Goal: Task Accomplishment & Management: Use online tool/utility

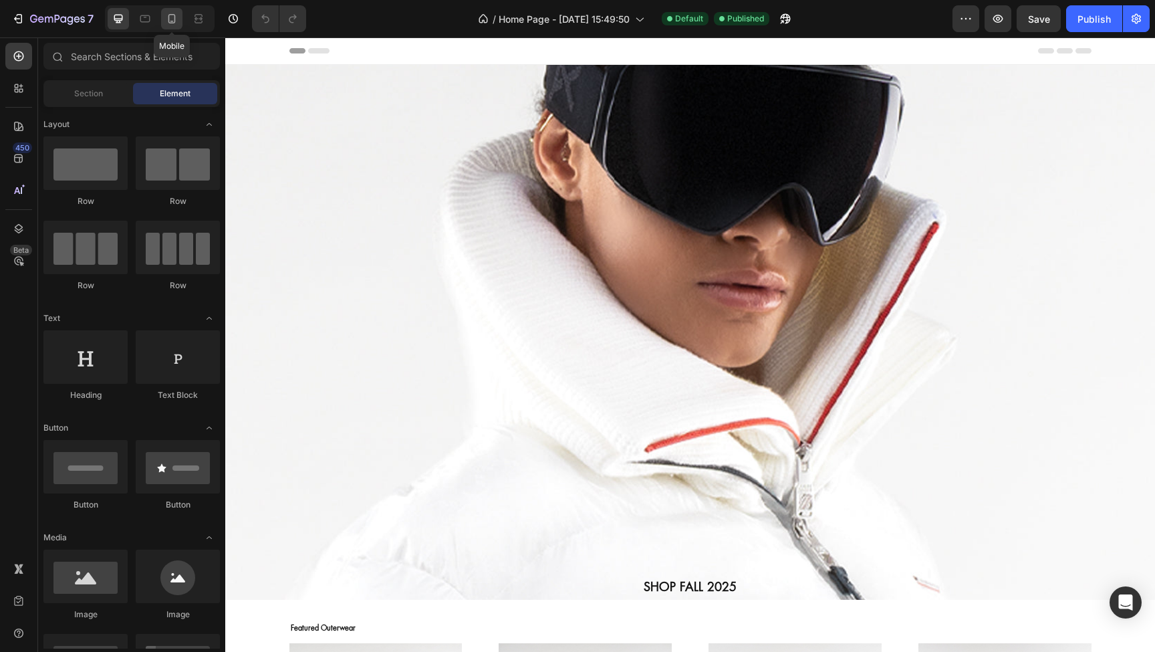
click at [176, 19] on icon at bounding box center [171, 18] width 13 height 13
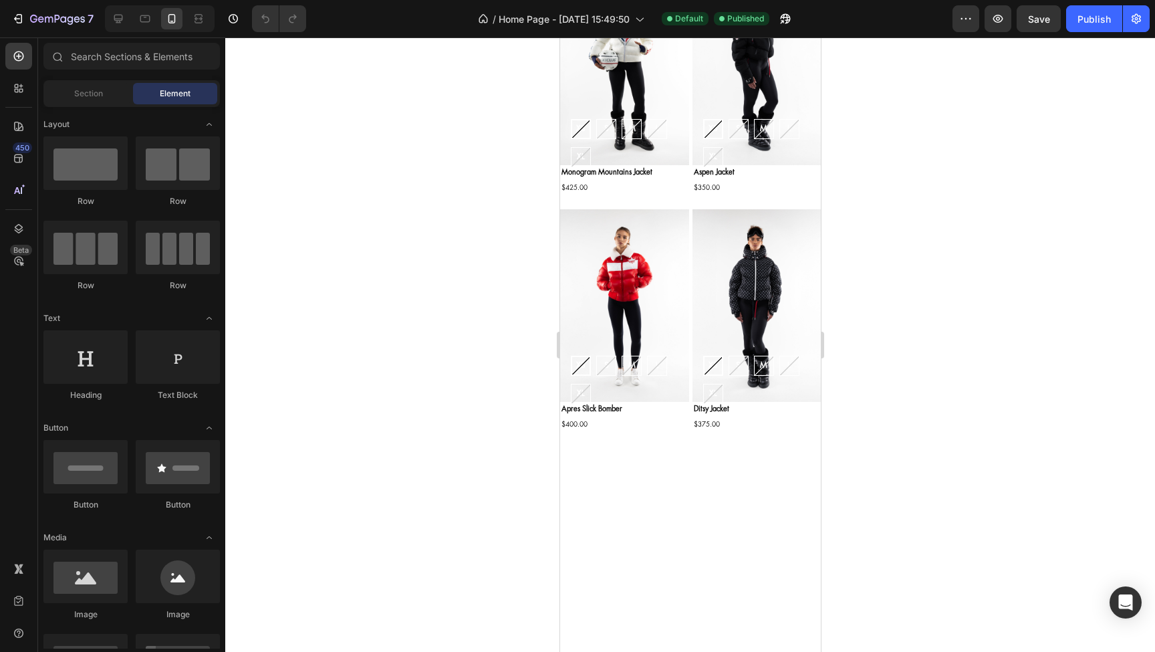
scroll to position [263, 0]
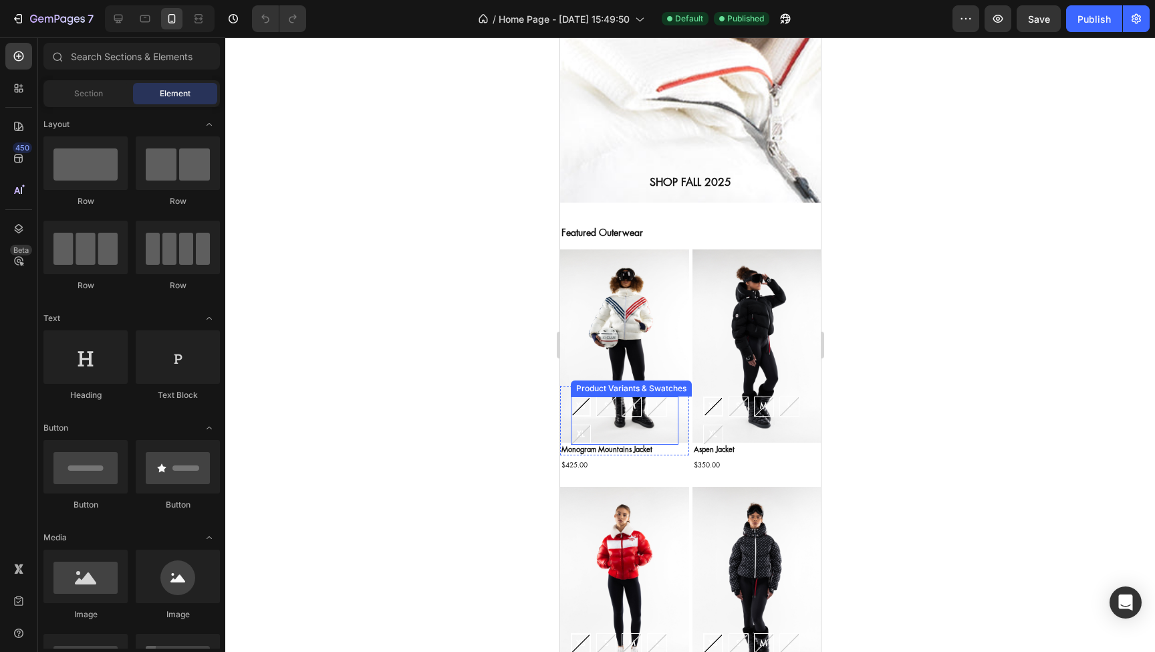
click at [599, 388] on div "Product Variants & Swatches" at bounding box center [631, 388] width 116 height 12
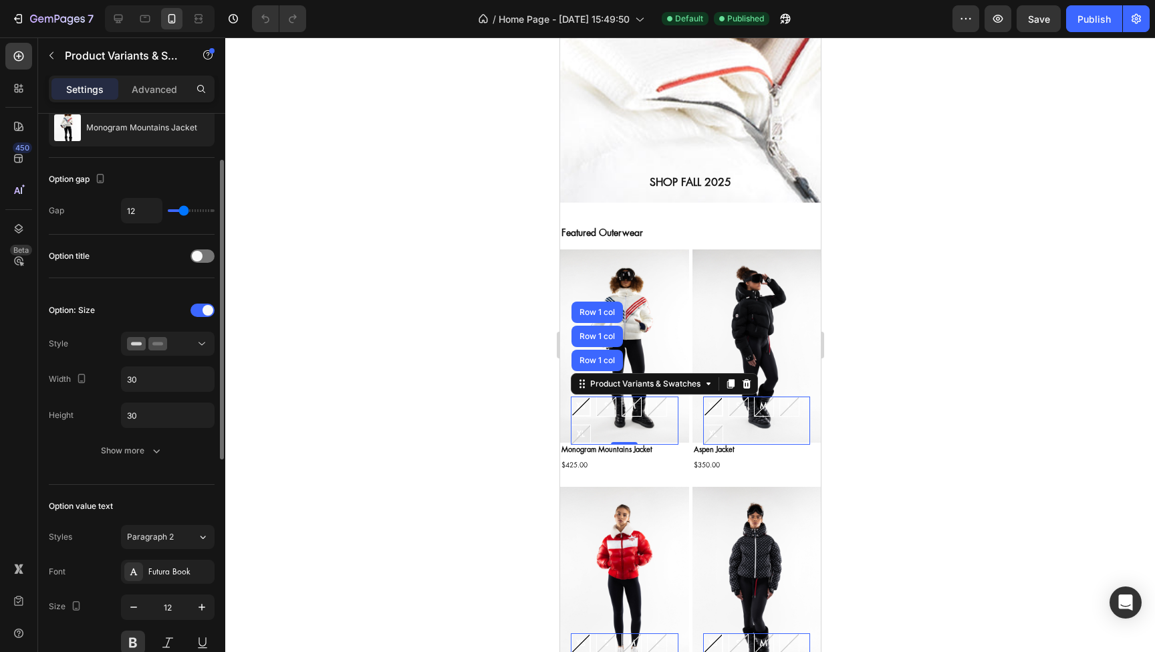
scroll to position [87, 0]
click at [142, 376] on input "30" at bounding box center [168, 378] width 92 height 24
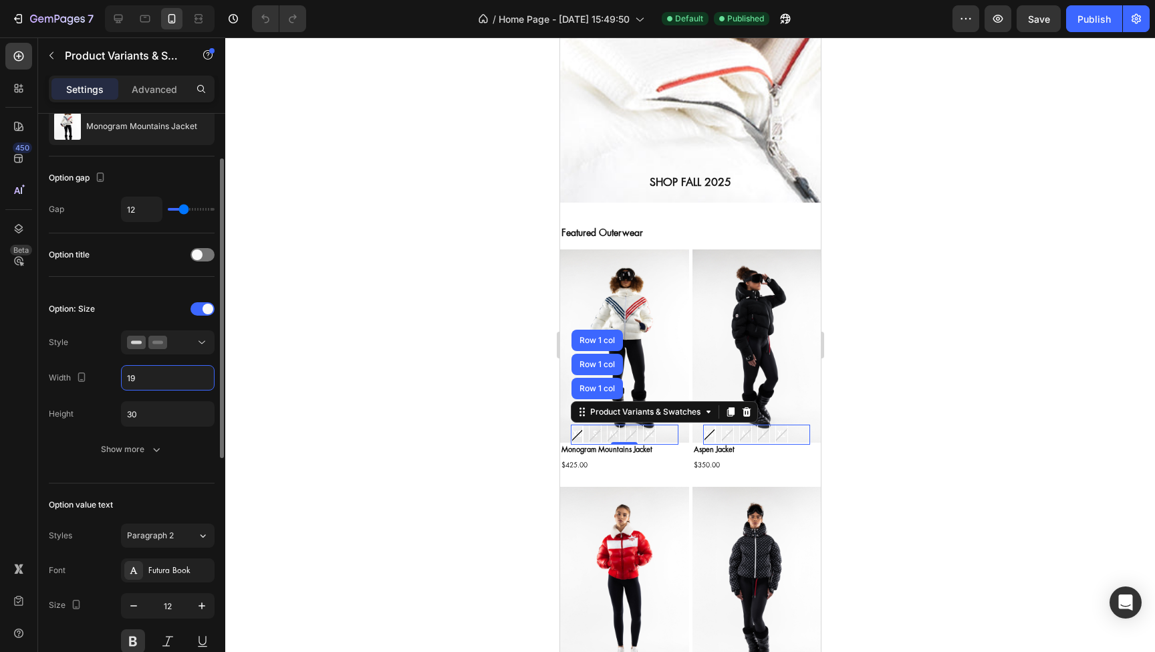
type input "18"
click at [143, 416] on input "30" at bounding box center [168, 414] width 92 height 24
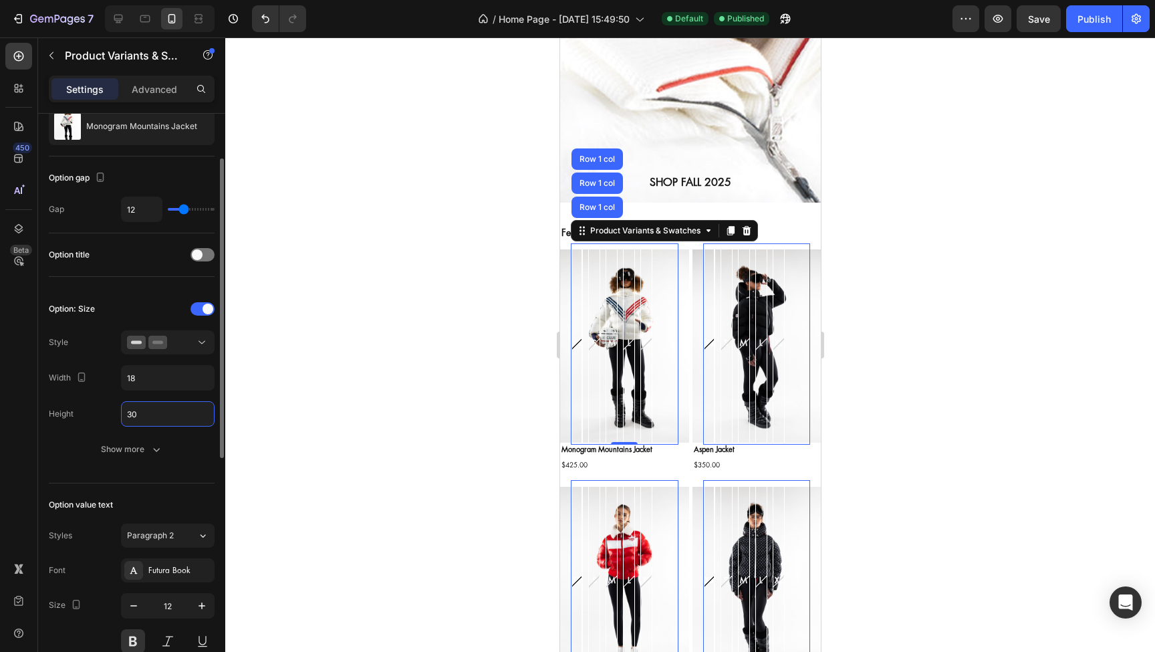
type input "3"
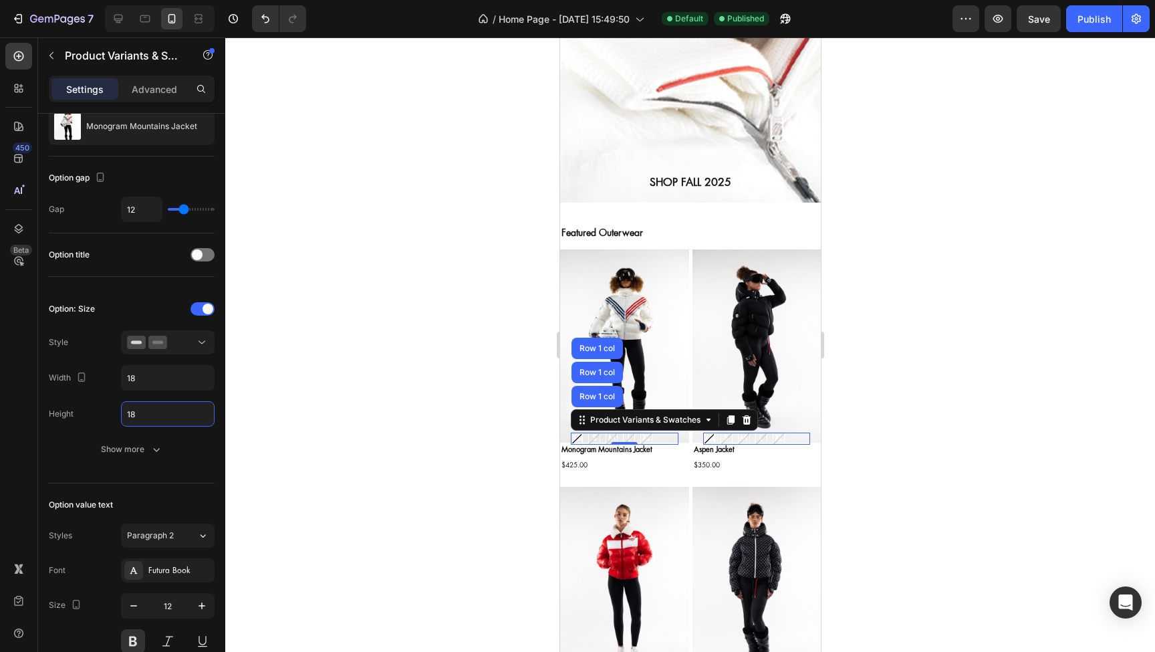
type input "18"
click at [351, 386] on div at bounding box center [690, 344] width 930 height 614
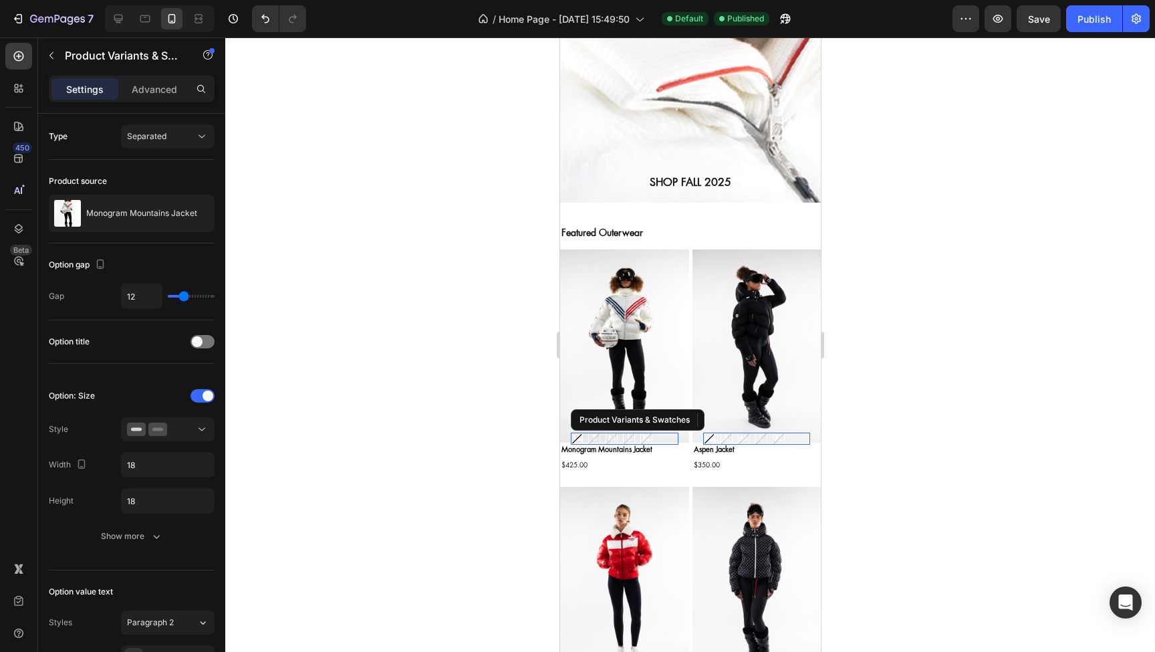
click at [597, 435] on div "S" at bounding box center [593, 438] width 12 height 12
click at [587, 432] on input "S S S" at bounding box center [587, 432] width 1 height 1
radio input "true"
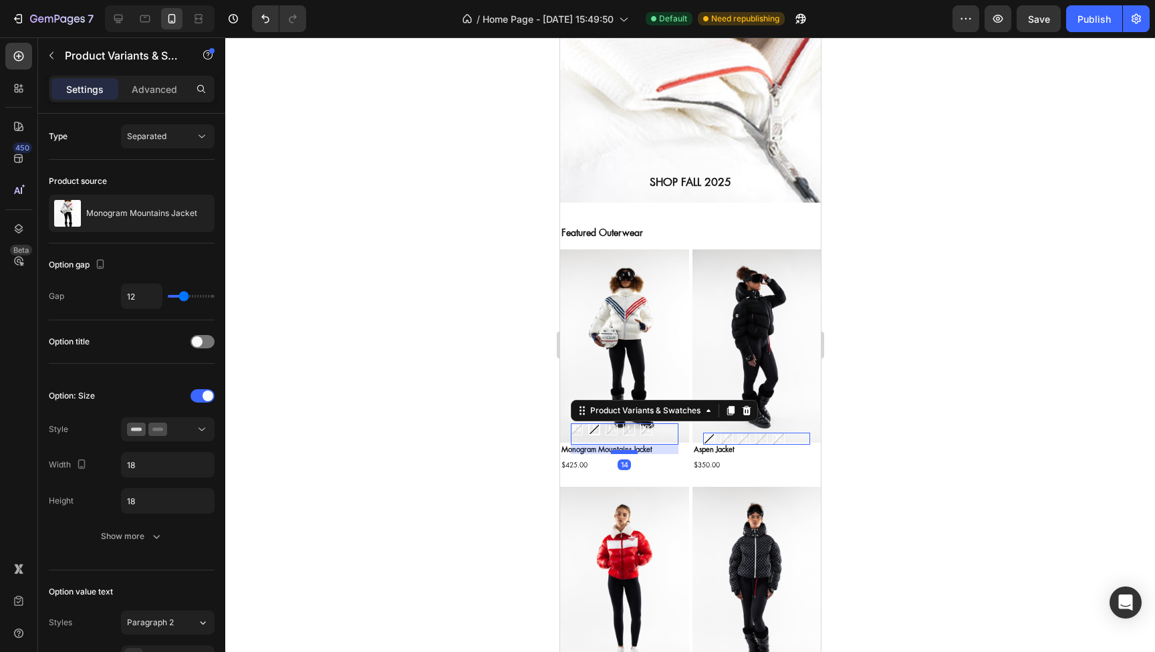
drag, startPoint x: 622, startPoint y: 442, endPoint x: 622, endPoint y: 452, distance: 9.4
click at [622, 452] on div at bounding box center [623, 452] width 27 height 4
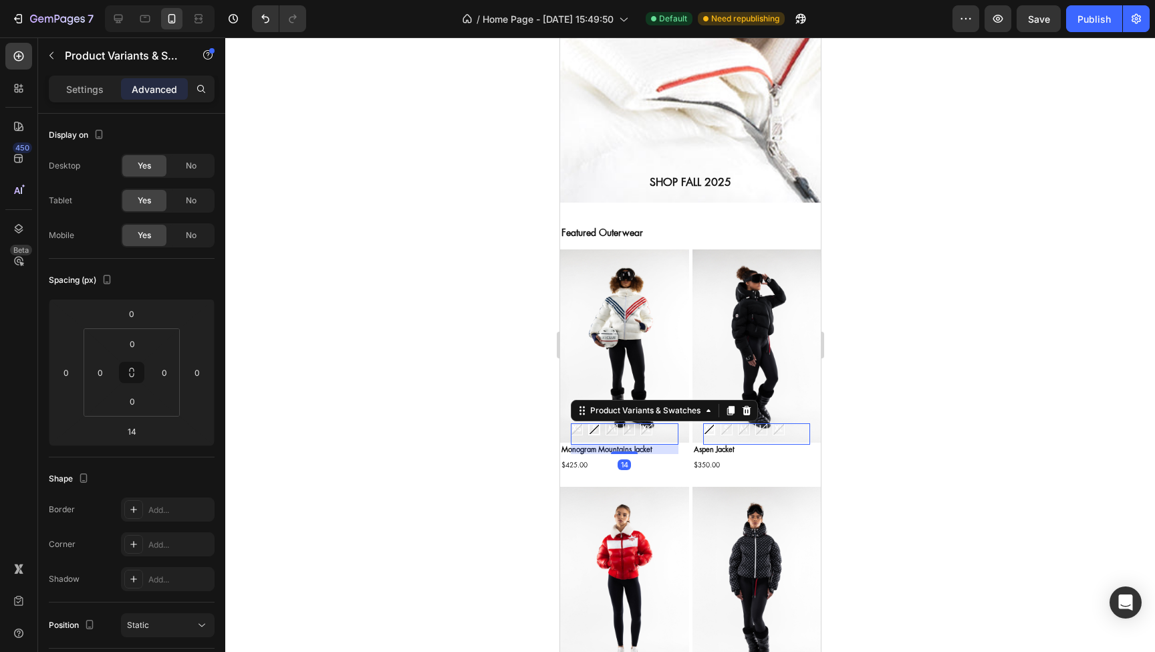
click at [494, 432] on div at bounding box center [690, 344] width 930 height 614
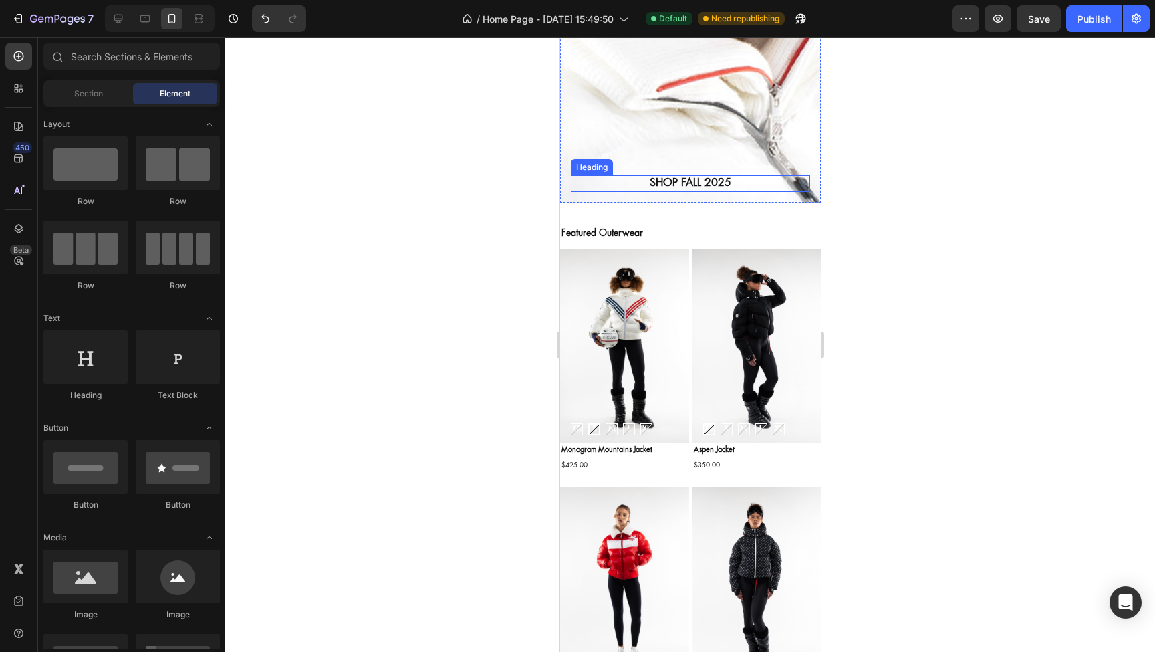
click at [693, 180] on h2 "SHOP FALL 2025" at bounding box center [689, 183] width 239 height 17
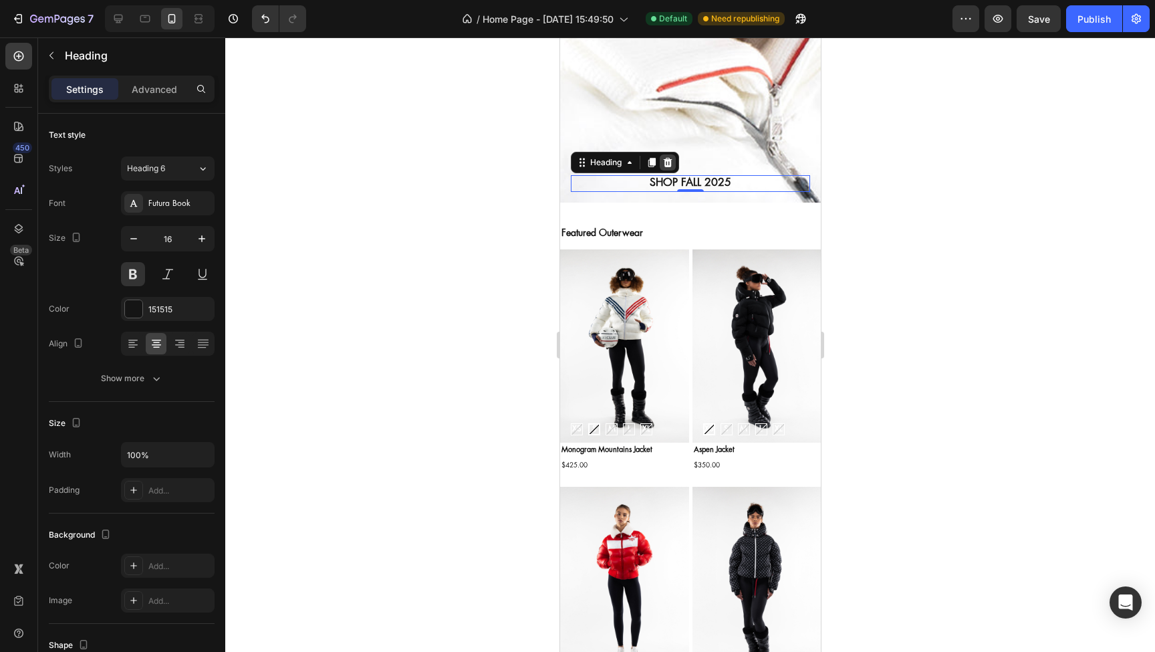
click at [670, 164] on icon at bounding box center [667, 162] width 9 height 9
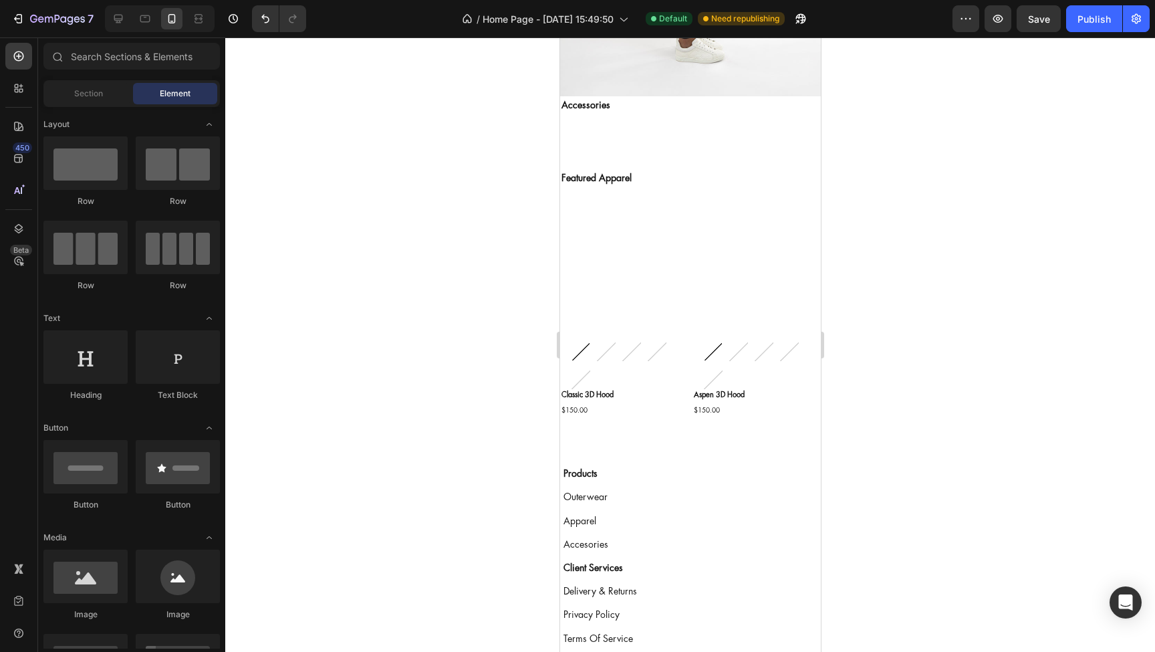
scroll to position [2377, 0]
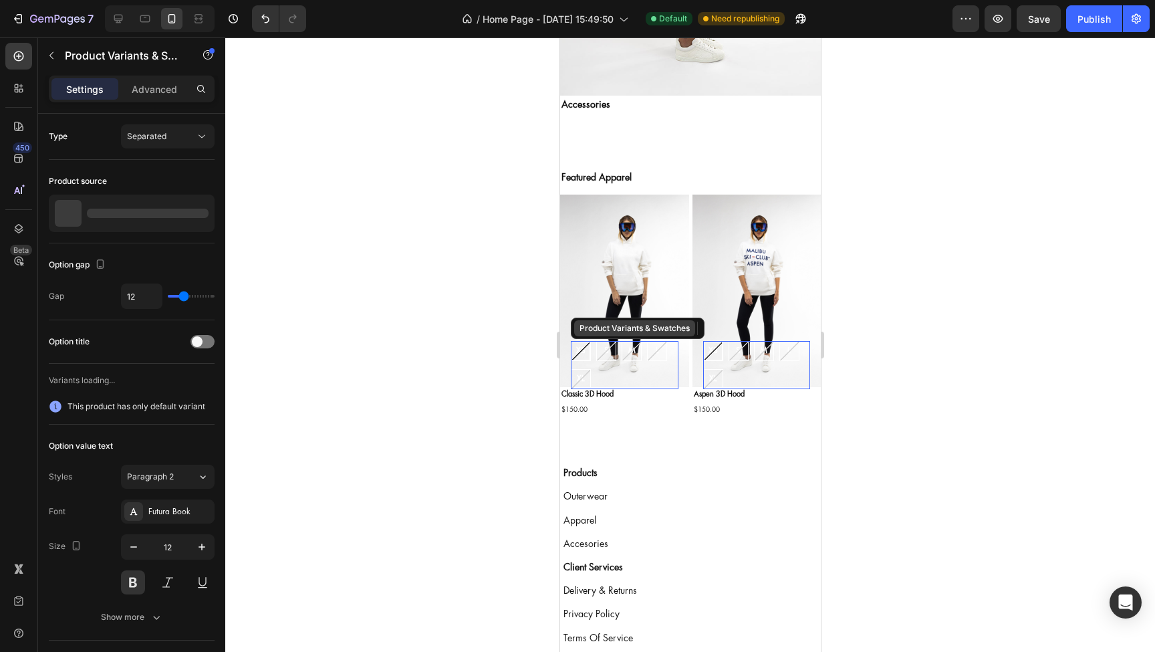
click at [589, 335] on div "Product Variants & Swatches" at bounding box center [633, 328] width 121 height 16
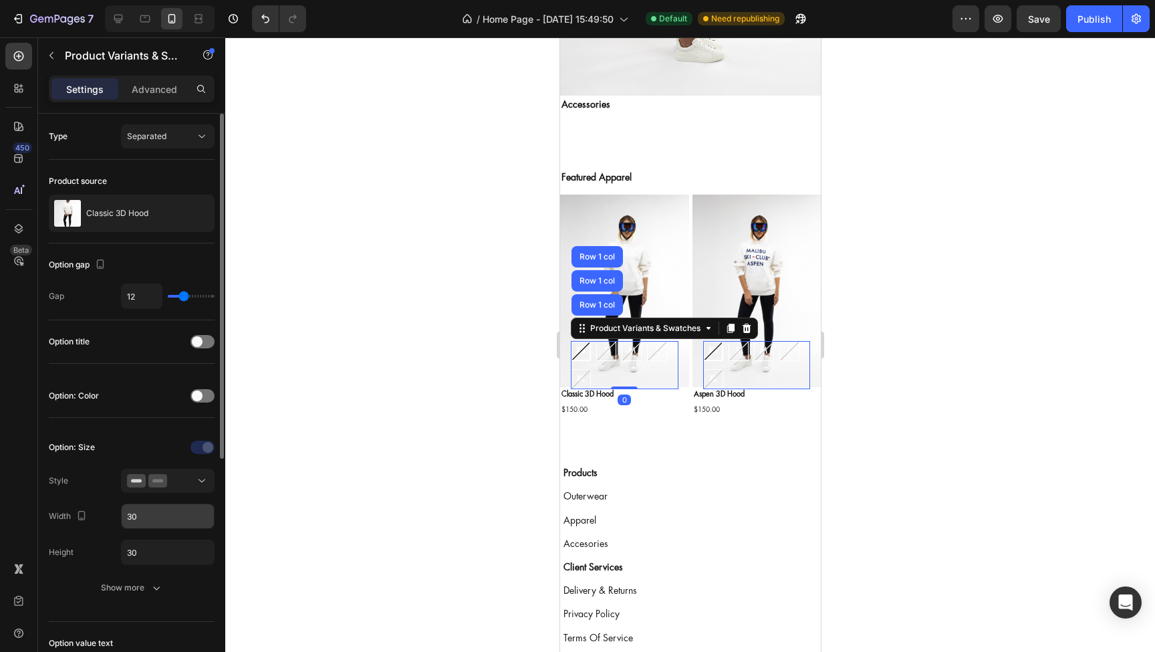
click at [153, 514] on input "30" at bounding box center [168, 516] width 92 height 24
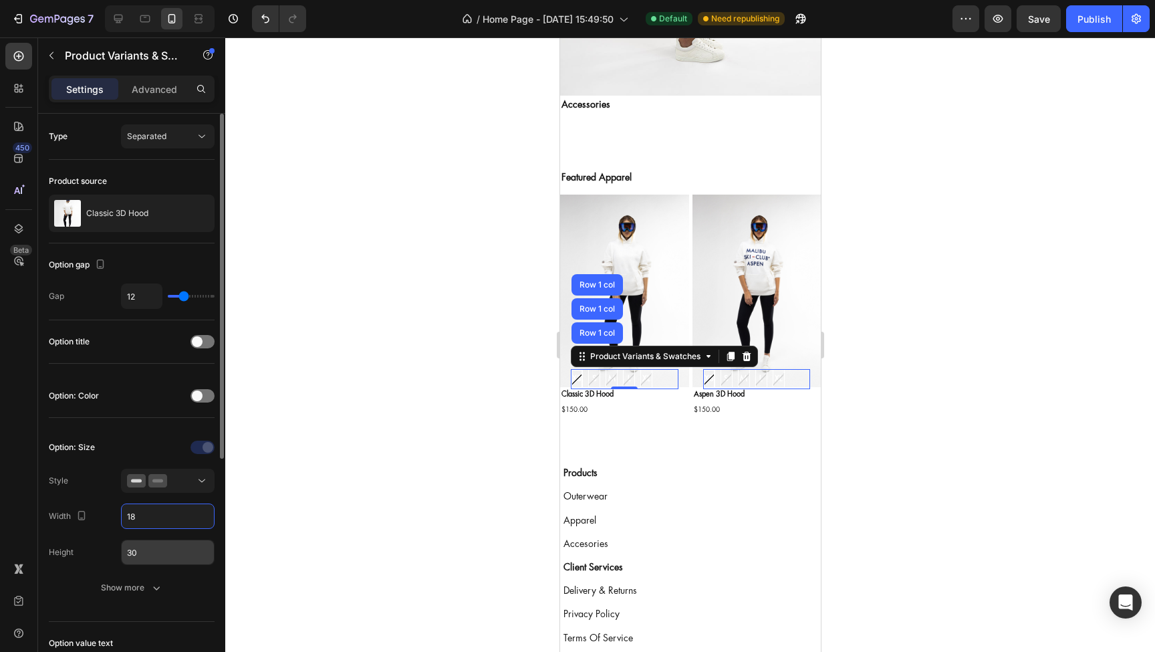
type input "18"
click at [152, 553] on input "30" at bounding box center [168, 552] width 92 height 24
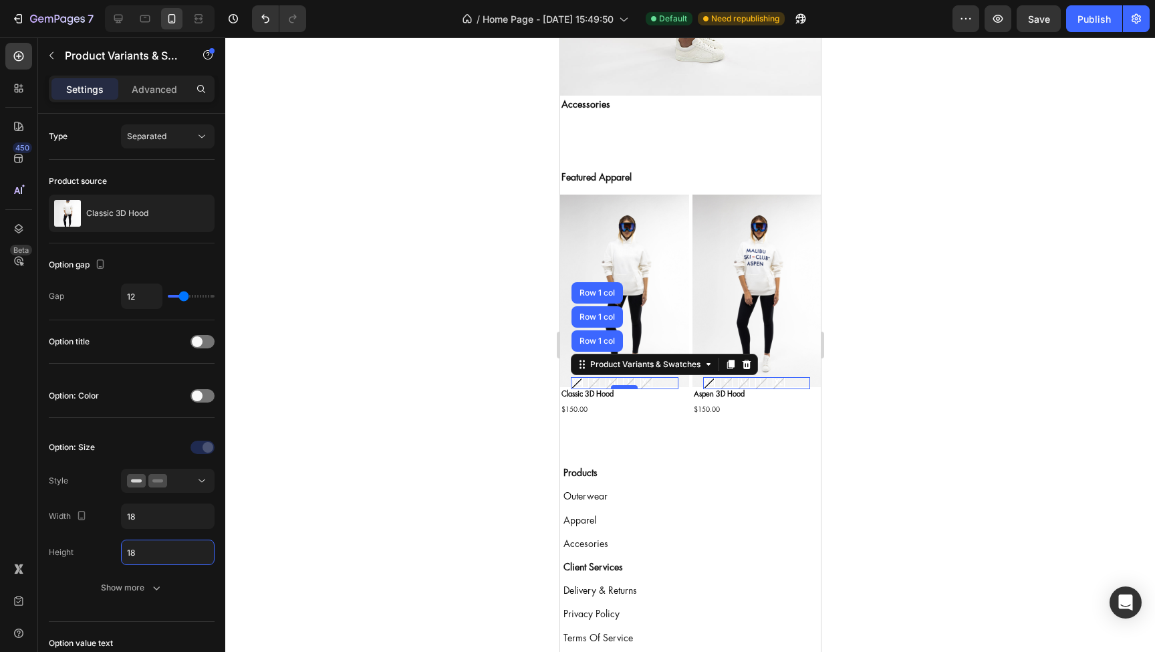
type input "18"
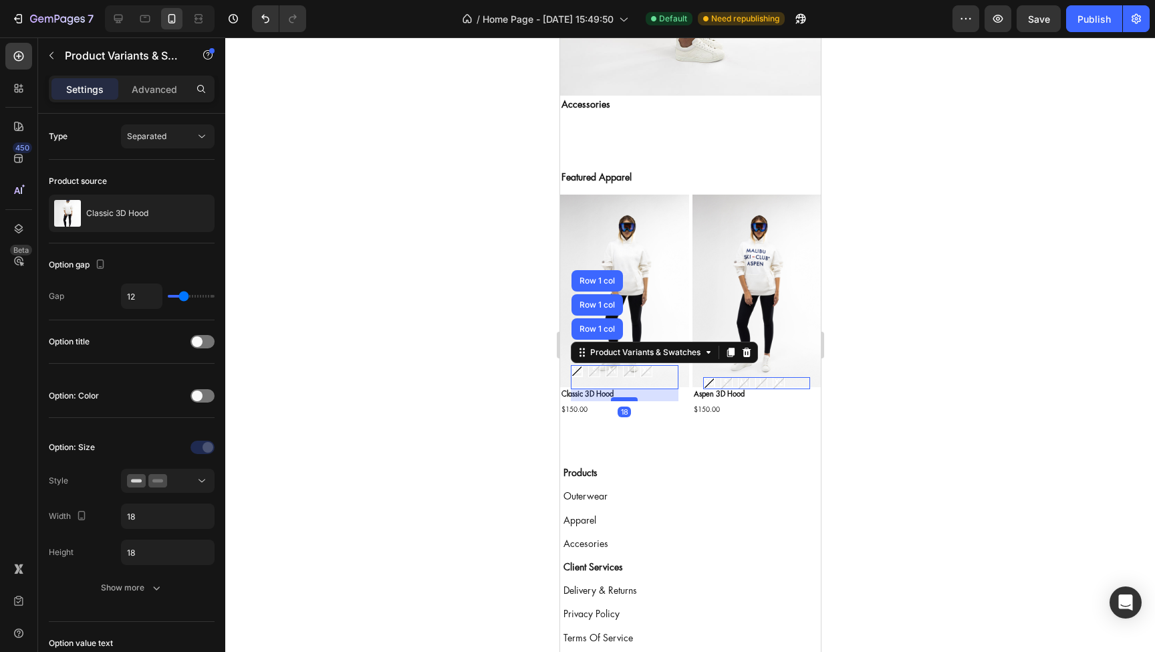
drag, startPoint x: 627, startPoint y: 386, endPoint x: 627, endPoint y: 398, distance: 12.0
click at [627, 398] on div at bounding box center [623, 399] width 27 height 4
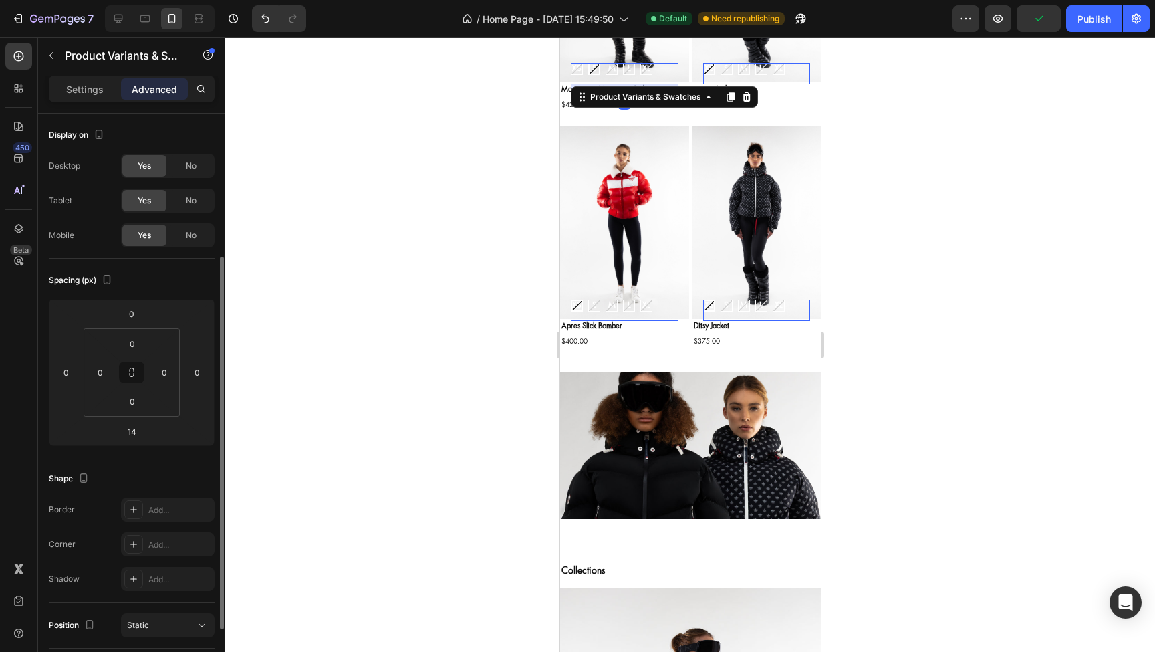
scroll to position [87, 0]
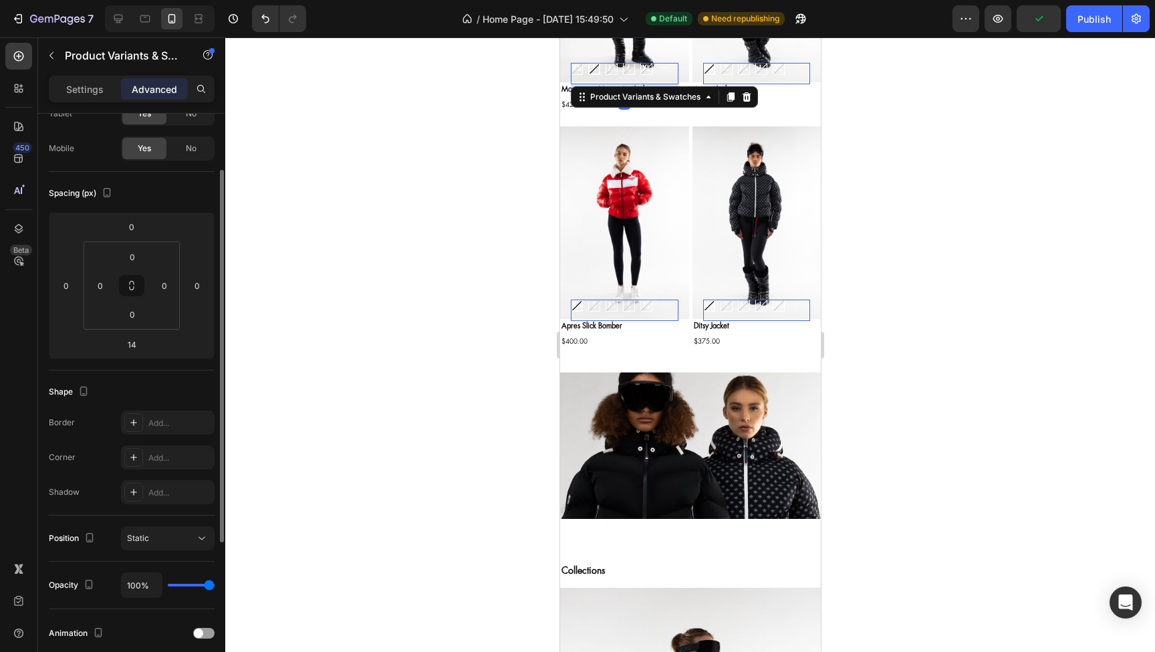
click at [622, 65] on div "L" at bounding box center [628, 69] width 12 height 12
click at [622, 63] on input "L L L" at bounding box center [621, 62] width 1 height 1
radio input "true"
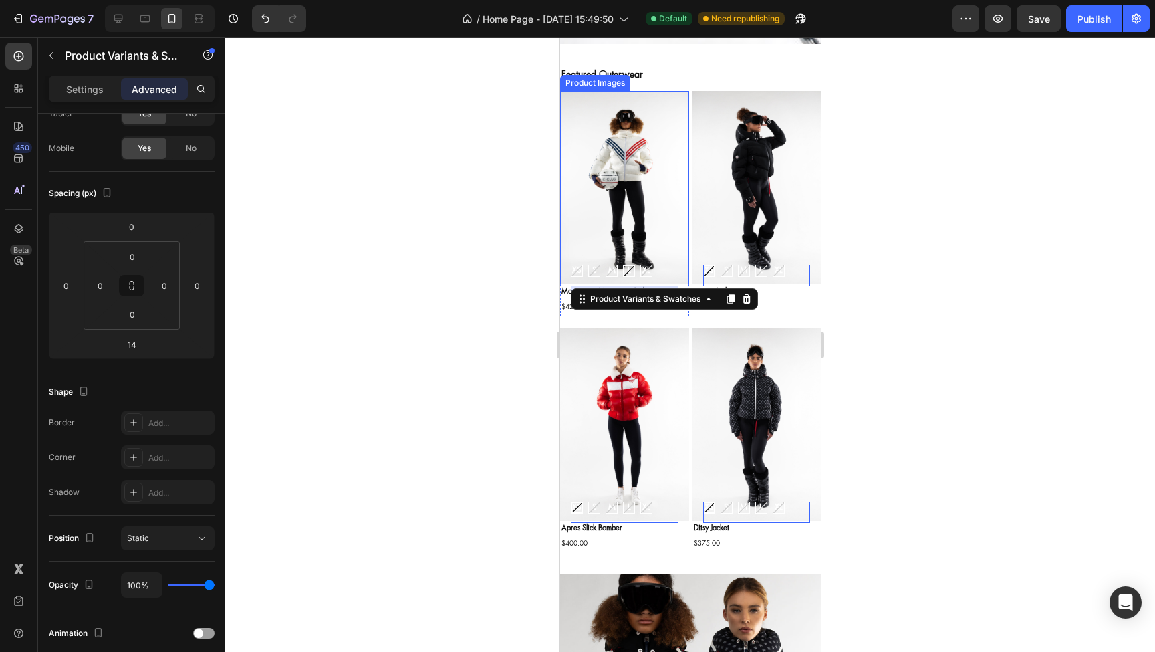
scroll to position [416, 0]
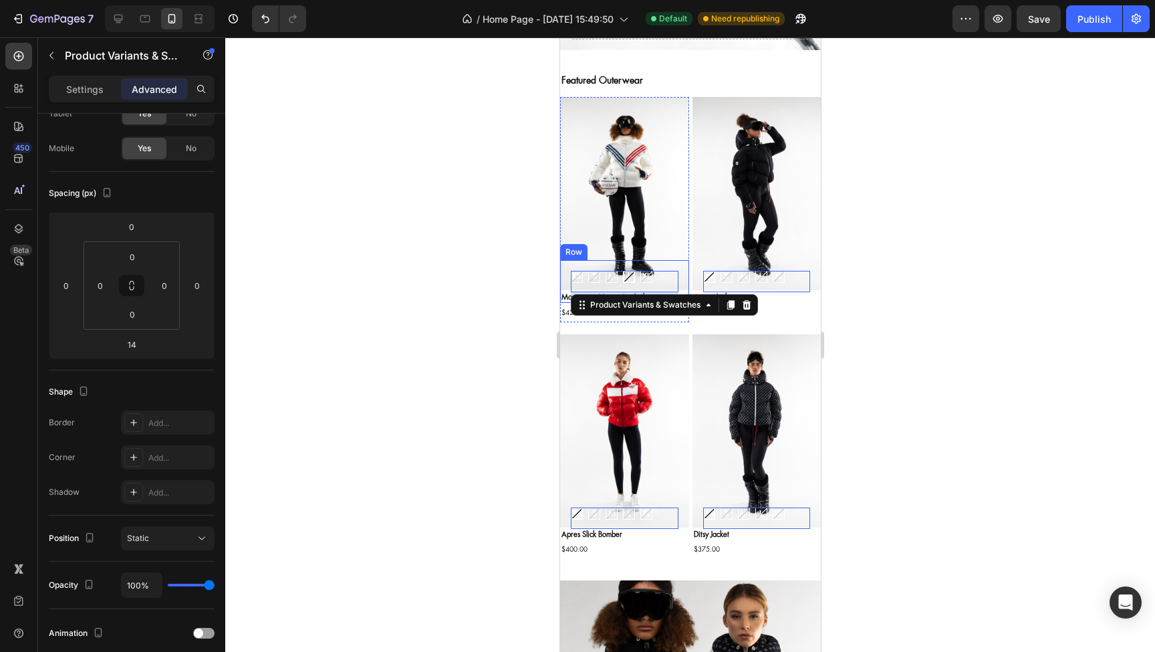
click at [571, 255] on div "Row" at bounding box center [572, 252] width 27 height 16
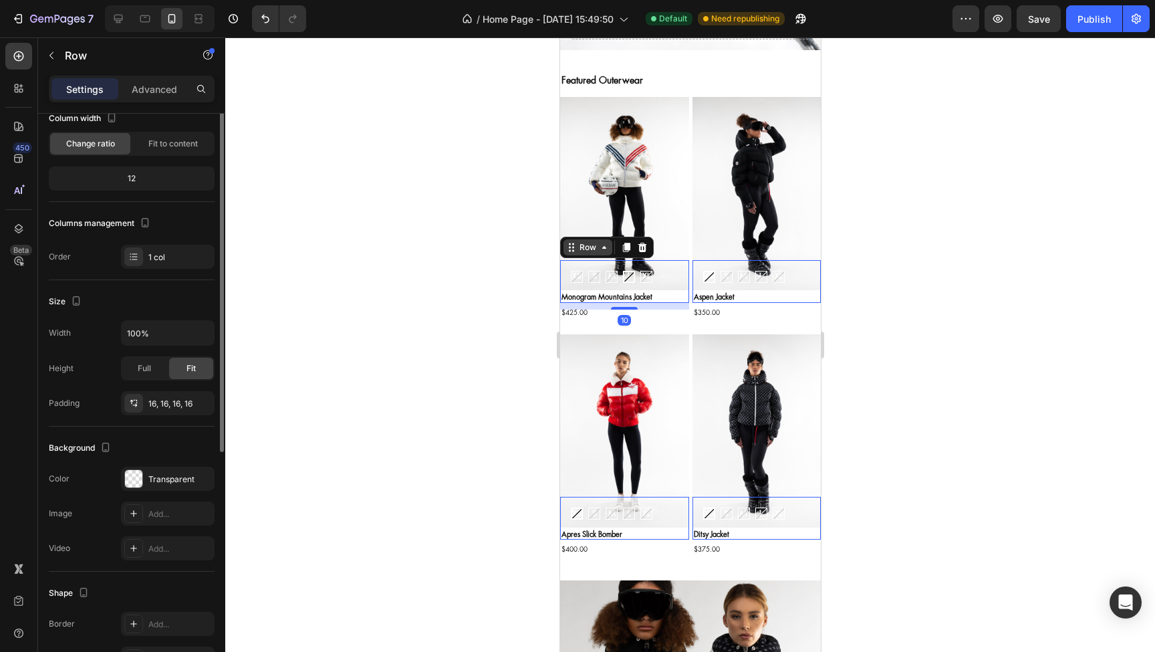
scroll to position [0, 0]
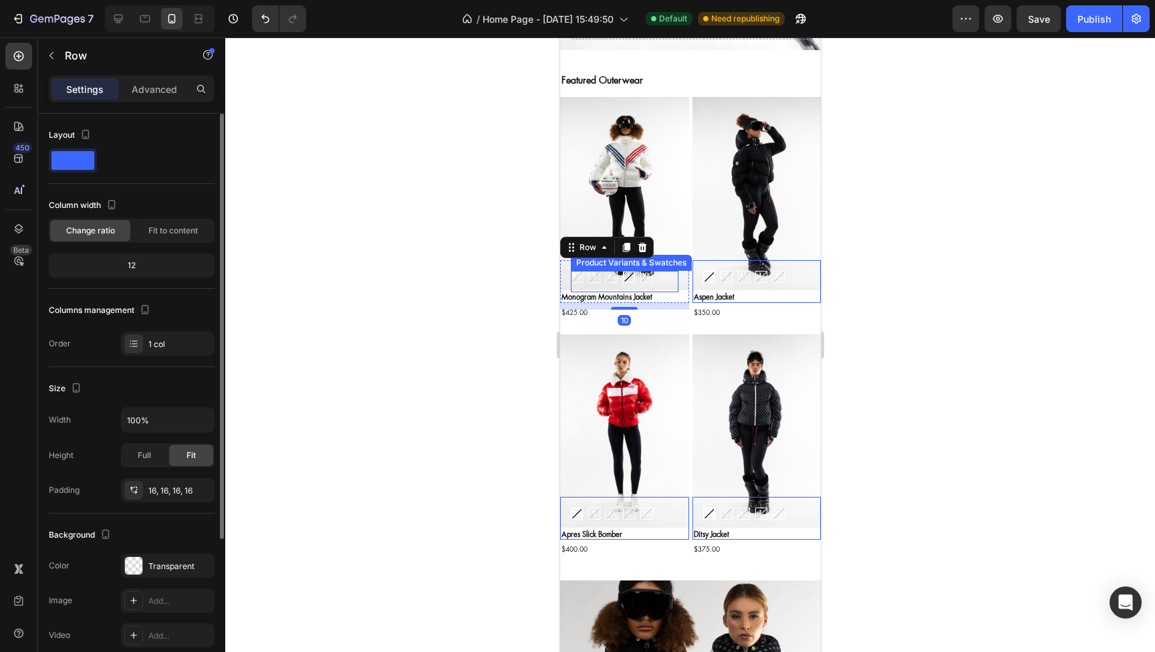
click at [573, 273] on span "XS" at bounding box center [575, 276] width 9 height 9
click at [570, 271] on input "XS XS XS" at bounding box center [569, 270] width 1 height 1
radio input "true"
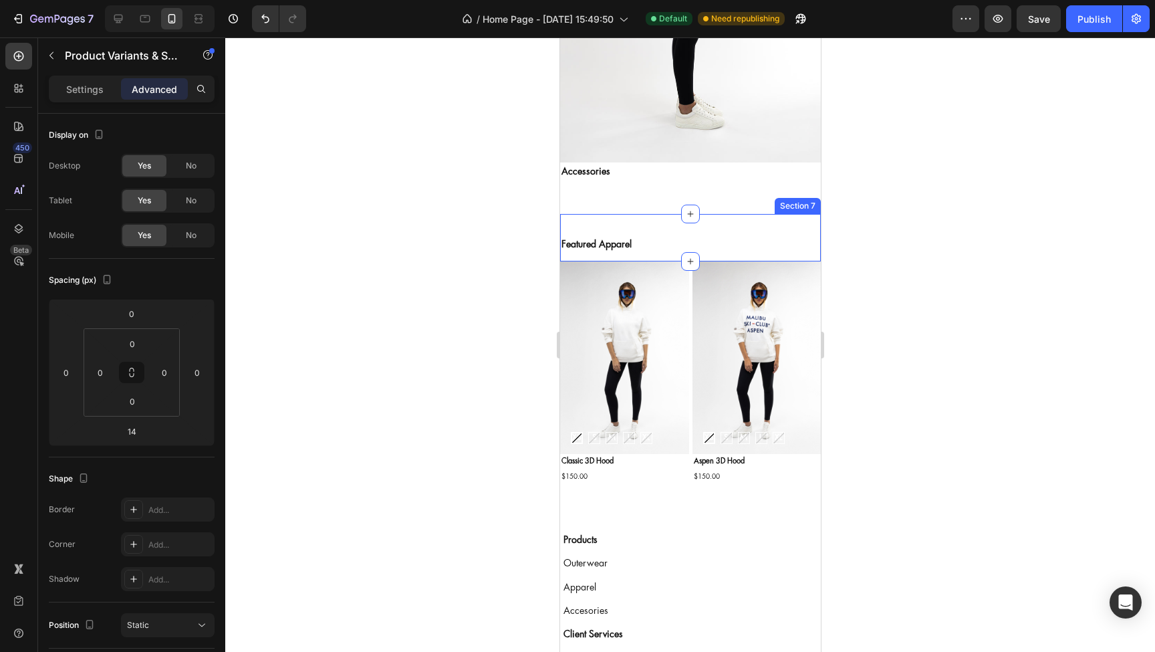
scroll to position [2315, 0]
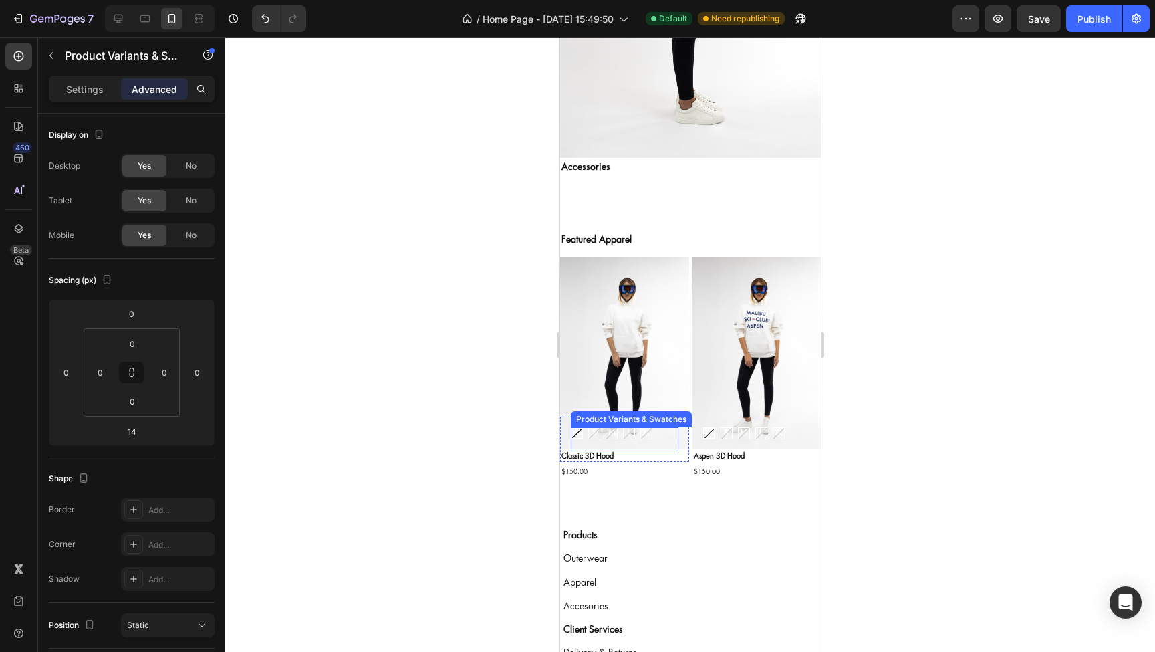
click at [593, 420] on div "Product Variants & Swatches" at bounding box center [631, 419] width 116 height 12
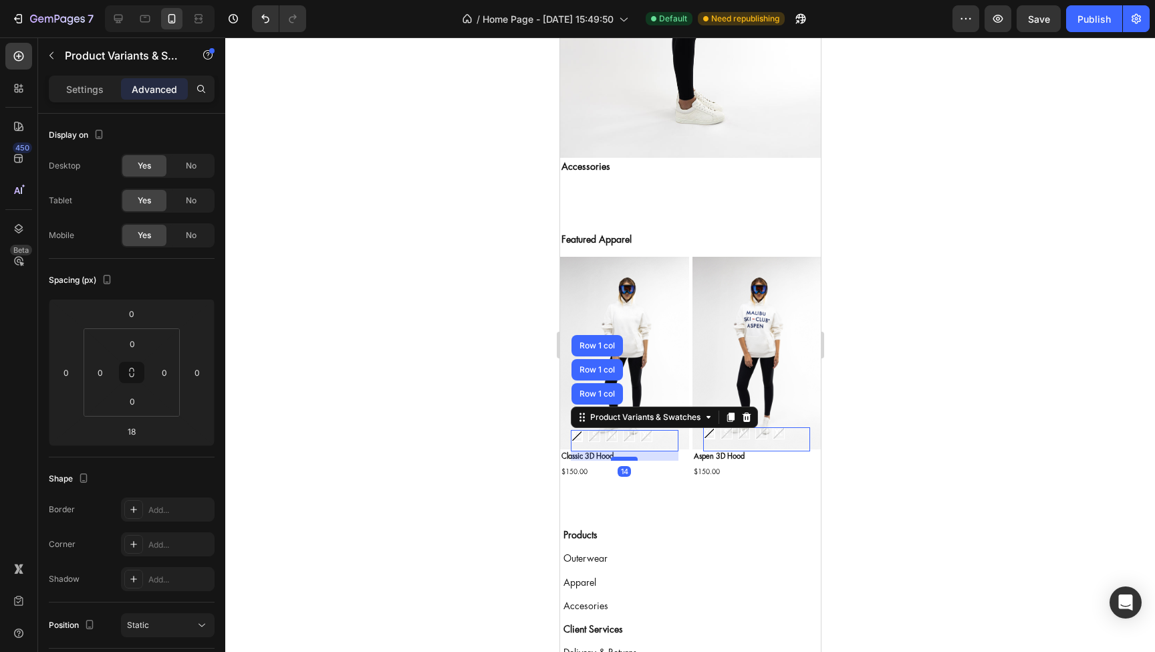
click at [623, 457] on div at bounding box center [623, 458] width 27 height 4
type input "14"
click at [490, 475] on div at bounding box center [690, 344] width 930 height 614
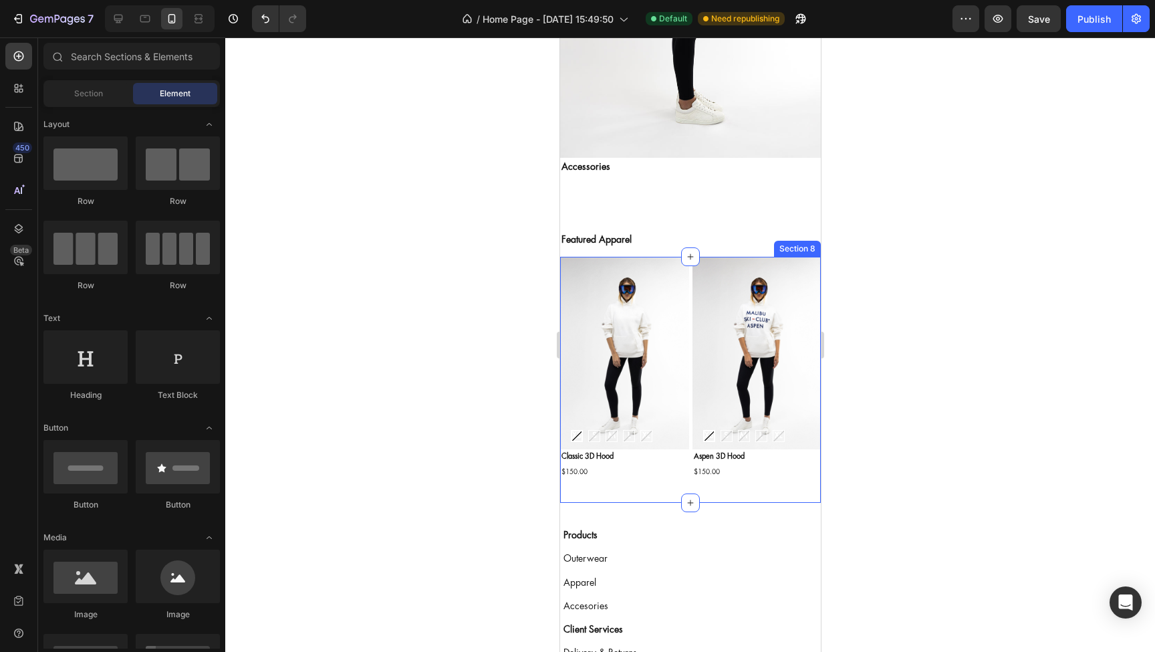
click at [644, 484] on div "Product Images XS XS XS S S S M M M L L L XL XL XL Product Variants & Swatches …" at bounding box center [689, 380] width 261 height 247
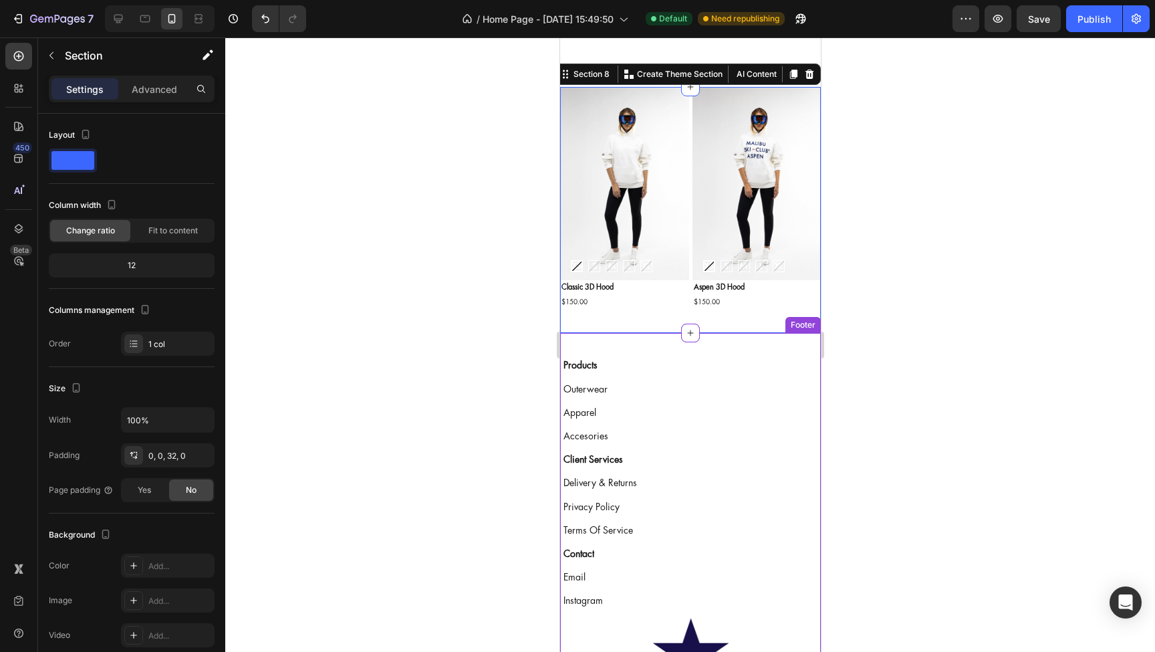
scroll to position [2446, 0]
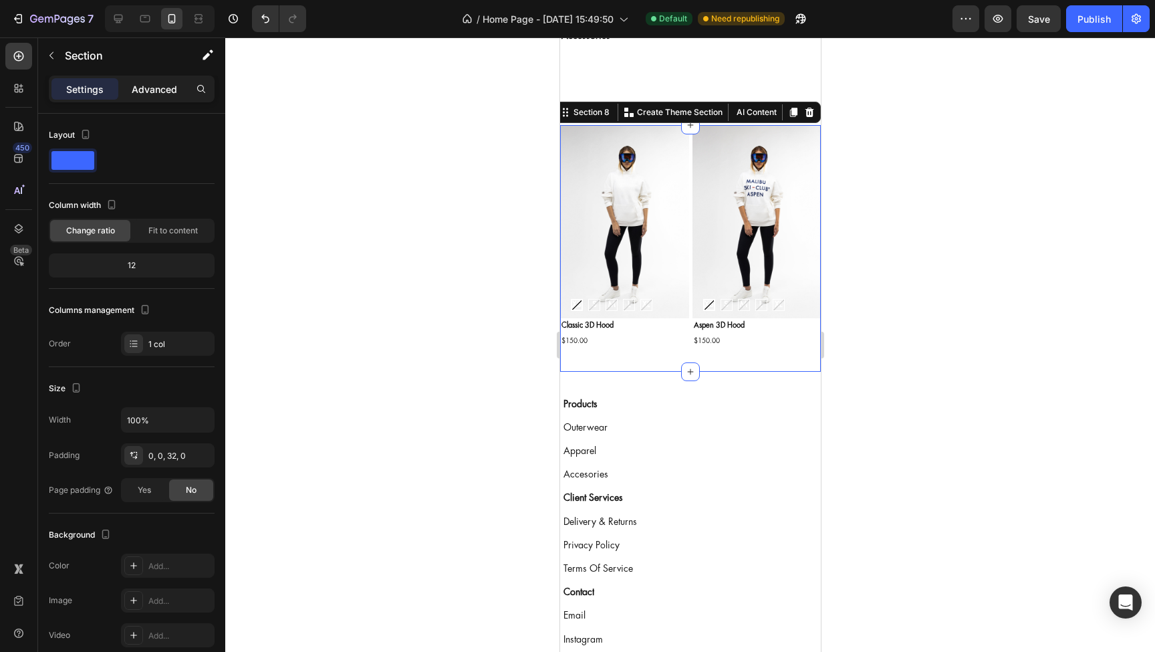
click at [158, 88] on p "Advanced" at bounding box center [154, 89] width 45 height 14
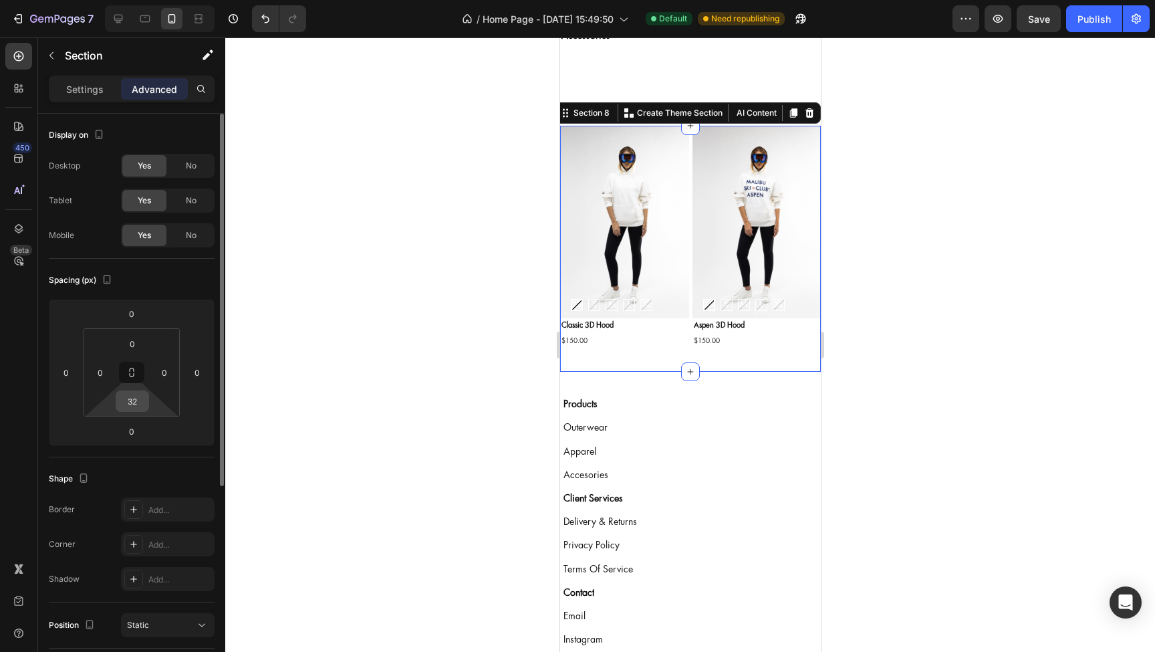
click at [141, 400] on input "32" at bounding box center [132, 401] width 27 height 20
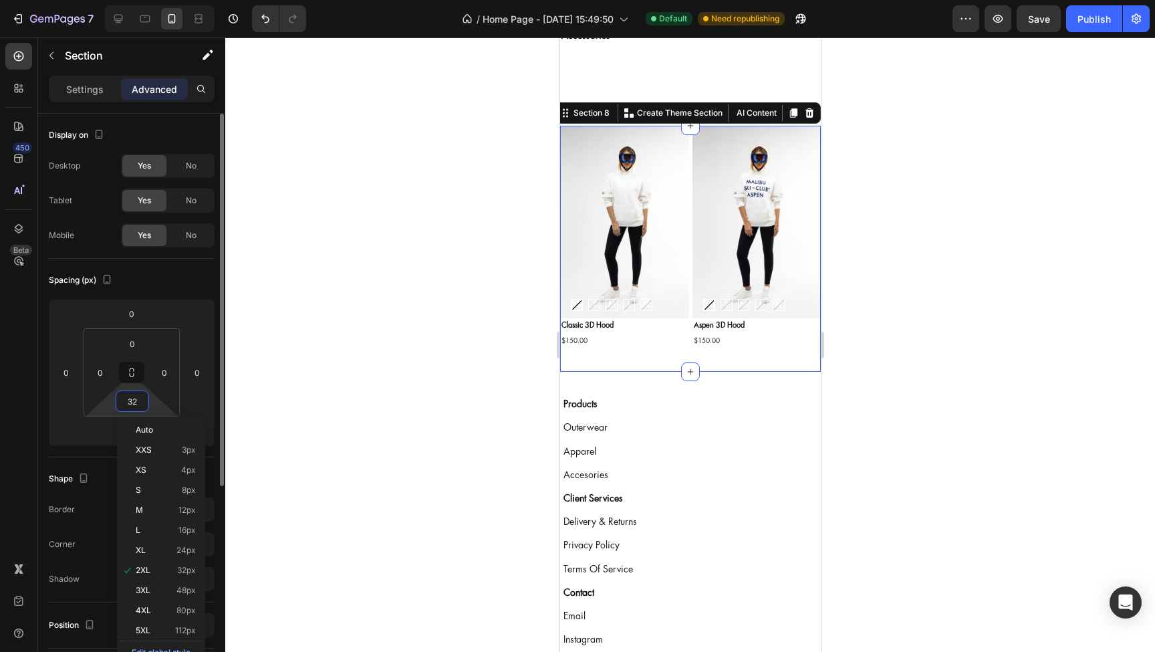
click at [141, 400] on input "32" at bounding box center [132, 401] width 27 height 20
type input "10"
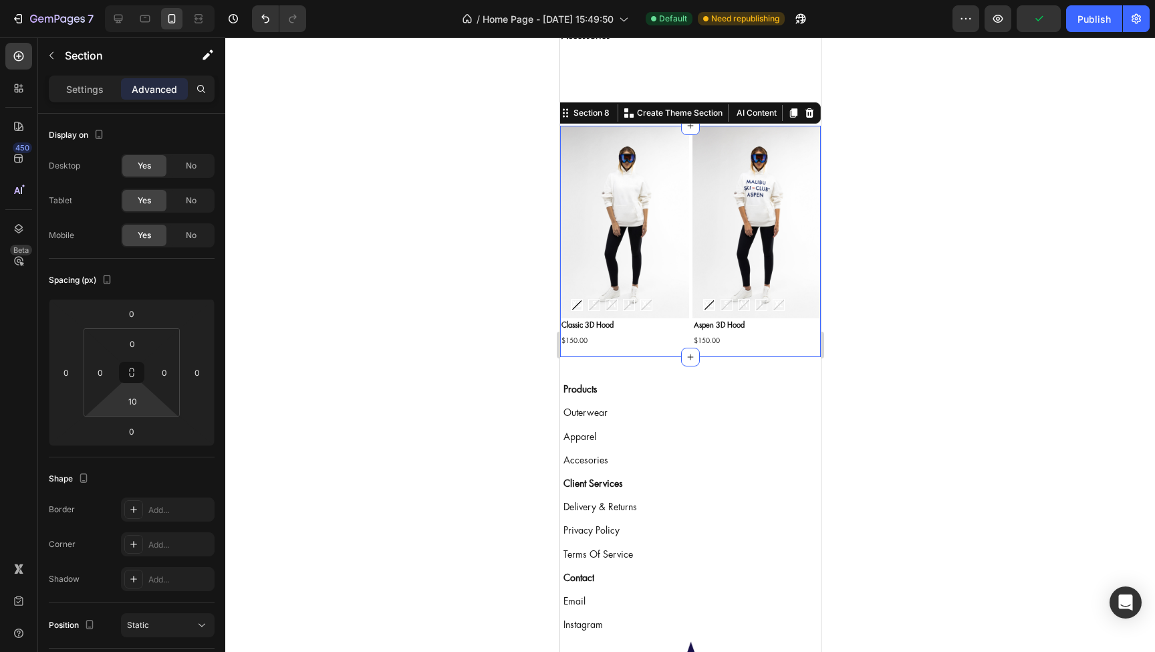
click at [421, 488] on div at bounding box center [690, 344] width 930 height 614
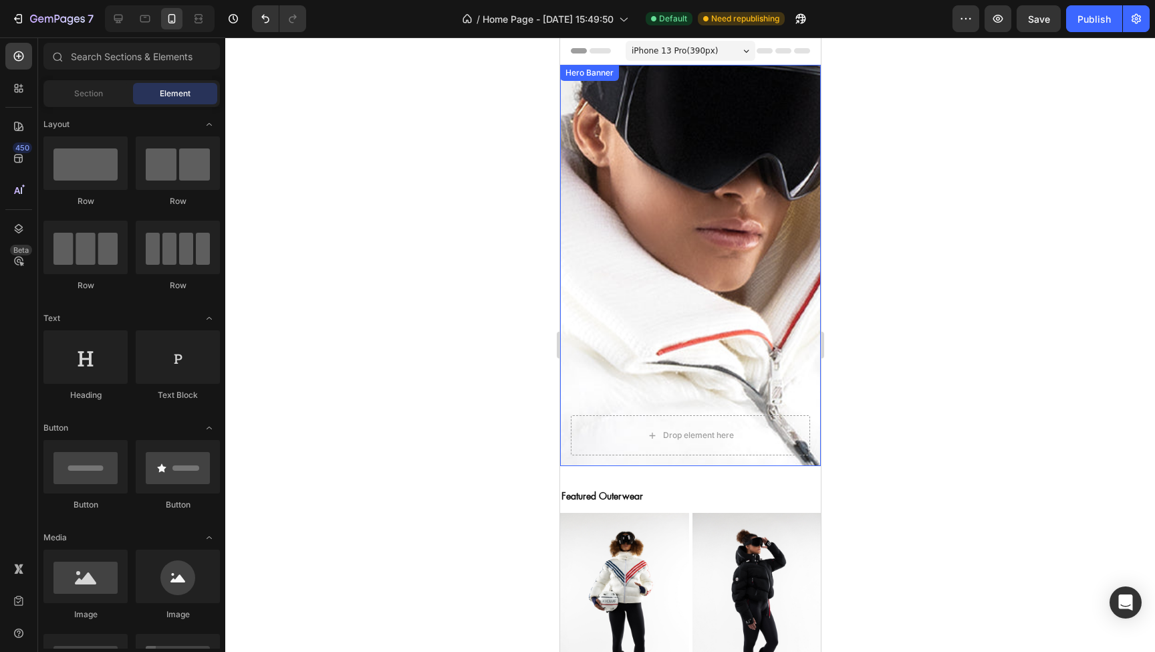
scroll to position [0, 0]
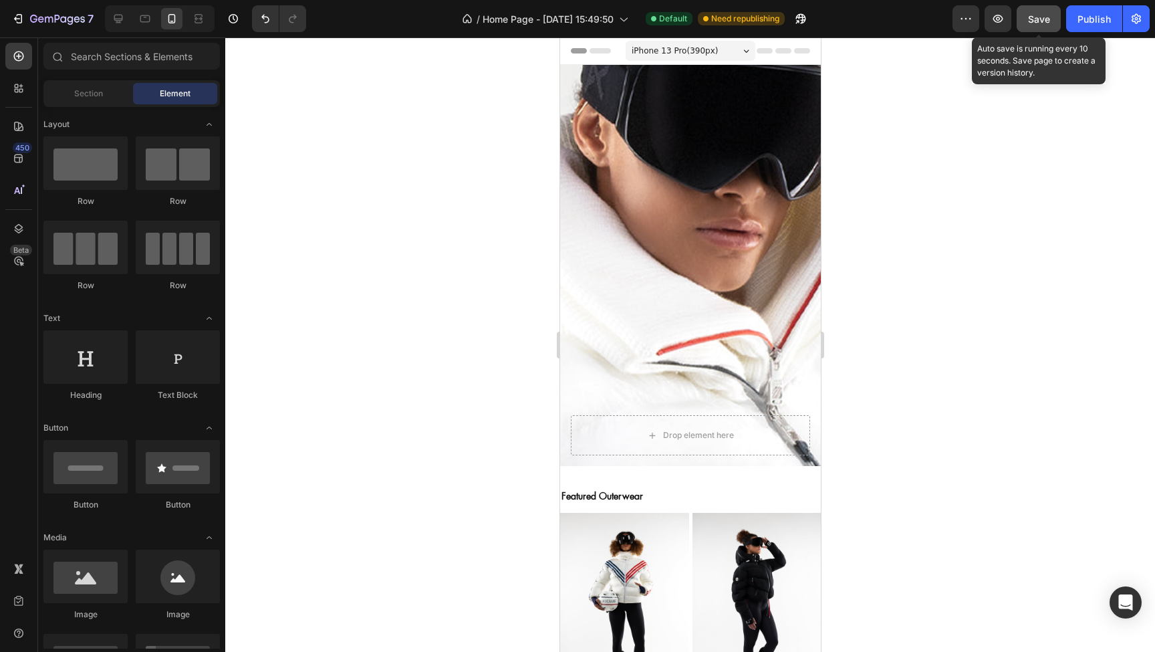
click at [1037, 25] on div "Save" at bounding box center [1039, 19] width 22 height 14
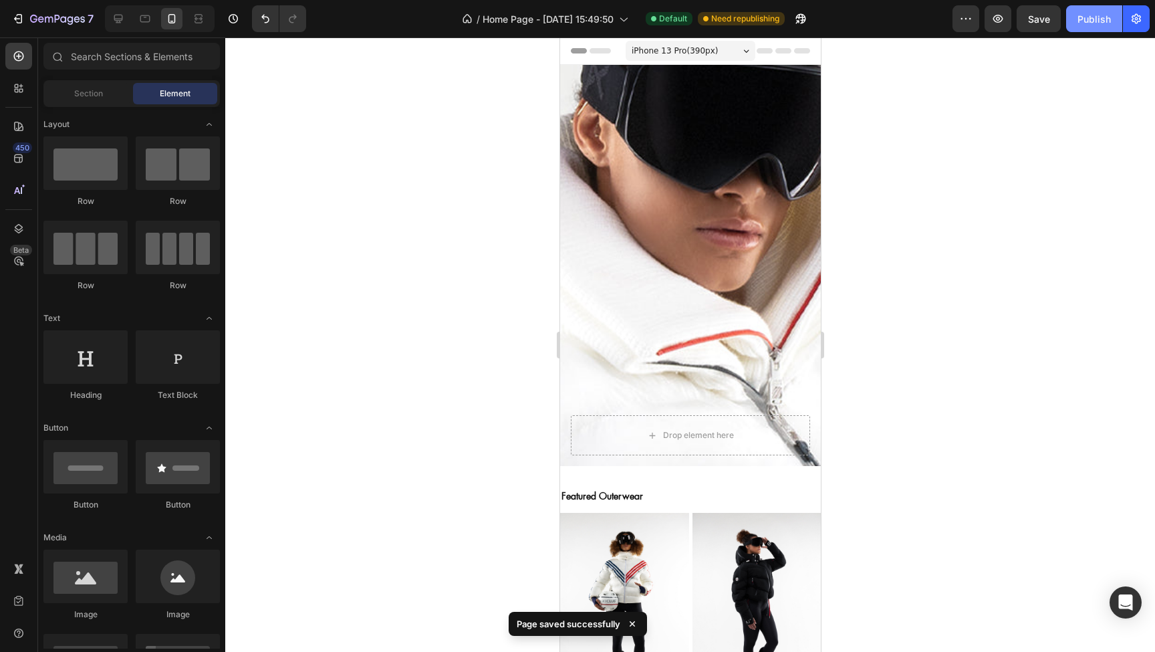
click at [1093, 24] on div "Publish" at bounding box center [1093, 19] width 33 height 14
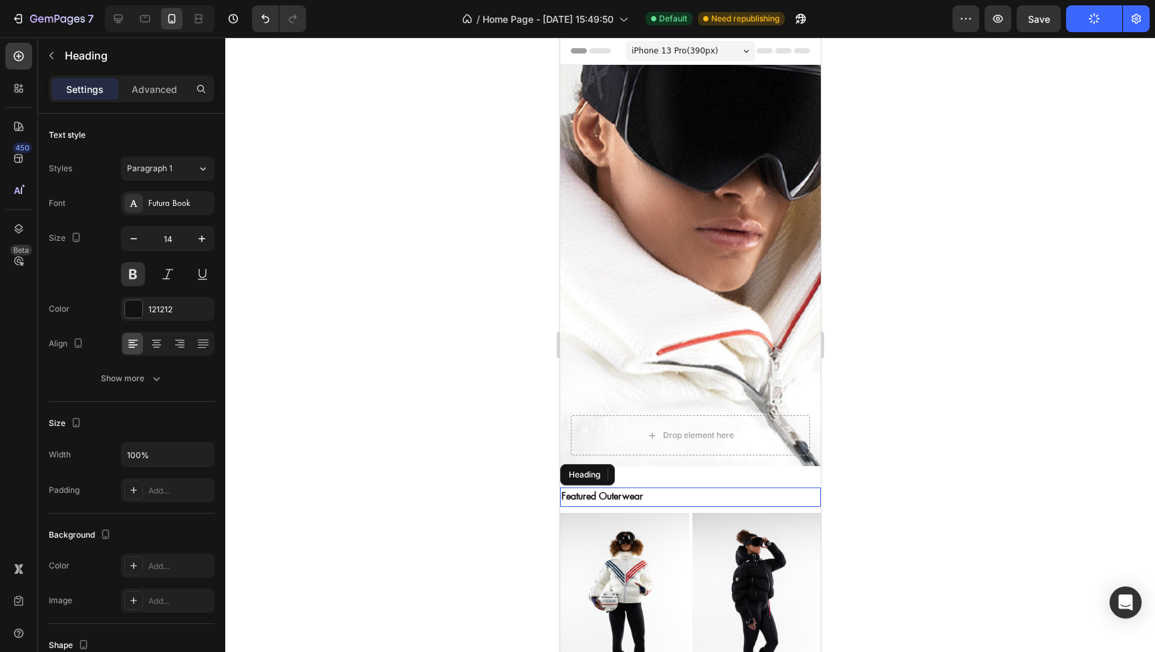
click at [613, 497] on h2 "Featured Outerwear" at bounding box center [689, 496] width 261 height 19
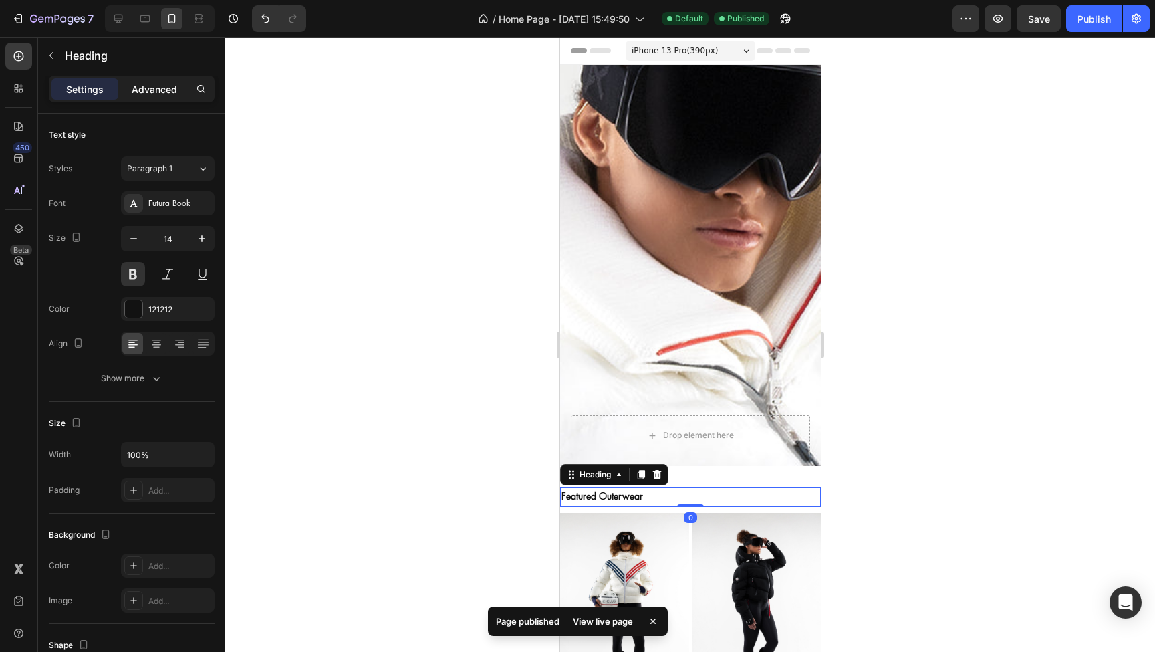
click at [167, 92] on p "Advanced" at bounding box center [154, 89] width 45 height 14
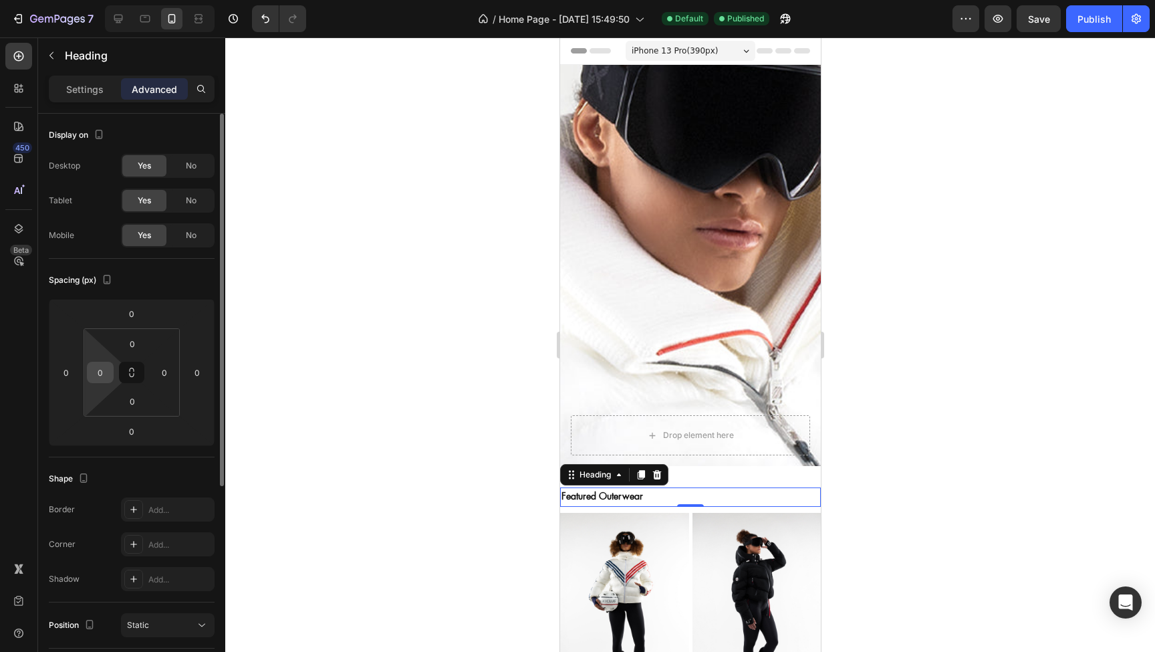
click at [108, 371] on input "0" at bounding box center [100, 372] width 20 height 20
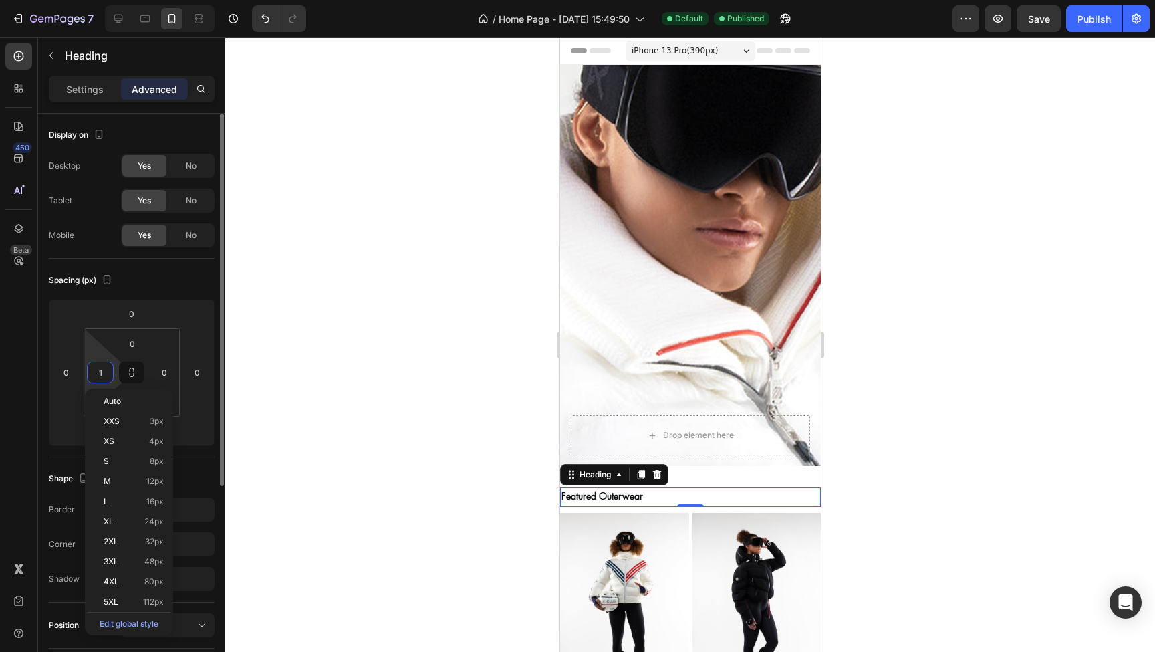
type input "18"
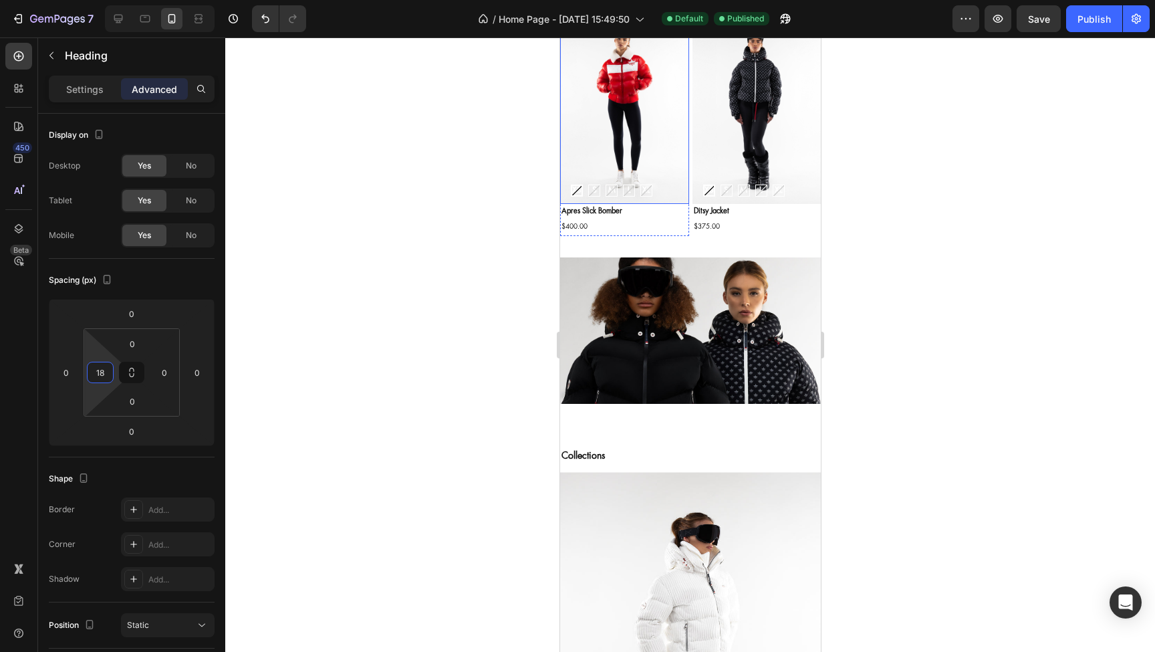
scroll to position [750, 0]
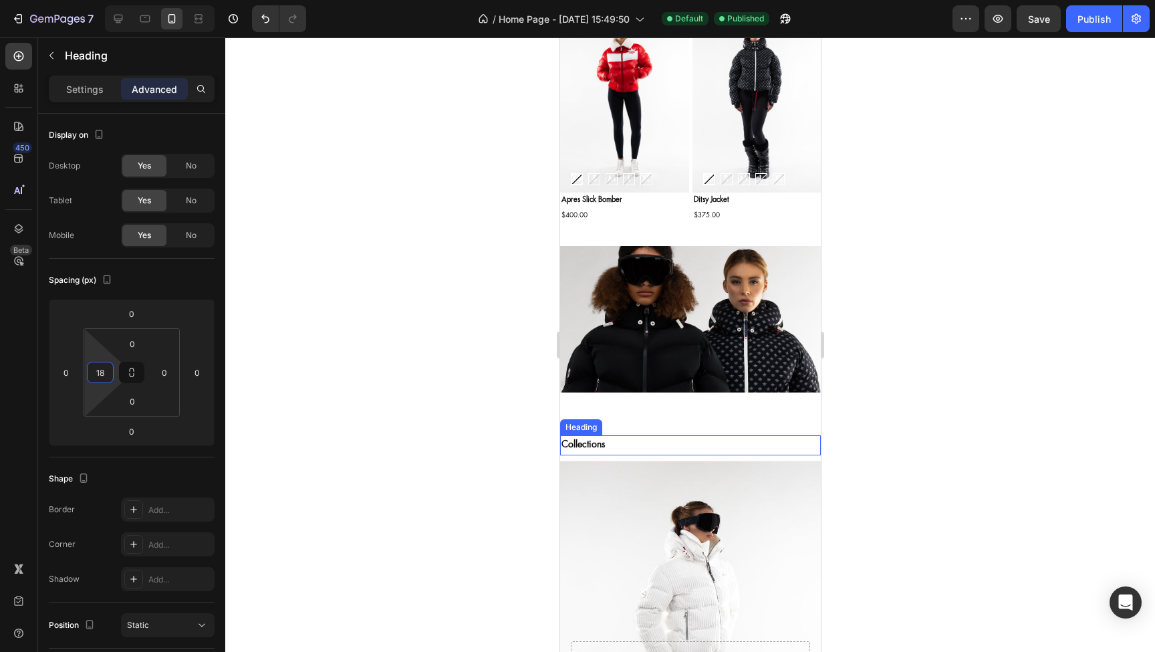
click at [587, 446] on h2 "Collections" at bounding box center [689, 444] width 261 height 19
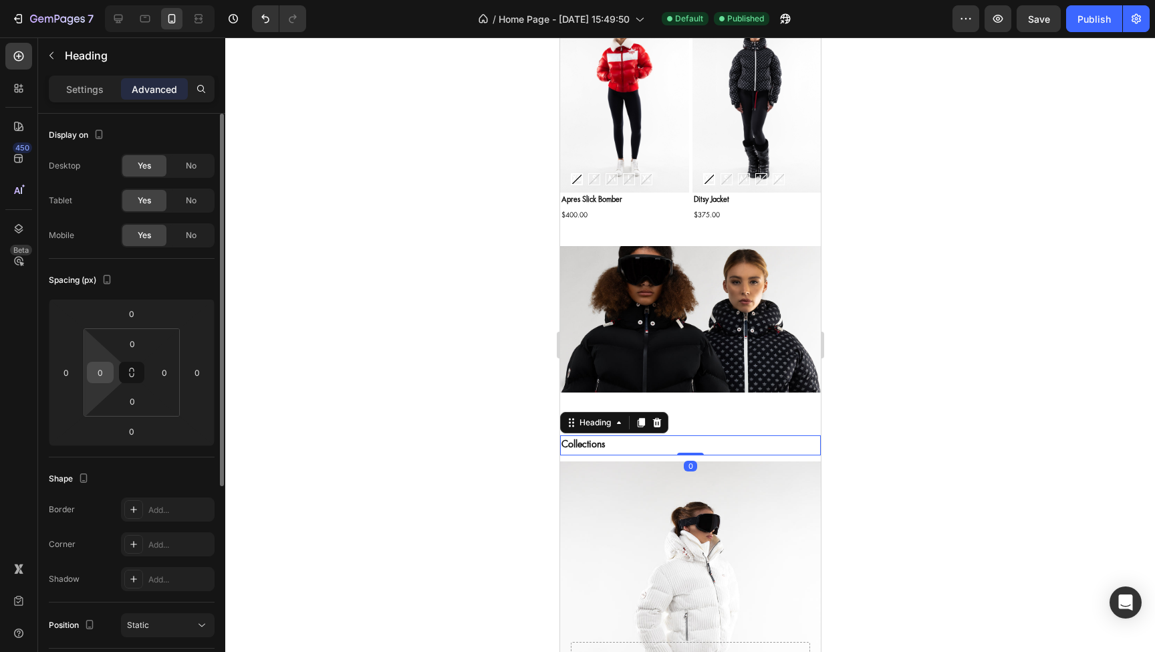
click at [109, 379] on input "0" at bounding box center [100, 372] width 20 height 20
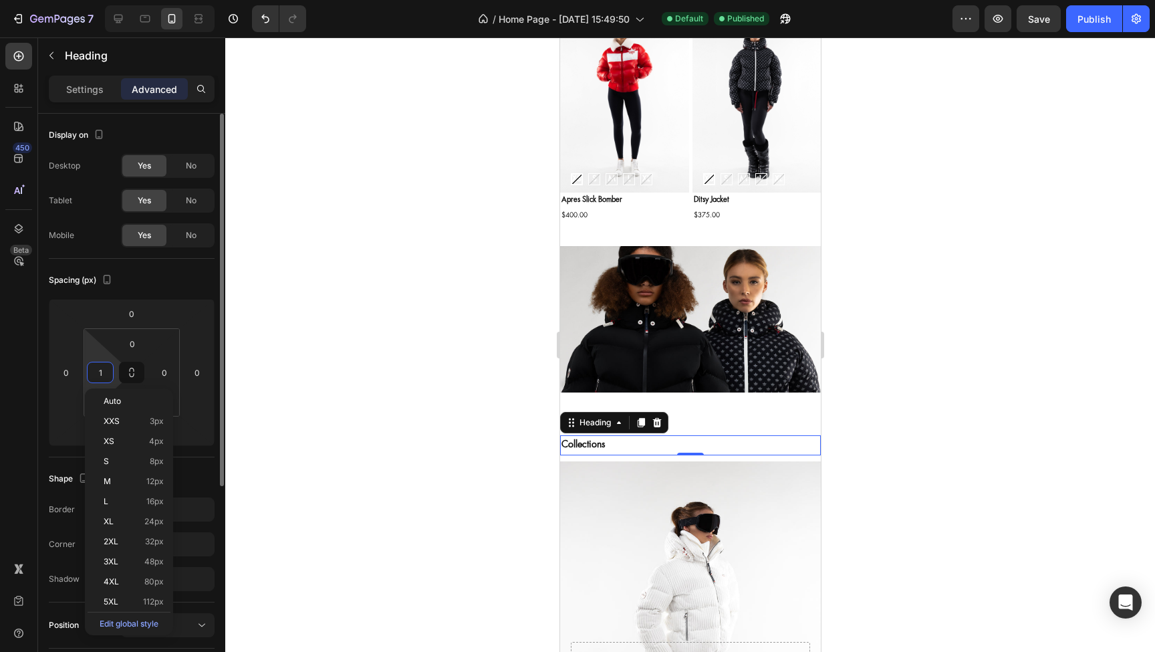
type input "18"
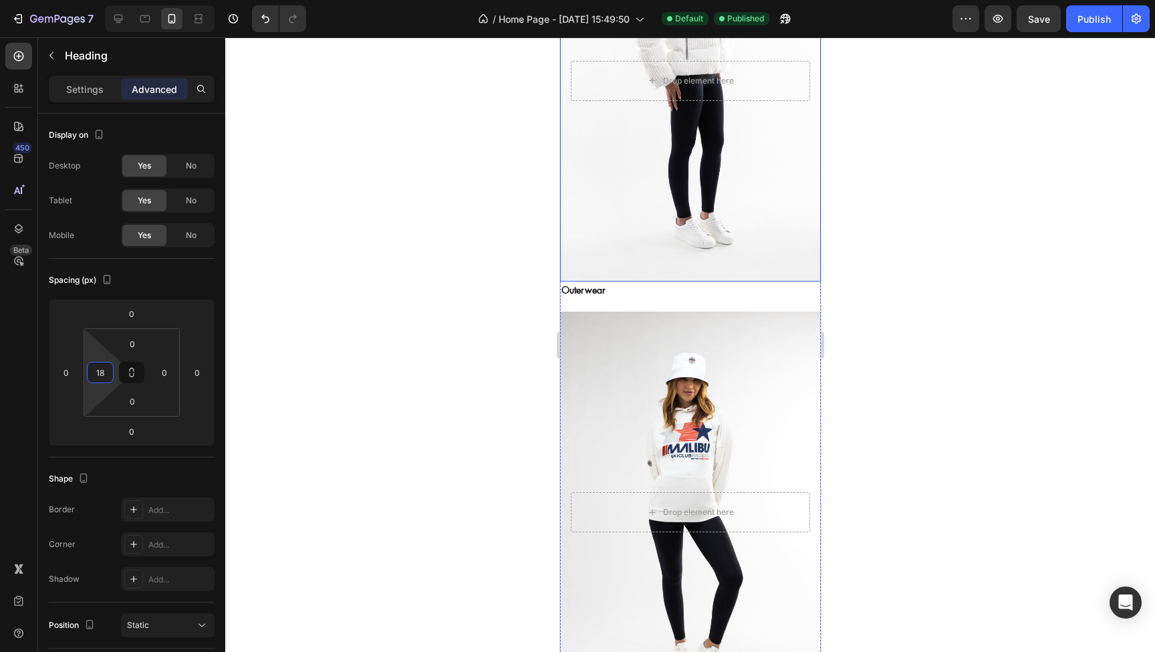
scroll to position [1344, 0]
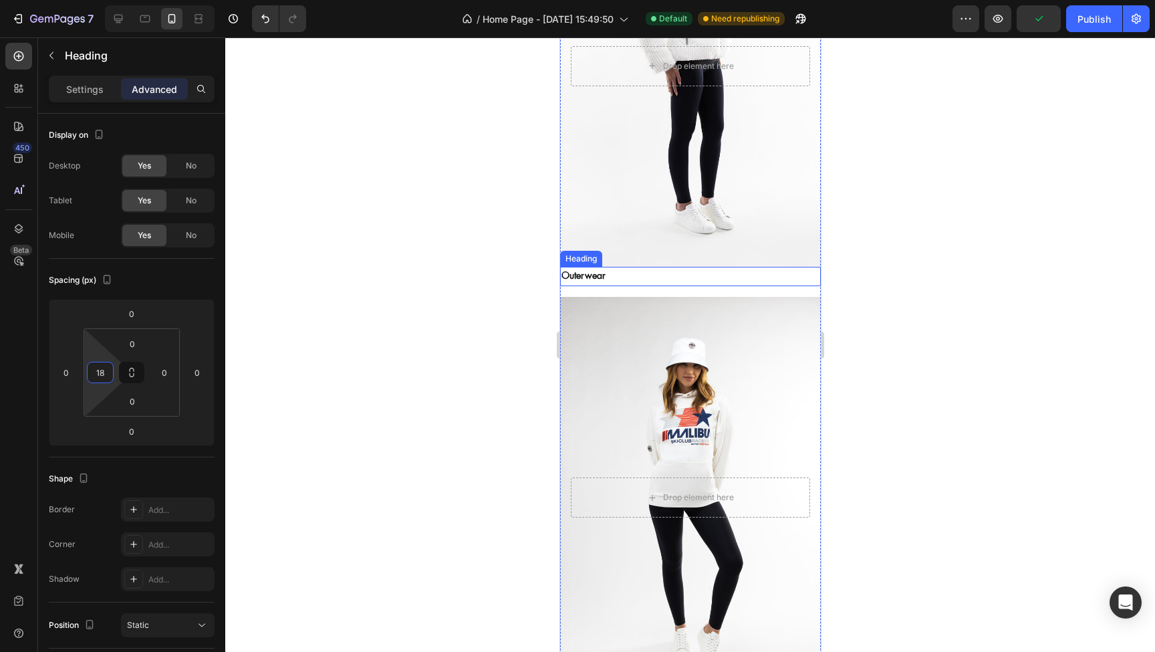
click at [581, 274] on h2 "Outerwear" at bounding box center [689, 276] width 261 height 19
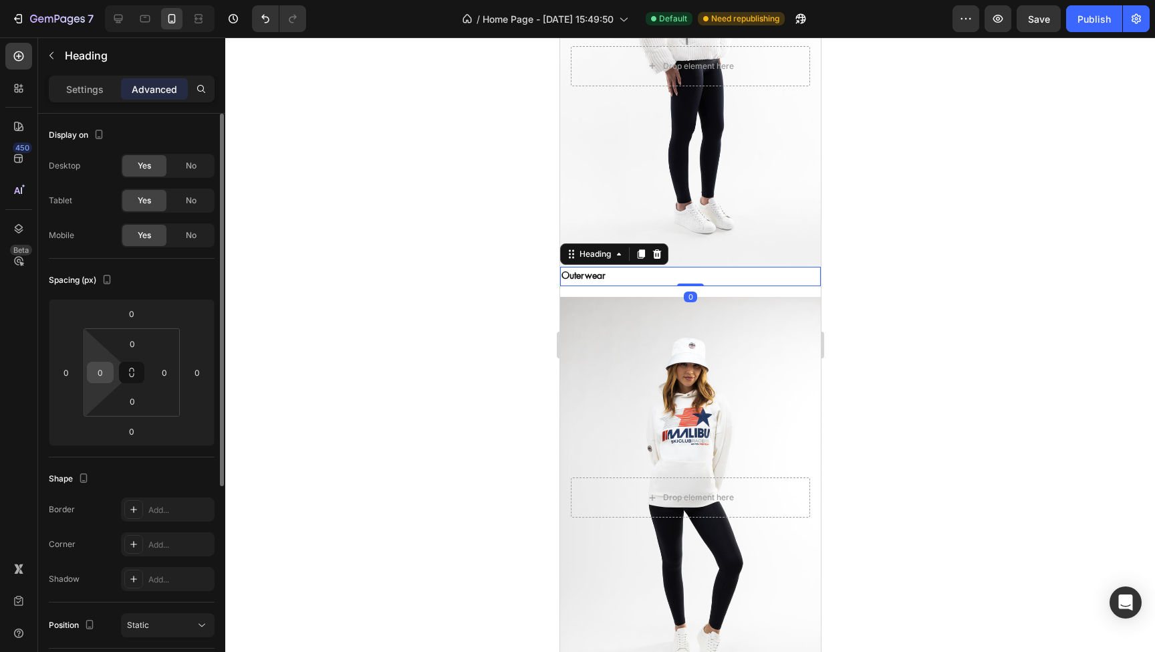
click at [106, 374] on input "0" at bounding box center [100, 372] width 20 height 20
type input "18"
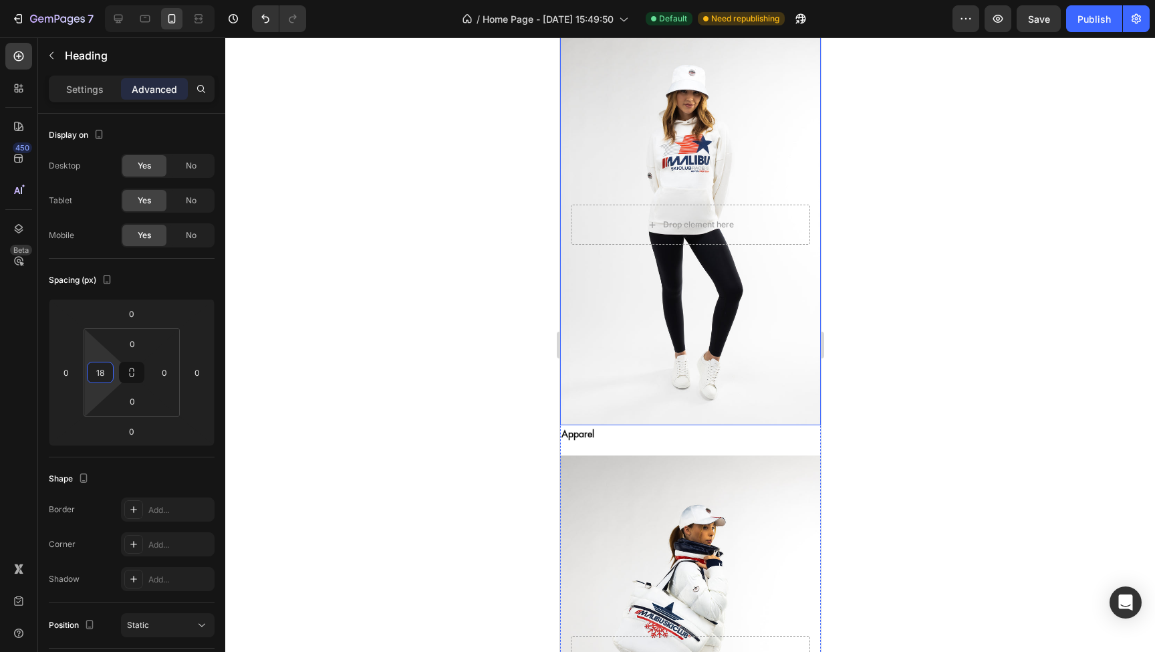
scroll to position [1618, 0]
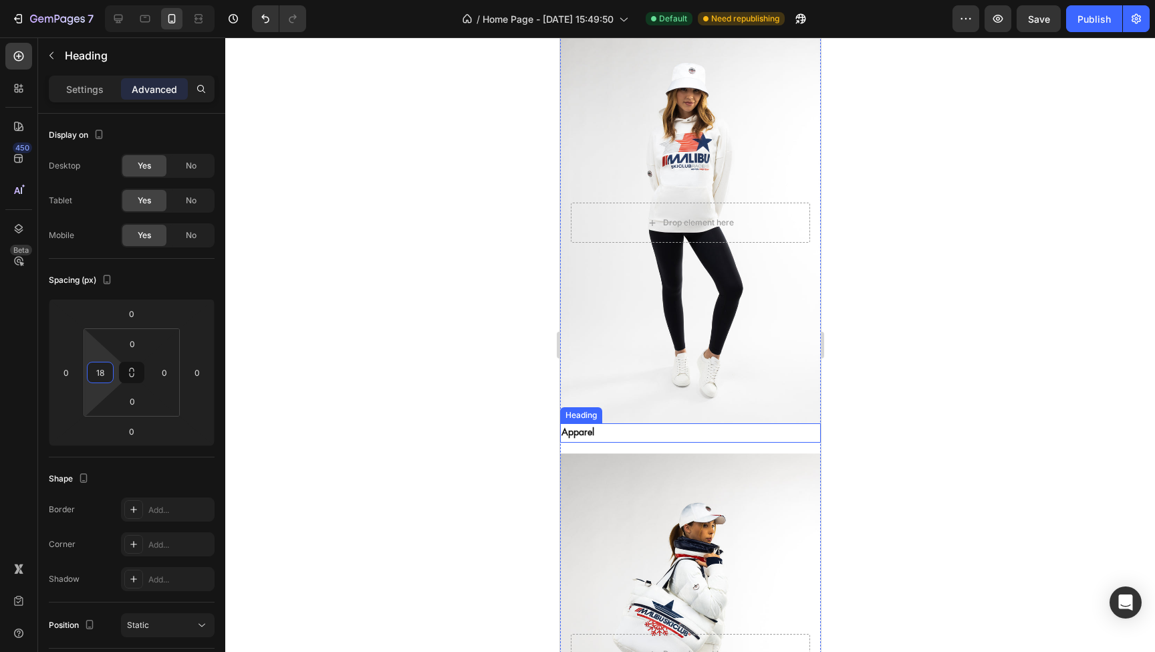
click at [579, 434] on h2 "Apparel" at bounding box center [689, 432] width 261 height 19
click at [103, 375] on input "0" at bounding box center [100, 372] width 20 height 20
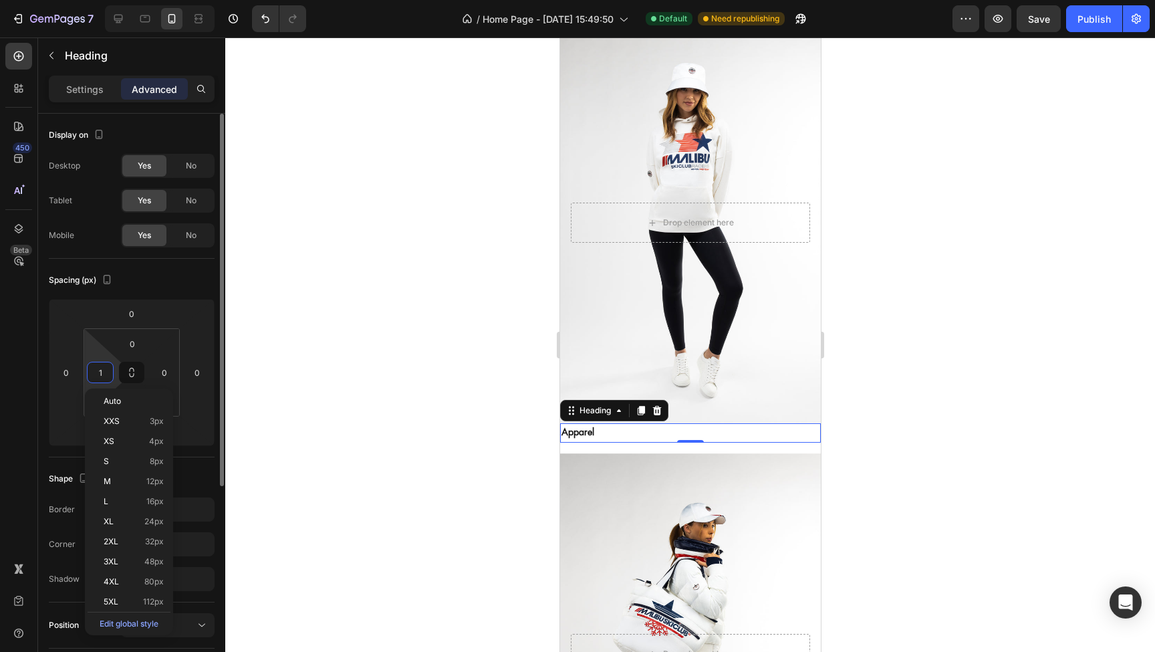
type input "18"
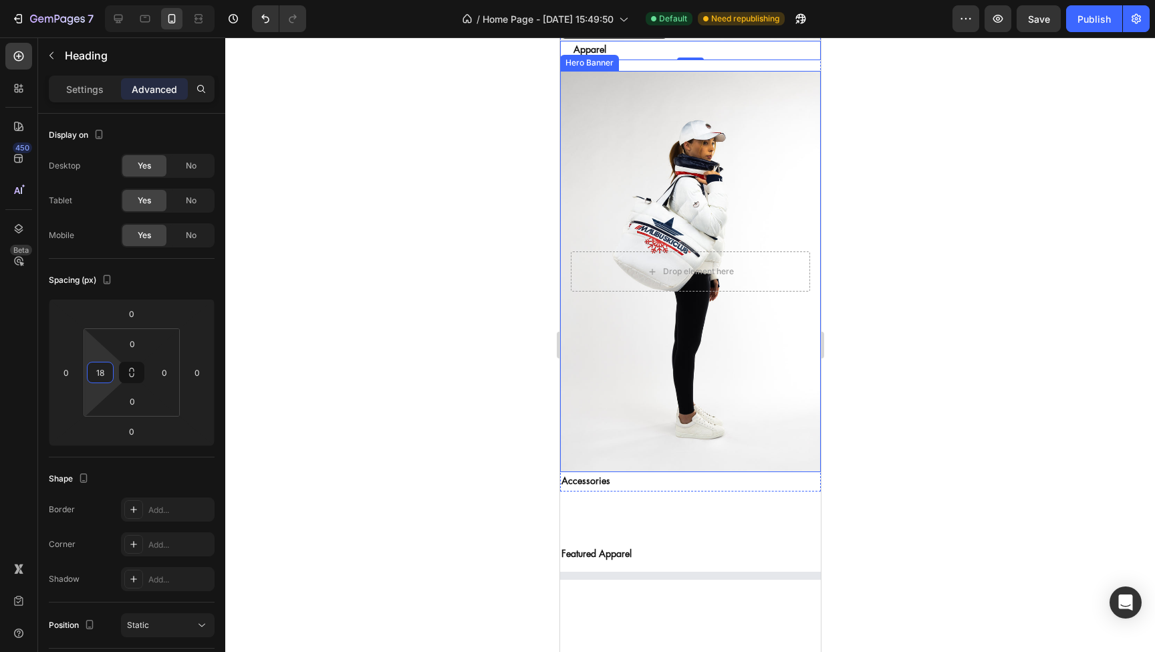
scroll to position [2004, 0]
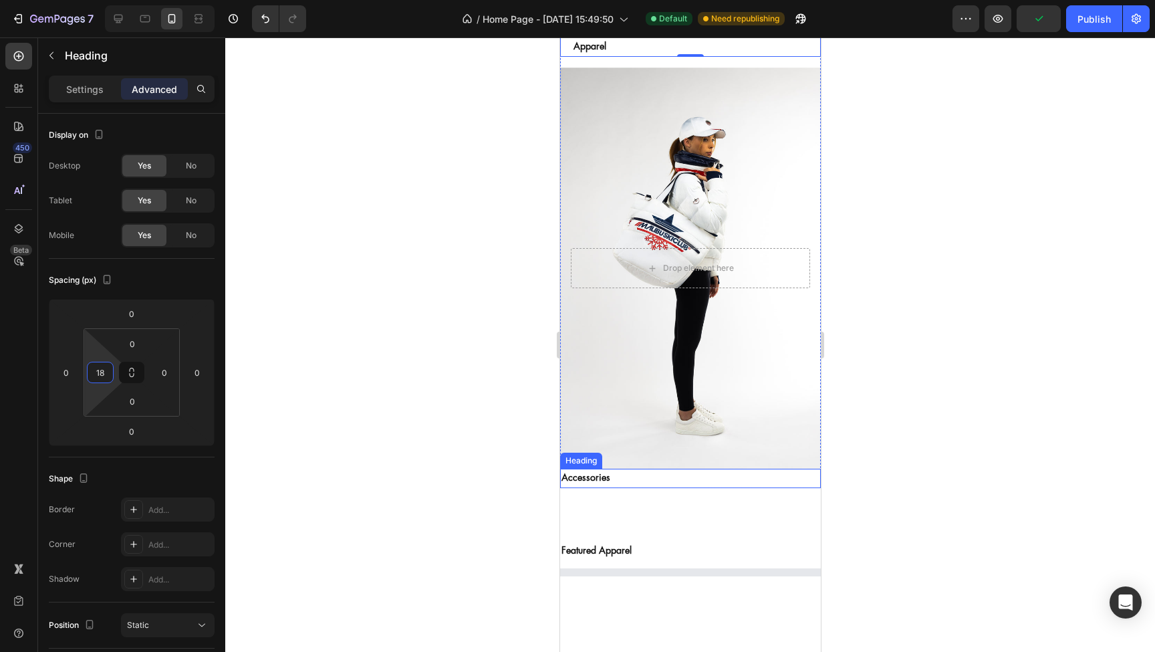
click at [597, 480] on h2 "Accessories" at bounding box center [689, 477] width 261 height 19
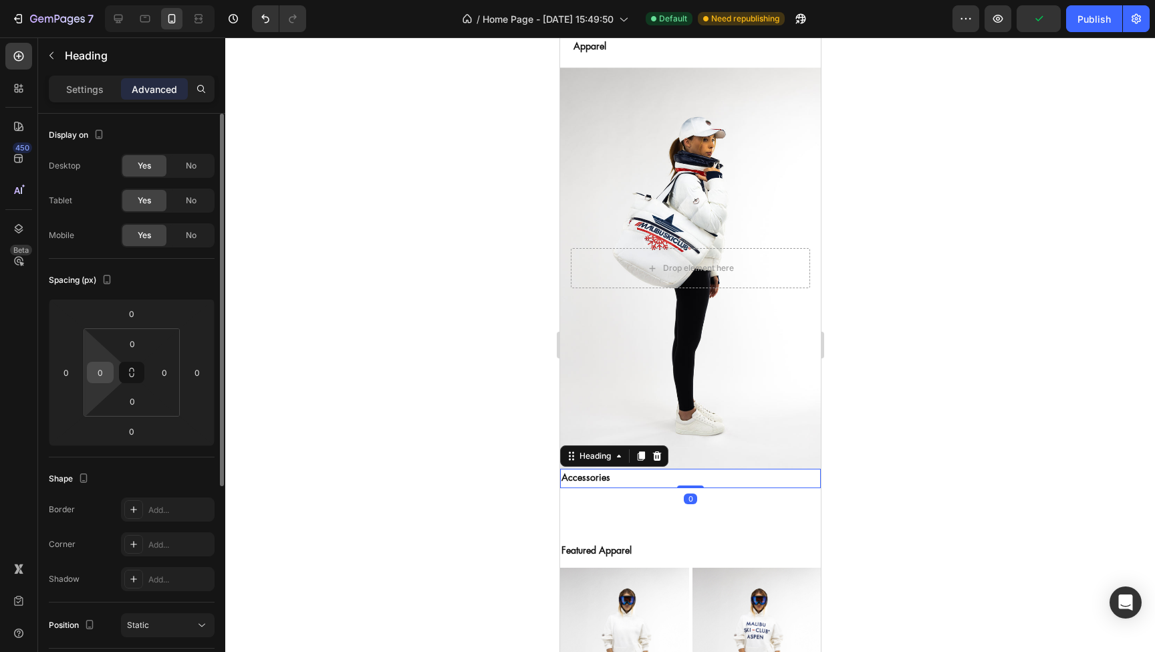
click at [106, 369] on input "0" at bounding box center [100, 372] width 20 height 20
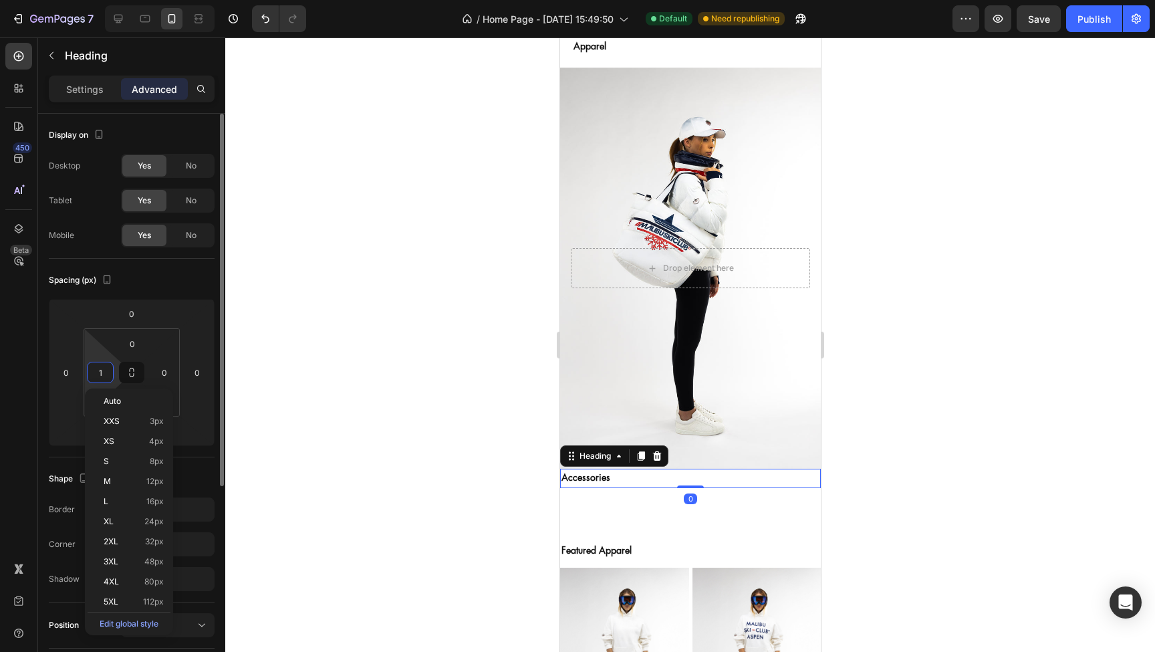
type input "18"
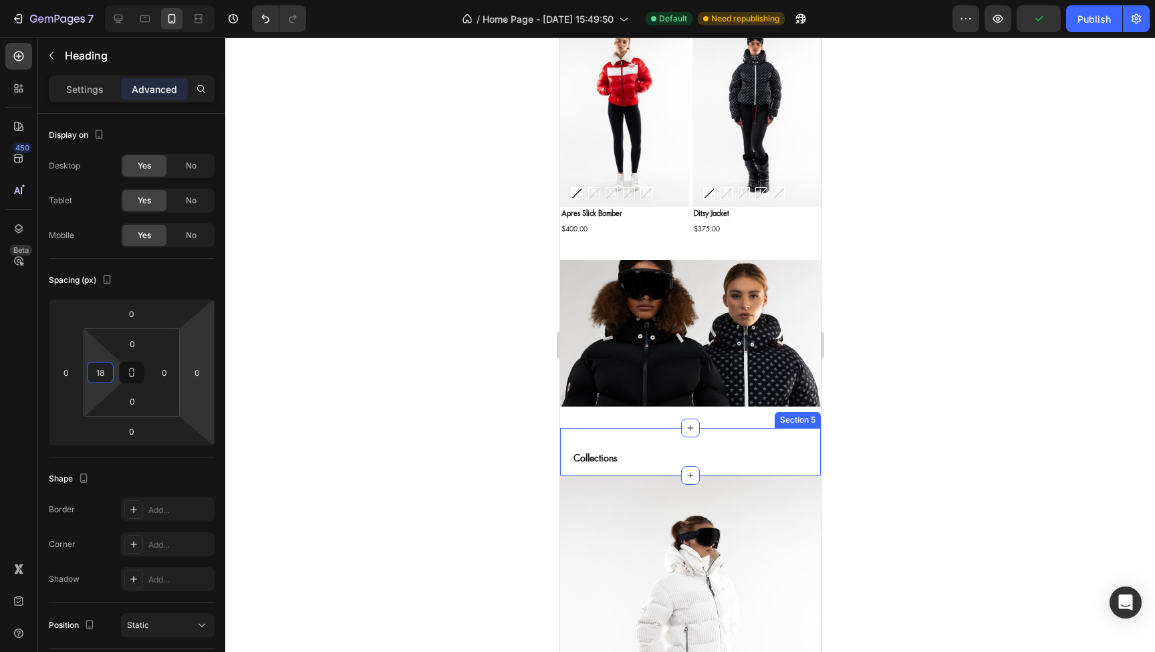
scroll to position [730, 0]
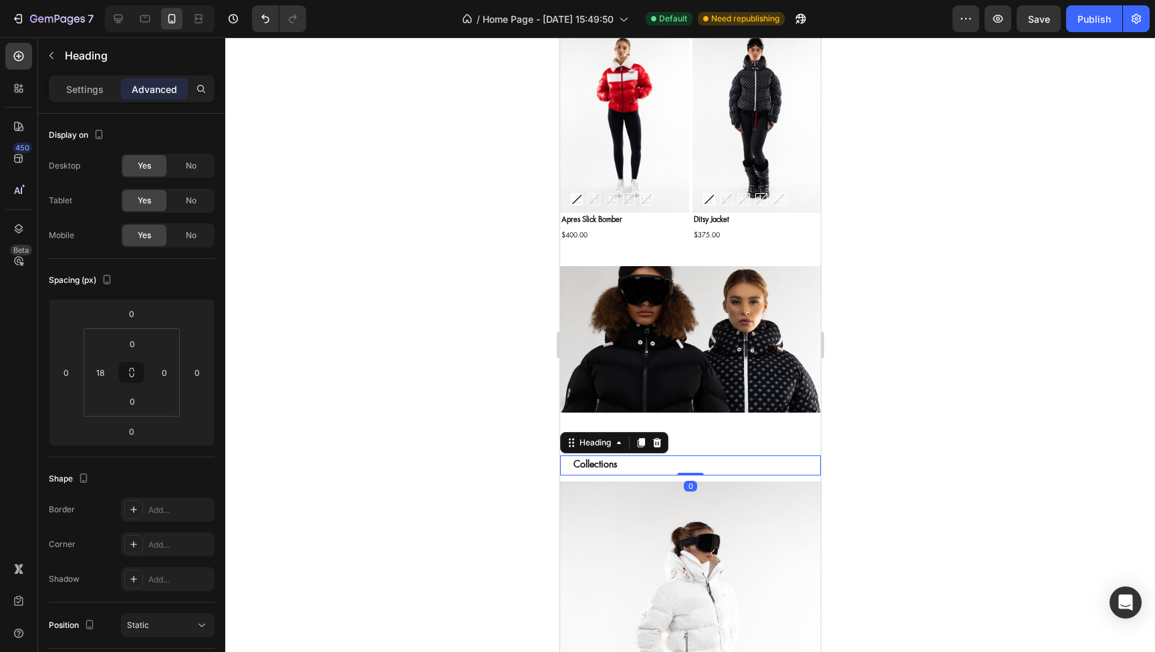
click at [629, 465] on h2 "Collections" at bounding box center [695, 464] width 249 height 19
click at [107, 376] on input "18" at bounding box center [100, 372] width 20 height 20
type input "0"
click at [447, 384] on div at bounding box center [690, 344] width 930 height 614
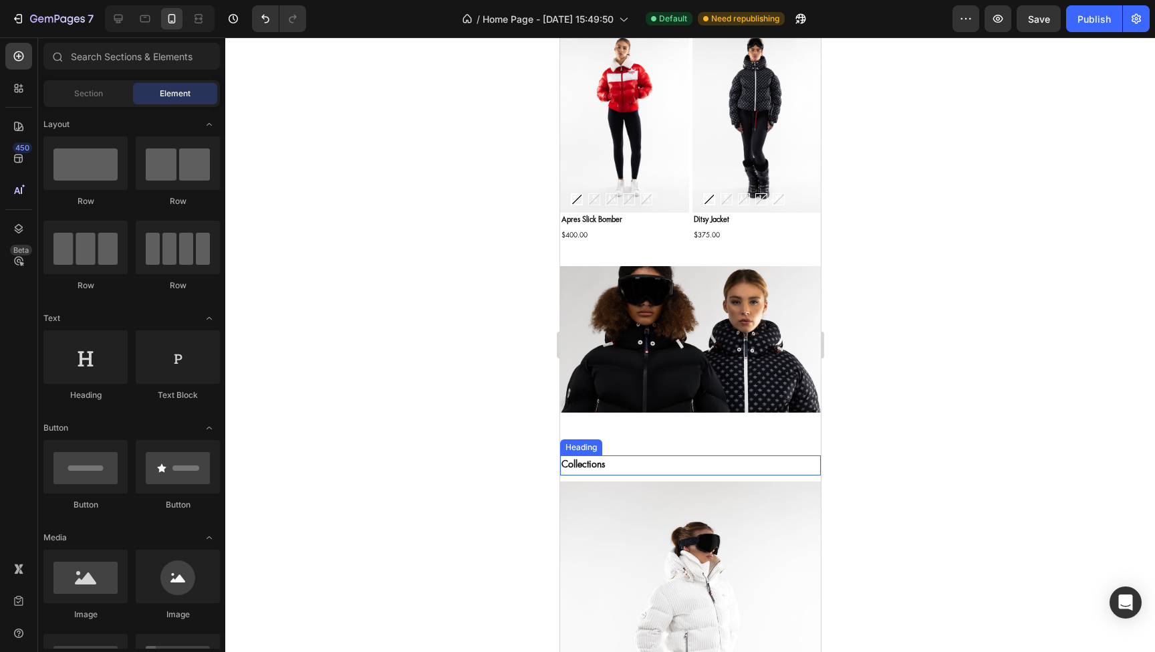
click at [583, 463] on h2 "Collections" at bounding box center [689, 464] width 261 height 19
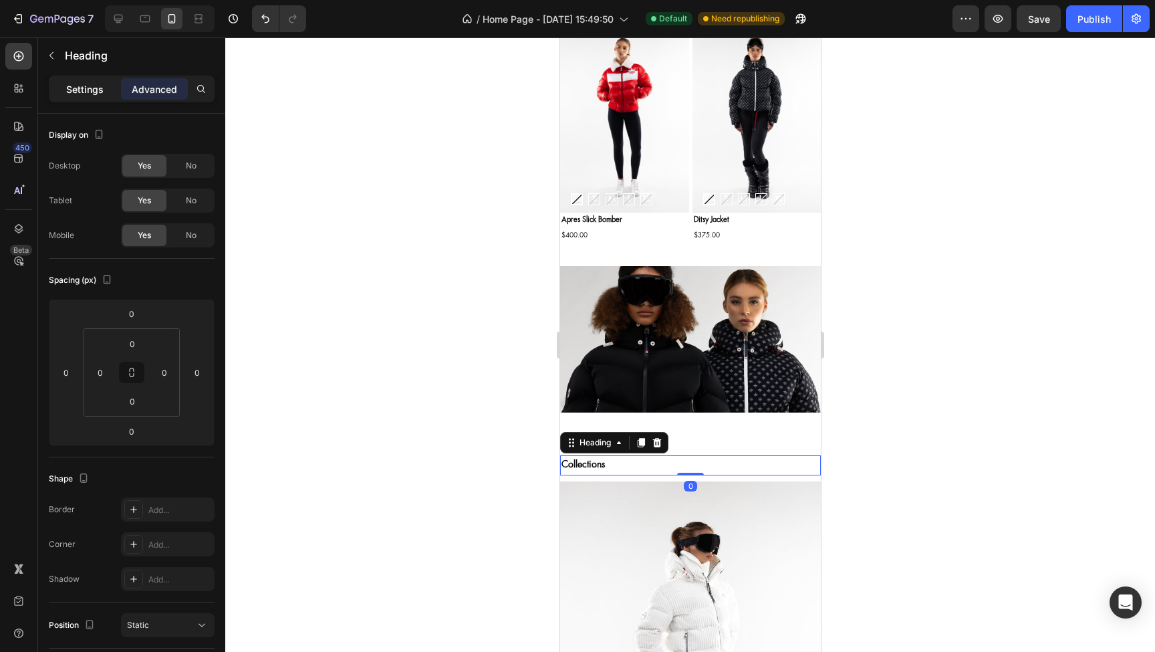
click at [90, 92] on p "Settings" at bounding box center [84, 89] width 37 height 14
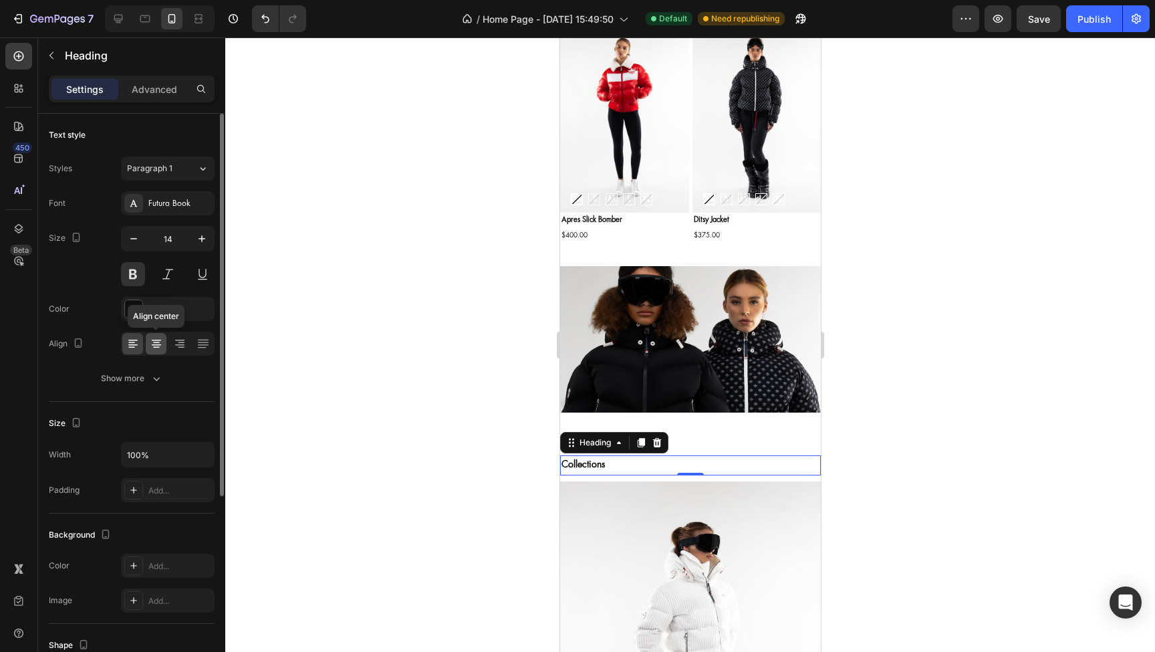
click at [156, 343] on icon at bounding box center [156, 343] width 13 height 13
click at [112, 21] on icon at bounding box center [118, 18] width 13 height 13
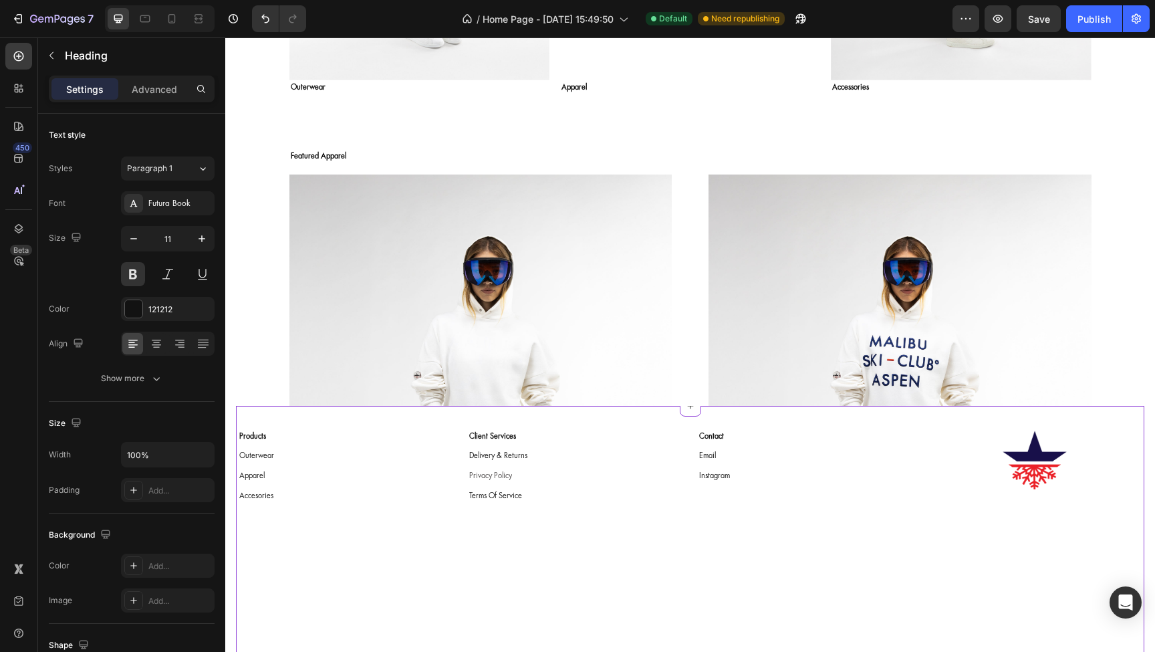
scroll to position [1641, 0]
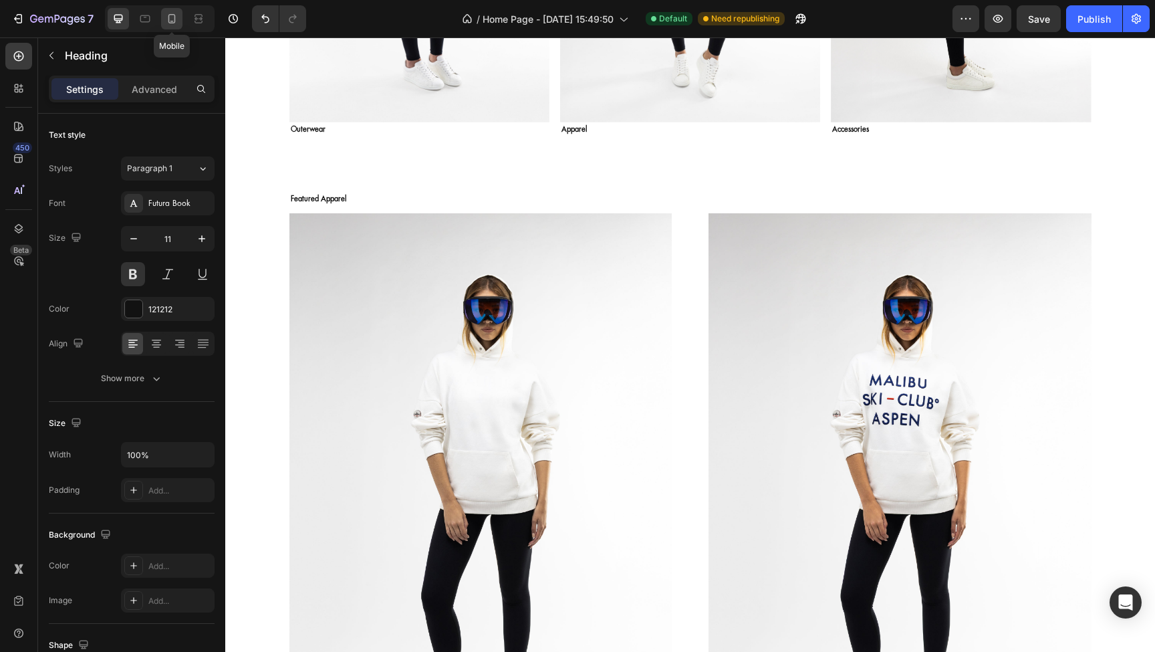
click at [177, 22] on icon at bounding box center [171, 18] width 13 height 13
type input "14"
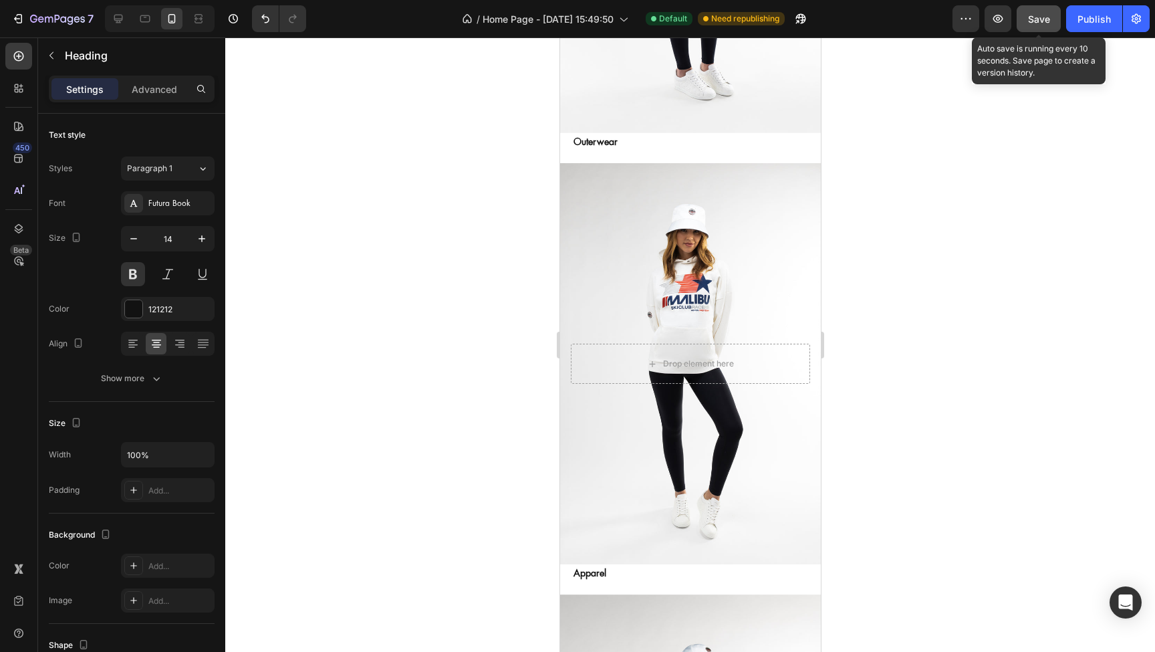
click at [1052, 24] on button "Save" at bounding box center [1038, 18] width 44 height 27
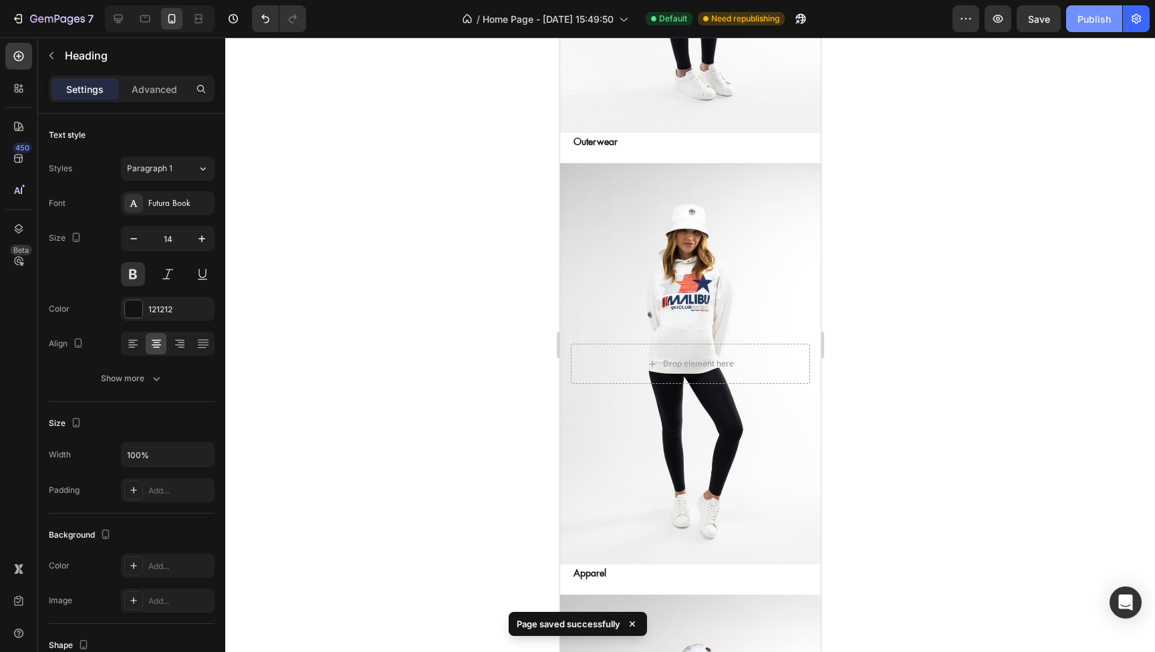
click at [1085, 27] on button "Publish" at bounding box center [1094, 18] width 56 height 27
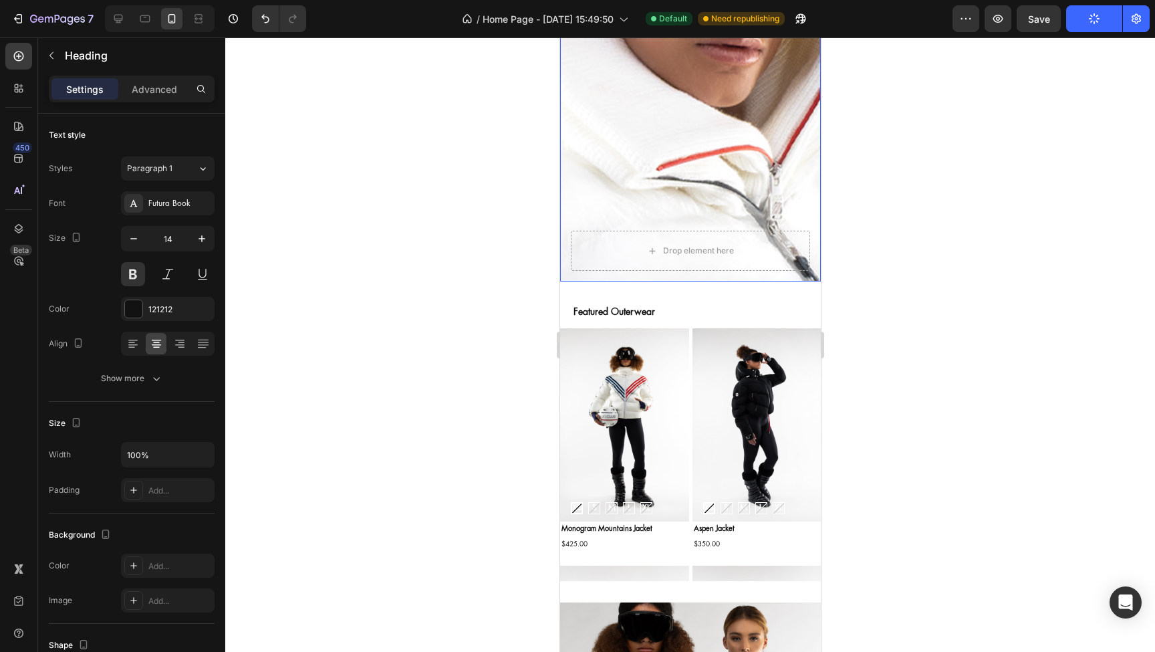
scroll to position [186, 0]
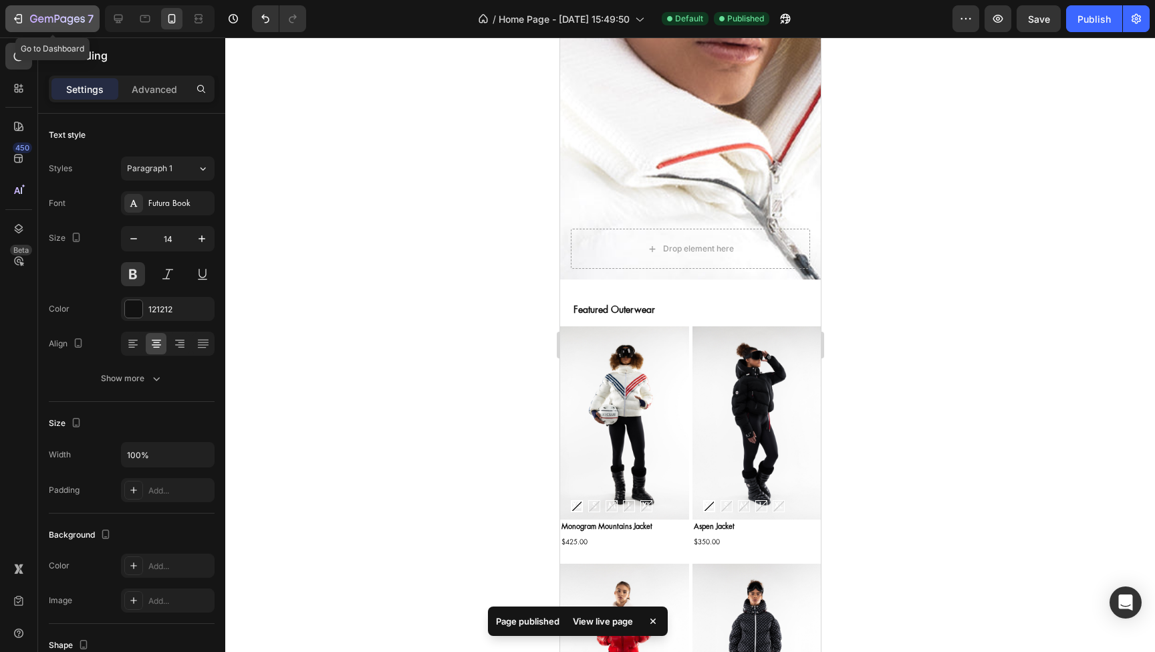
click at [35, 19] on icon "button" at bounding box center [33, 19] width 7 height 8
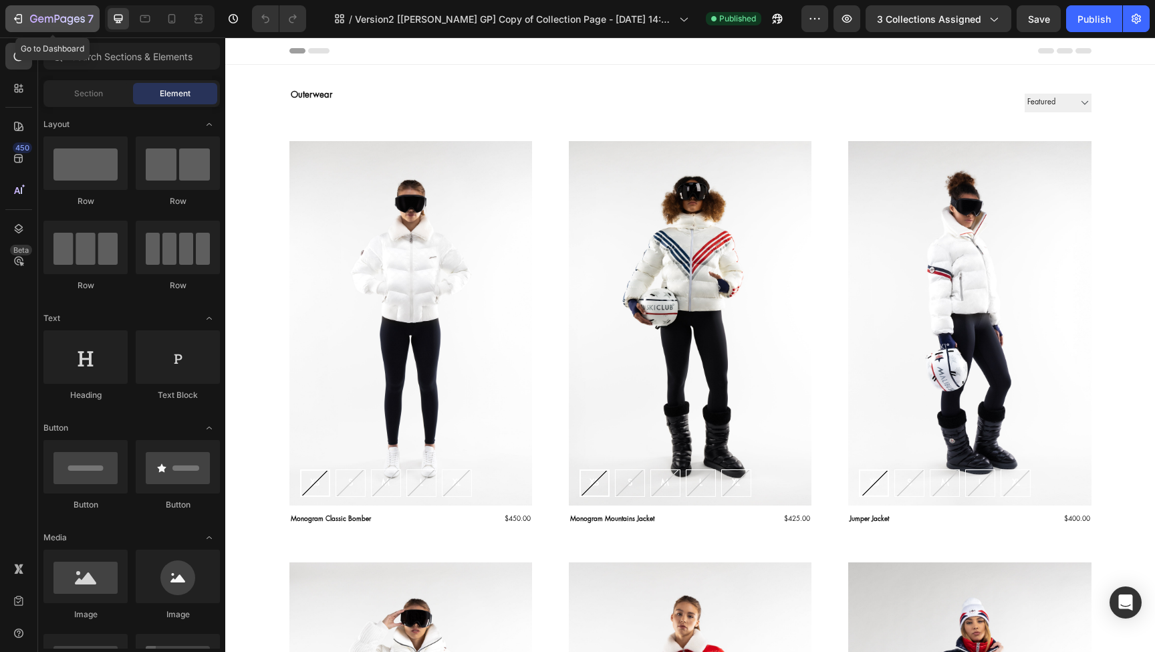
click at [74, 18] on icon "button" at bounding box center [57, 19] width 55 height 11
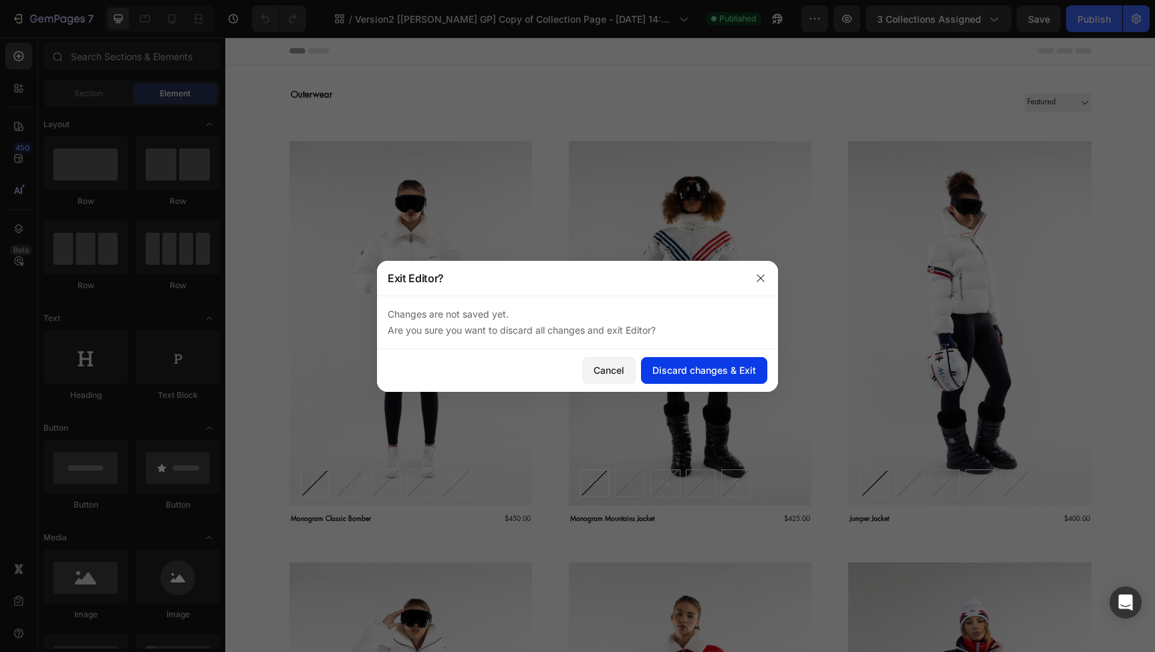
click at [673, 370] on div "Discard changes & Exit" at bounding box center [704, 370] width 104 height 14
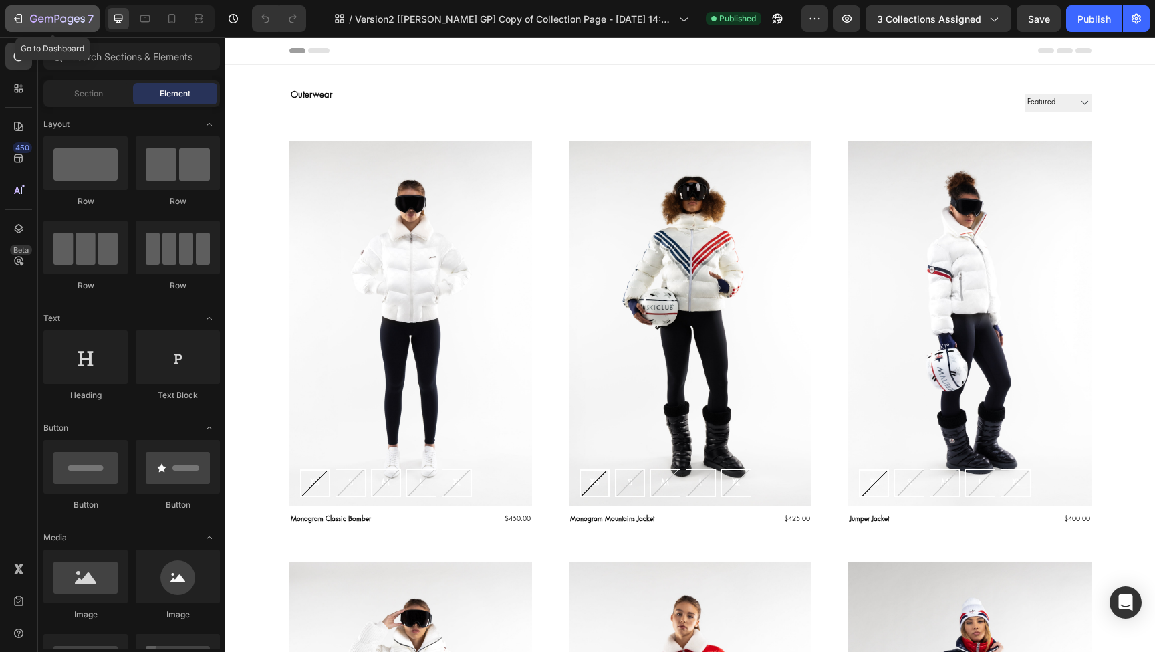
click at [49, 20] on icon "button" at bounding box center [49, 20] width 8 height 6
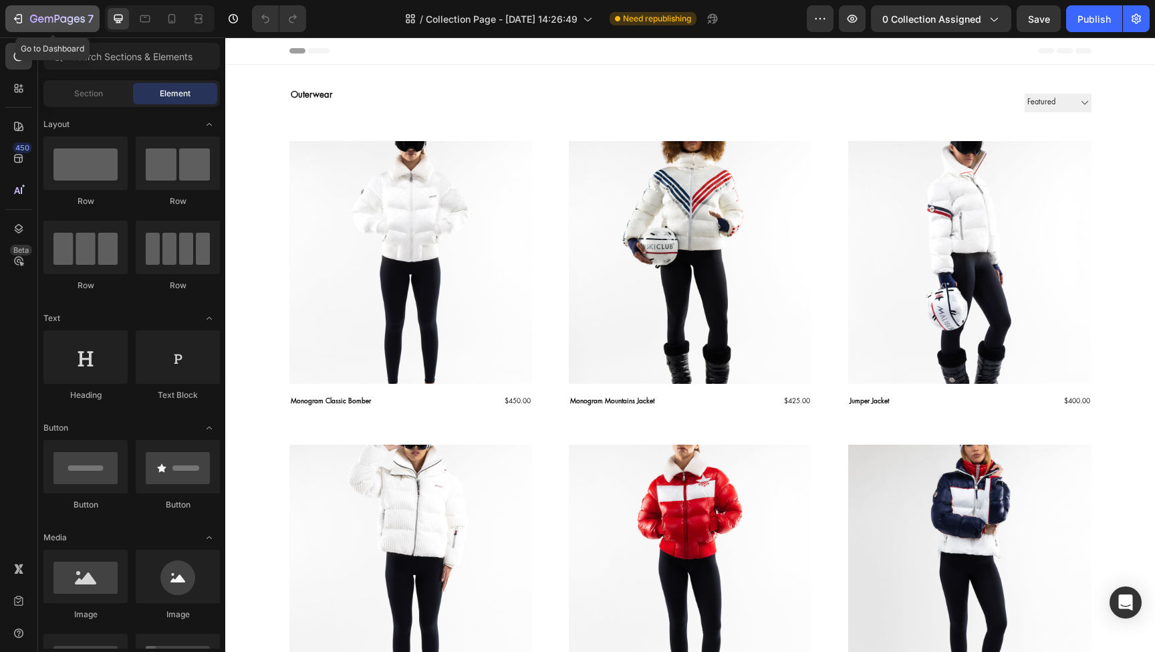
click at [62, 22] on icon "button" at bounding box center [63, 19] width 6 height 6
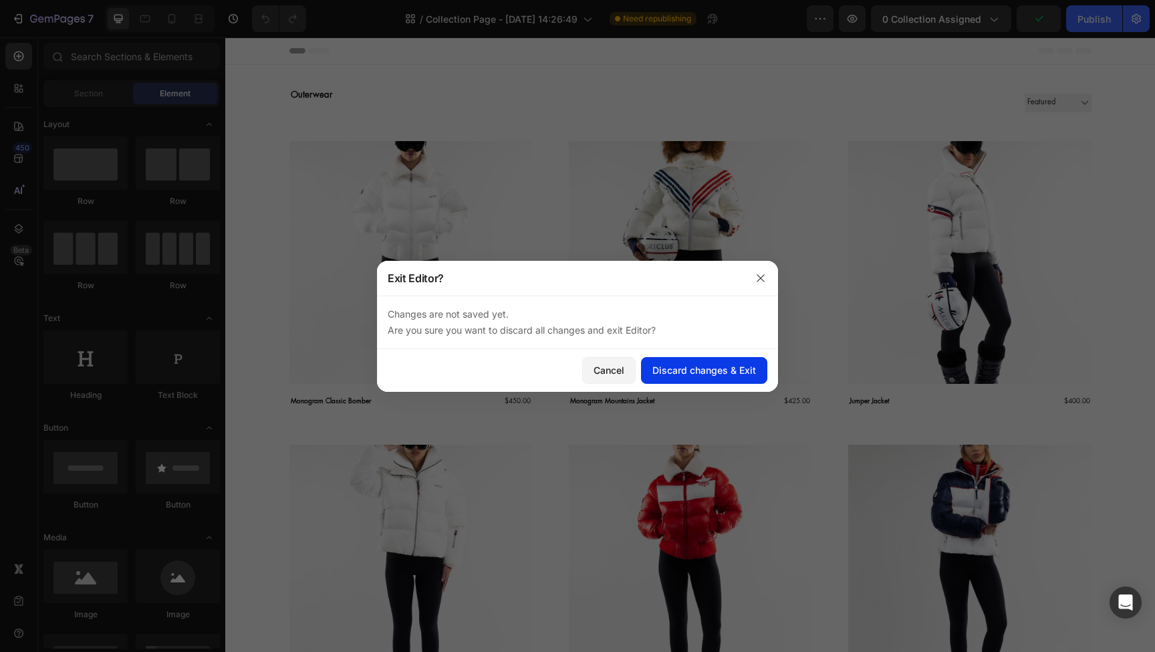
click at [714, 376] on div "Discard changes & Exit" at bounding box center [704, 370] width 104 height 14
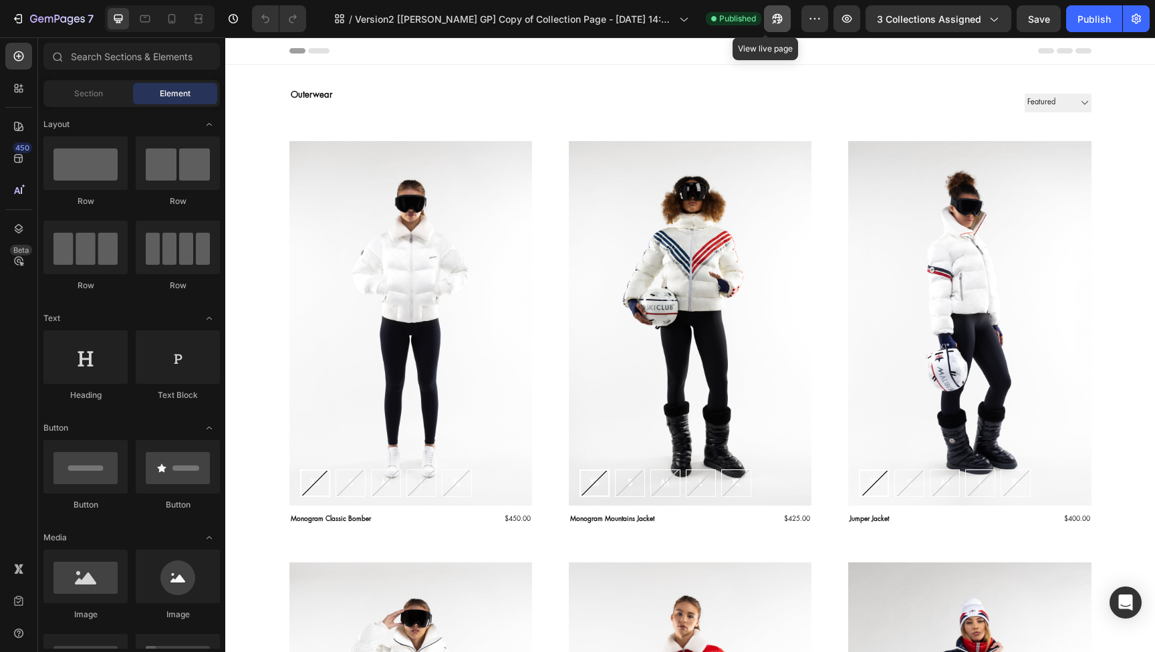
click at [770, 20] on icon "button" at bounding box center [776, 18] width 13 height 13
click at [1084, 17] on div "Publish" at bounding box center [1093, 19] width 33 height 14
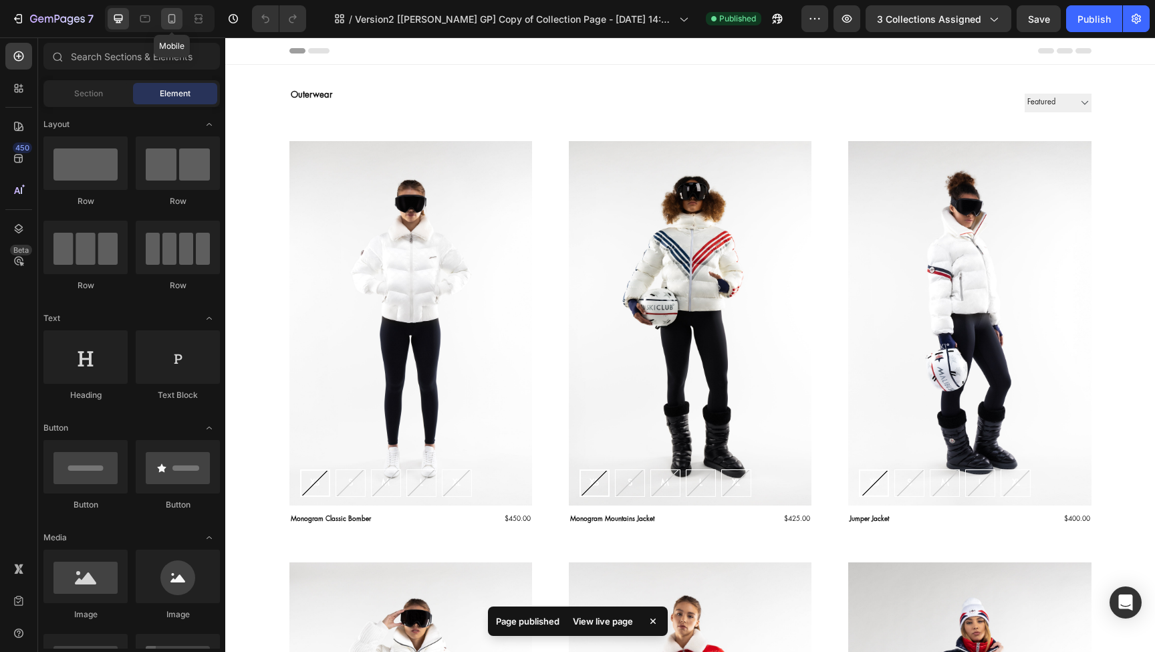
click at [176, 19] on icon at bounding box center [171, 18] width 13 height 13
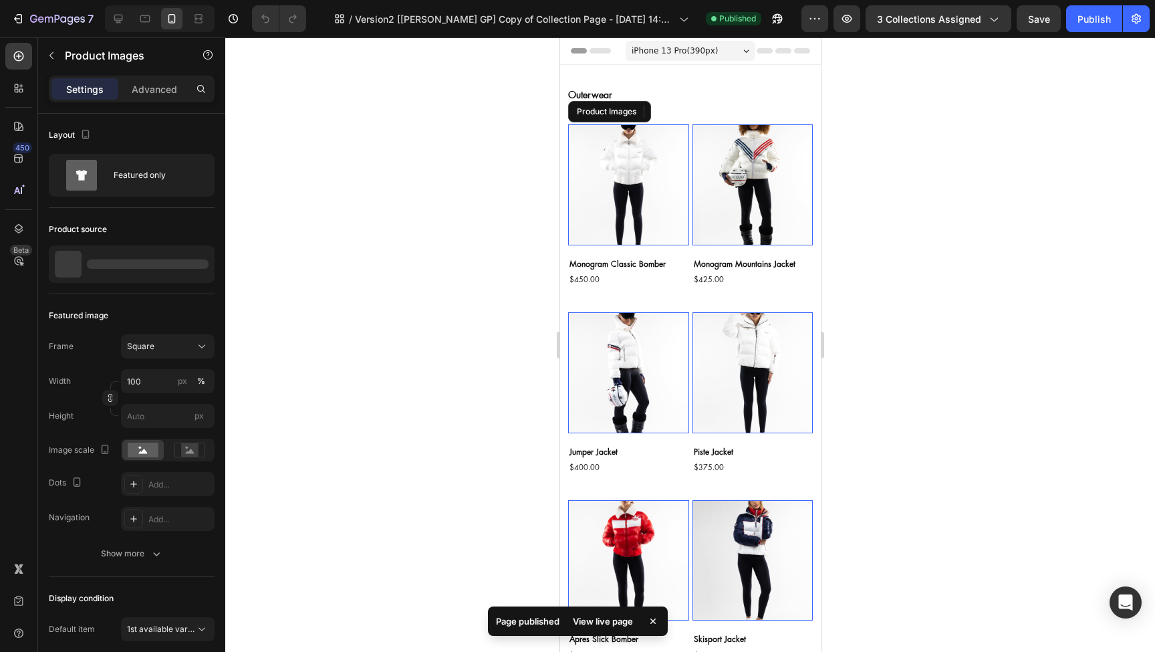
click at [590, 152] on img at bounding box center [627, 184] width 121 height 121
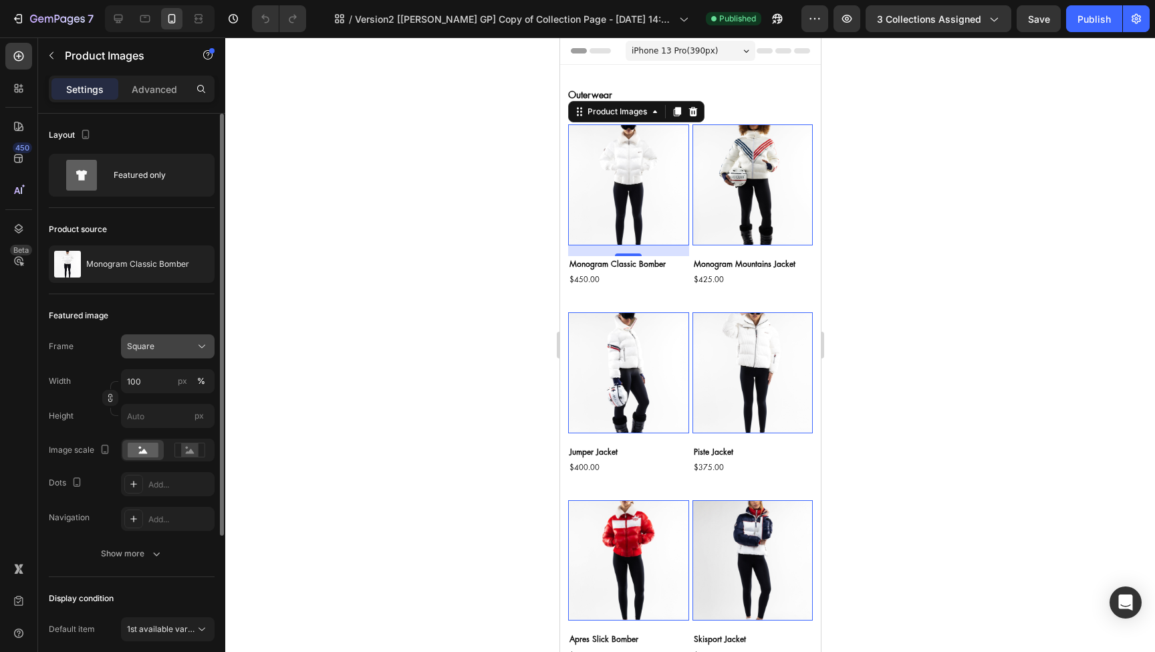
click at [174, 354] on button "Square" at bounding box center [168, 346] width 94 height 24
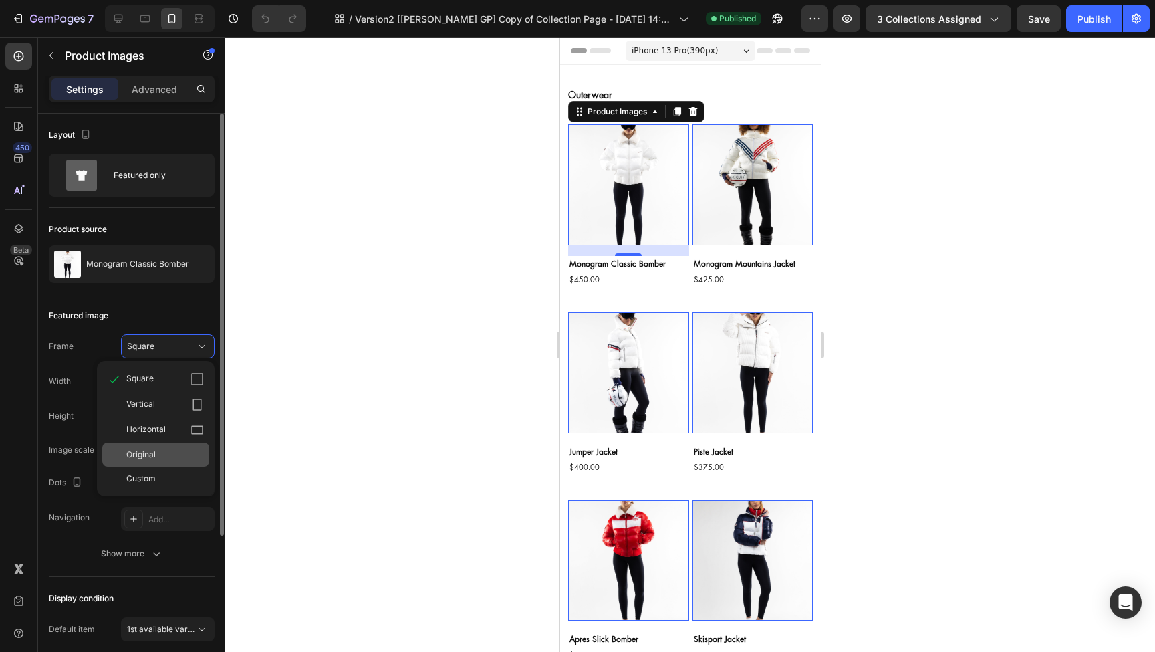
click at [161, 448] on div "Original" at bounding box center [155, 454] width 107 height 24
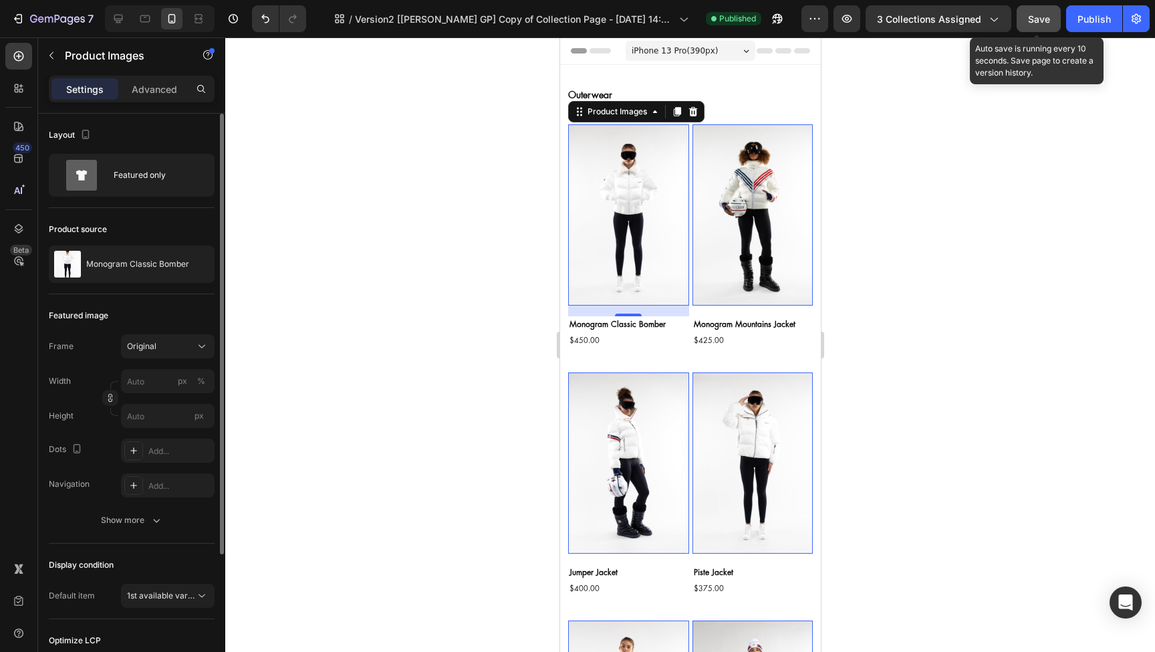
click at [1034, 19] on span "Save" at bounding box center [1039, 18] width 22 height 11
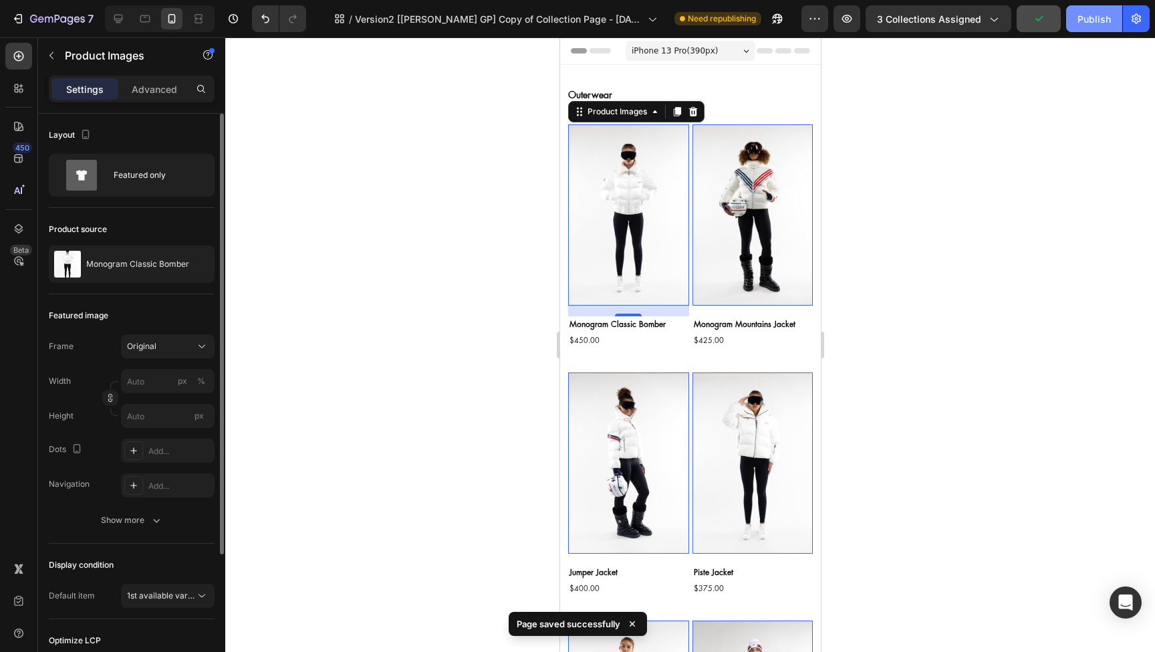
click at [1087, 23] on div "Publish" at bounding box center [1093, 19] width 33 height 14
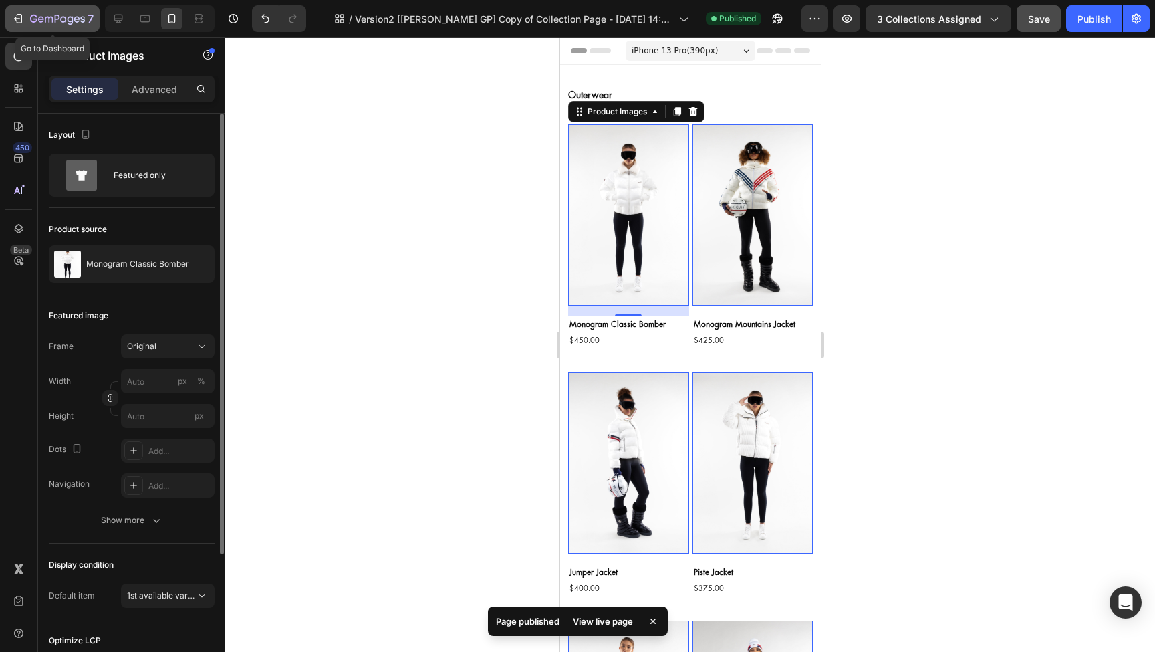
click at [66, 21] on icon "button" at bounding box center [63, 19] width 6 height 6
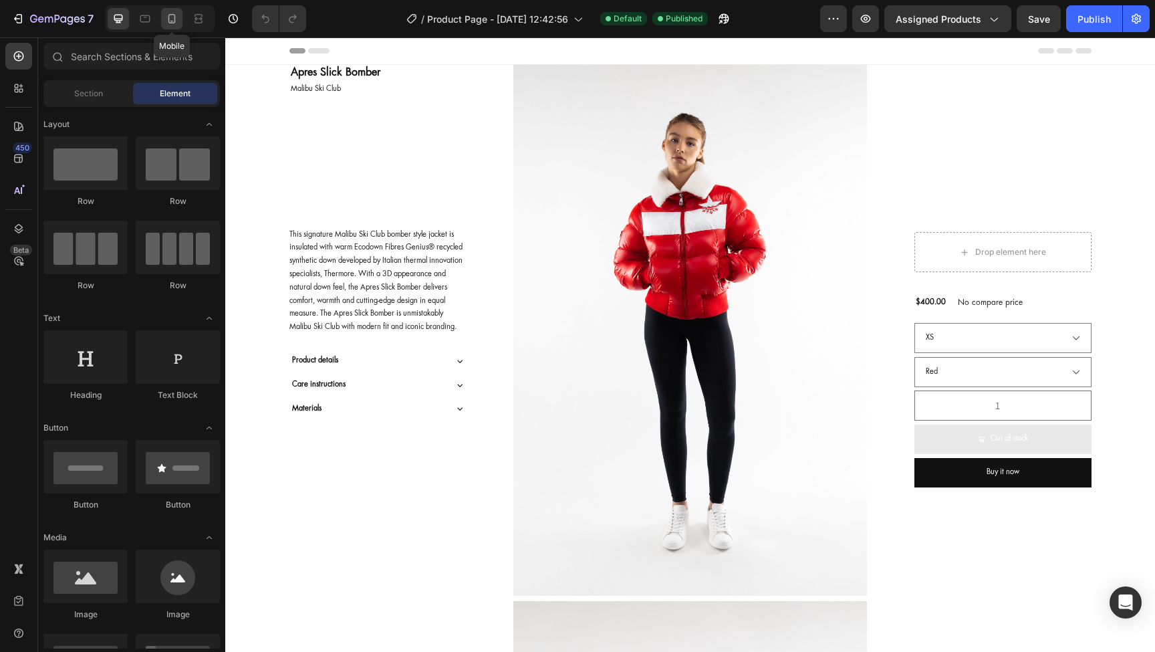
click at [174, 23] on icon at bounding box center [171, 18] width 13 height 13
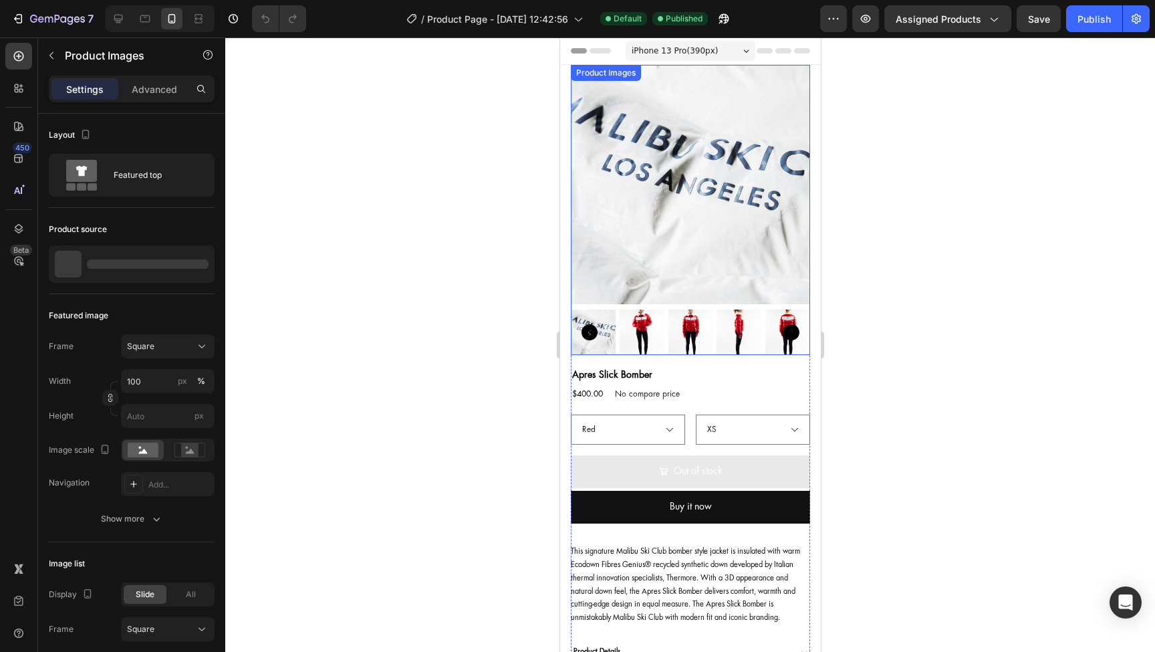
click at [600, 70] on div "Product Images" at bounding box center [605, 73] width 65 height 12
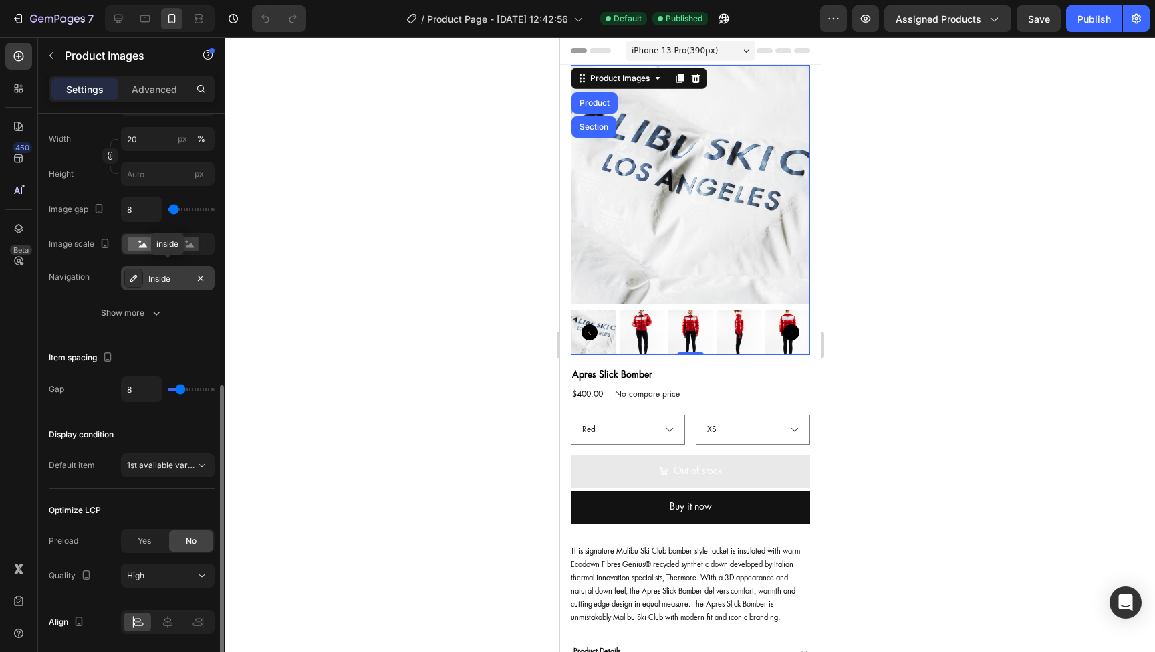
scroll to position [530, 0]
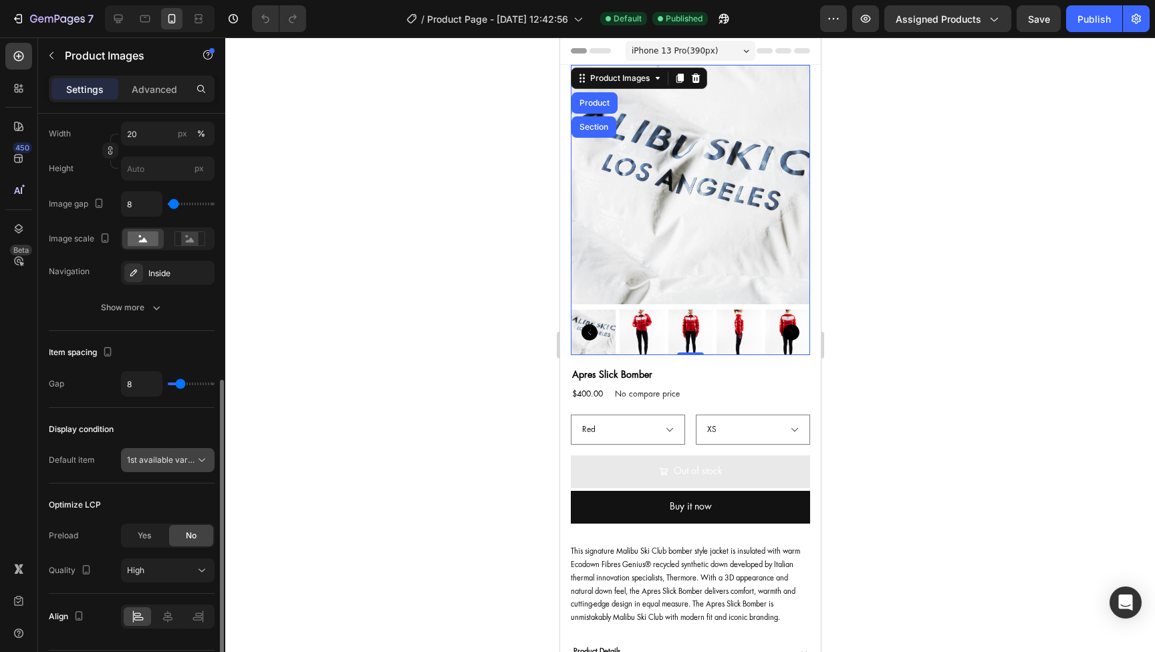
click at [174, 454] on span "1st available variant" at bounding box center [164, 459] width 75 height 10
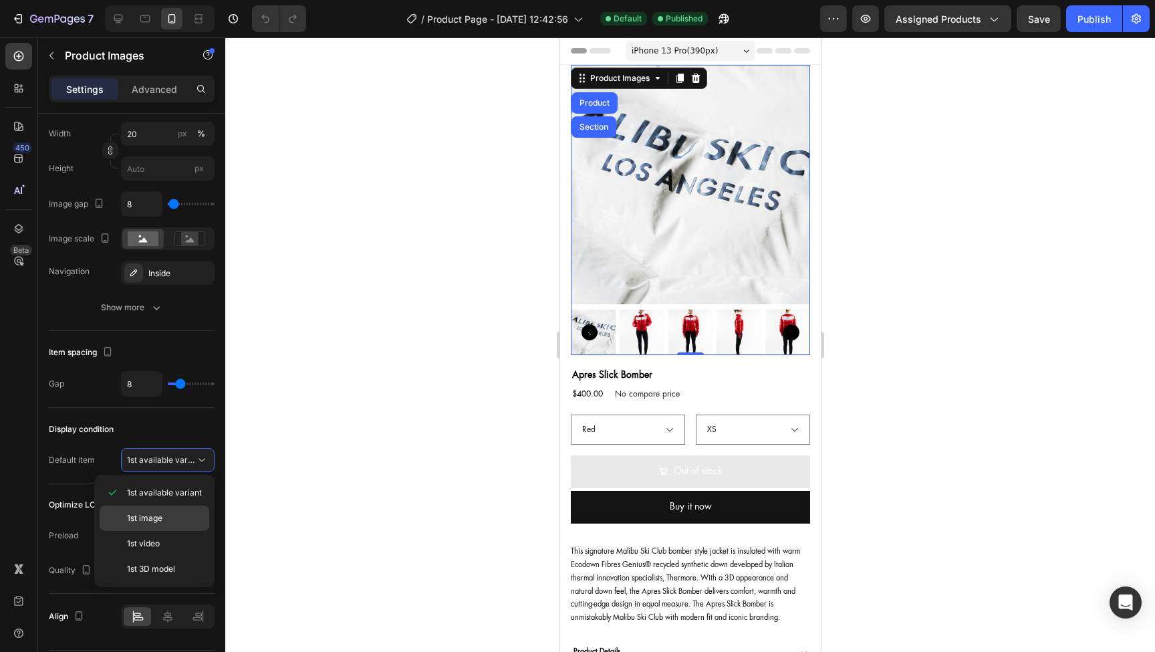
click at [161, 511] on div "1st image" at bounding box center [155, 517] width 110 height 25
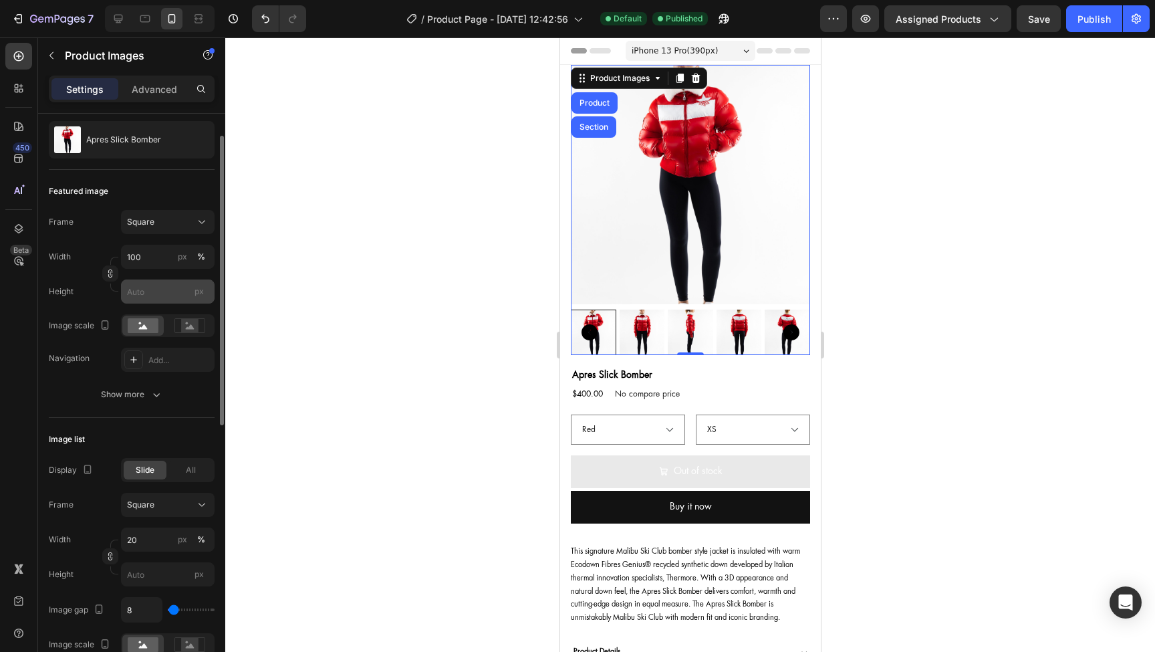
scroll to position [98, 0]
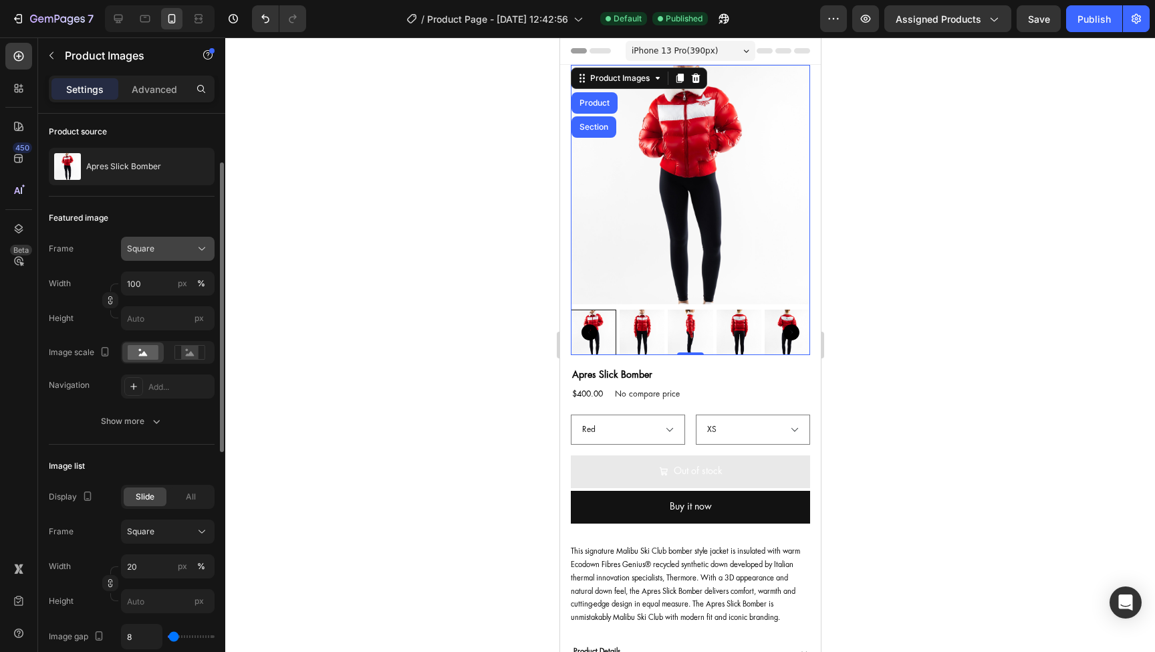
click at [183, 247] on div "Square" at bounding box center [159, 249] width 65 height 12
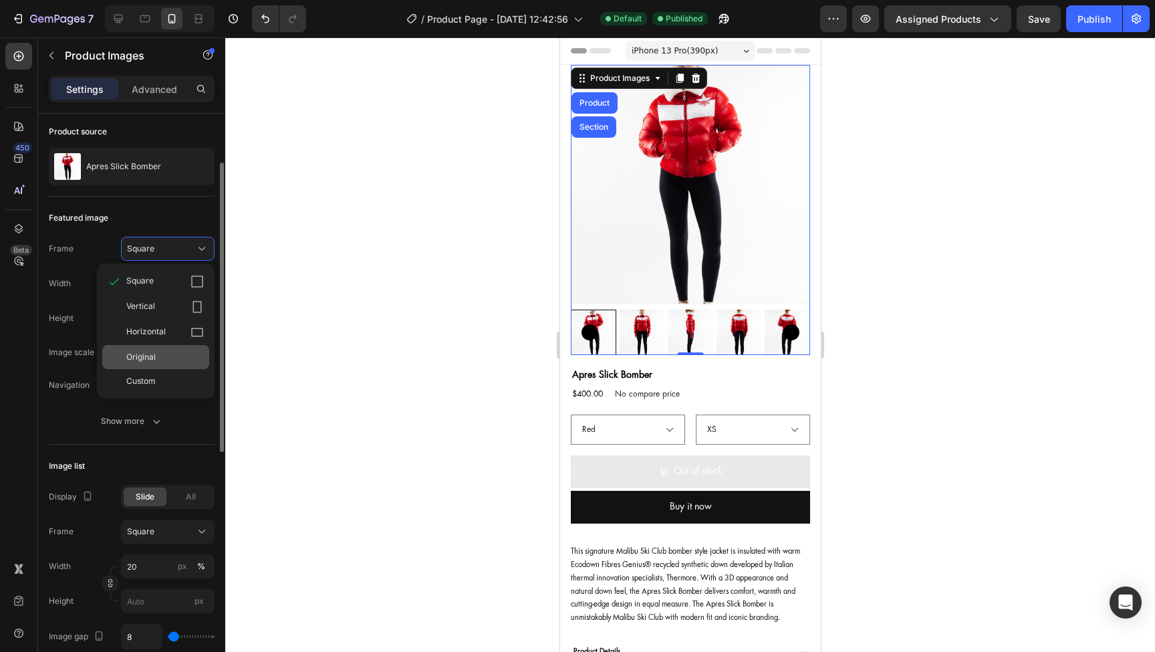
click at [166, 354] on div "Original" at bounding box center [165, 357] width 78 height 12
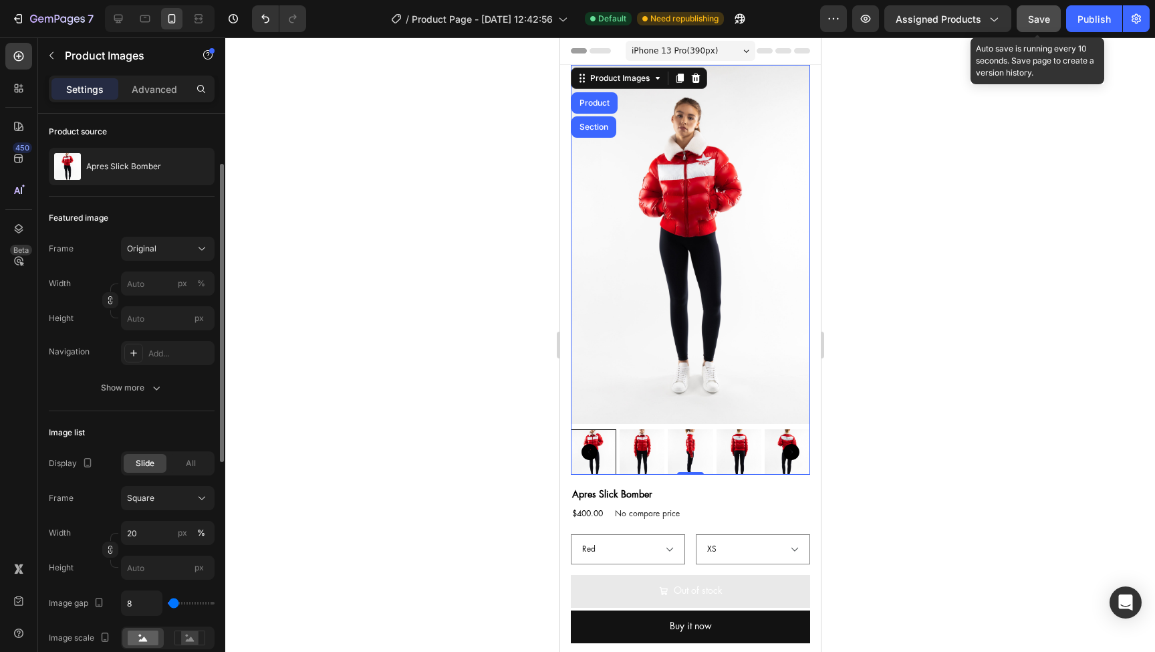
click at [1046, 21] on span "Save" at bounding box center [1039, 18] width 22 height 11
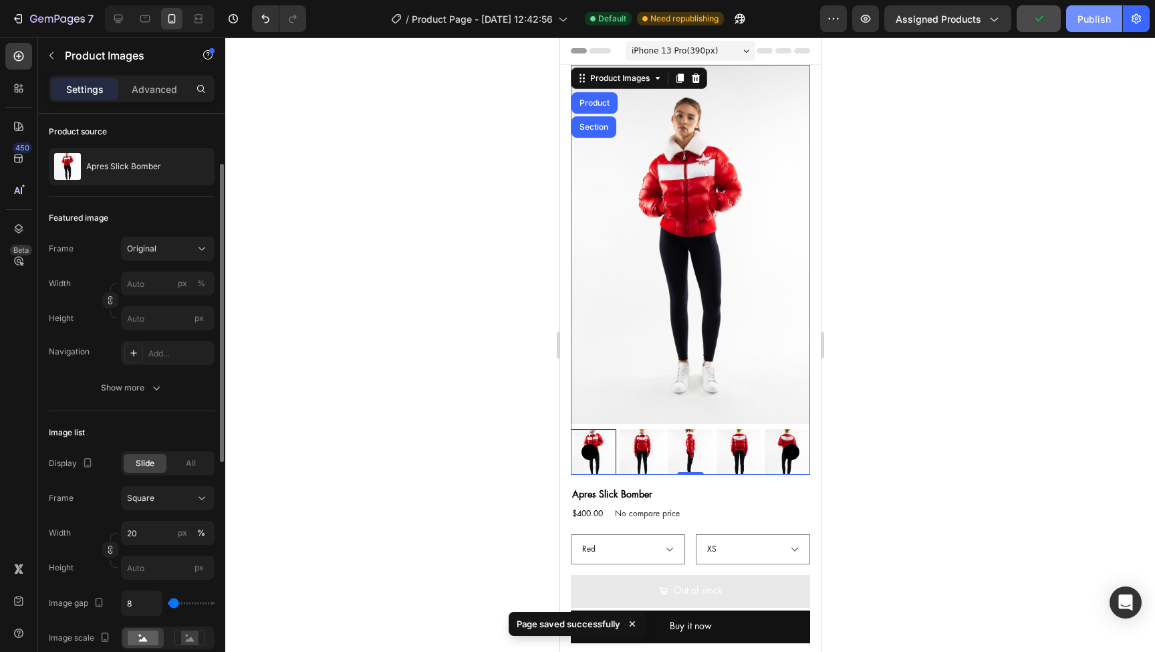
click at [1084, 21] on div "Publish" at bounding box center [1093, 19] width 33 height 14
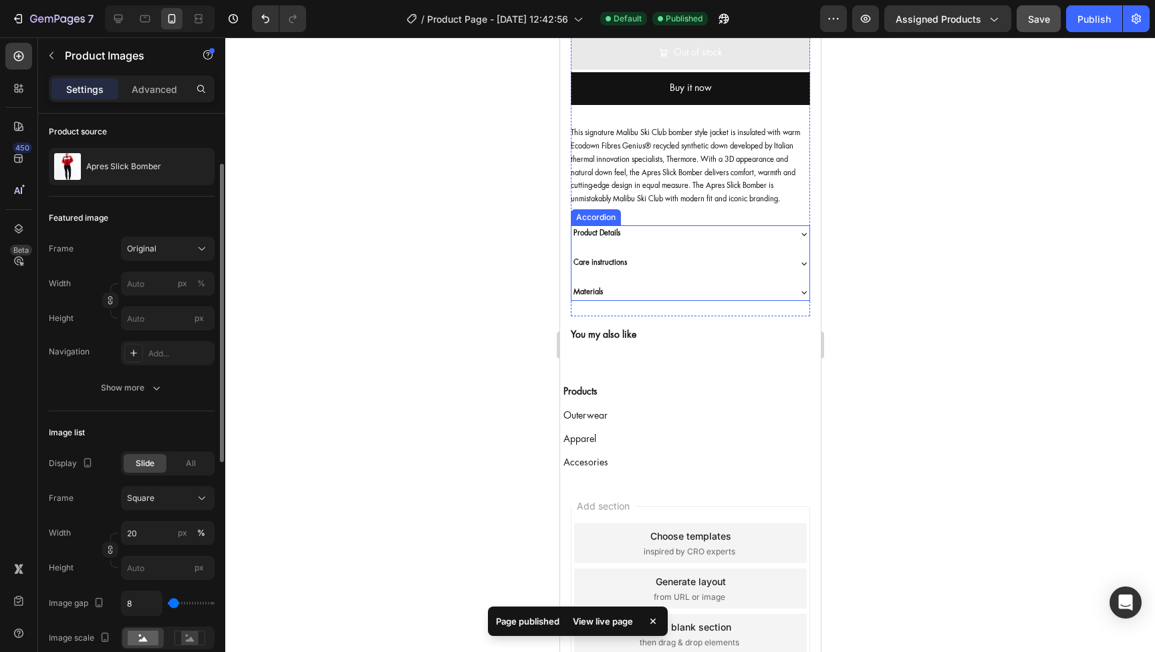
scroll to position [543, 0]
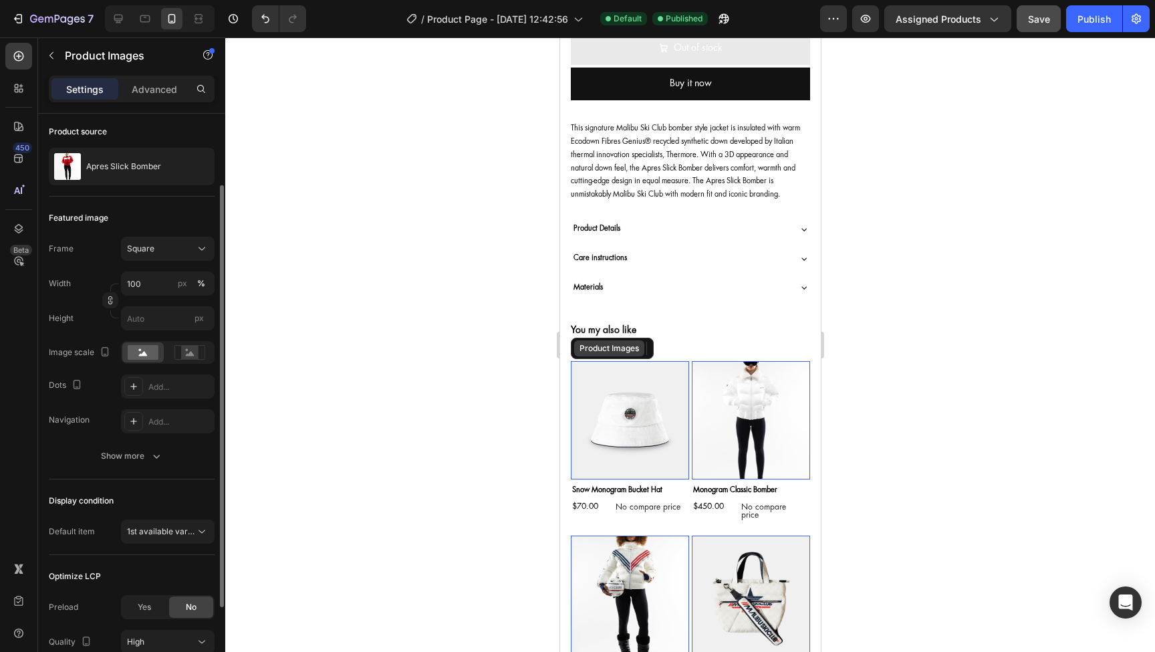
click at [596, 347] on div "Product Images" at bounding box center [608, 348] width 65 height 12
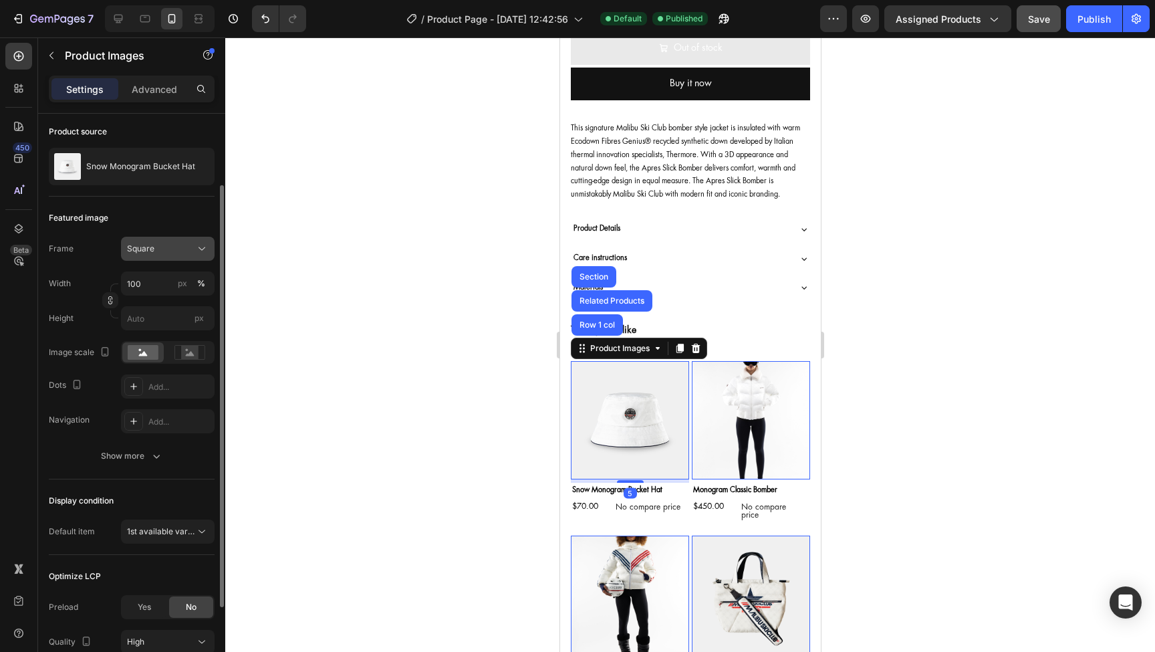
click at [164, 252] on div "Square" at bounding box center [159, 249] width 65 height 12
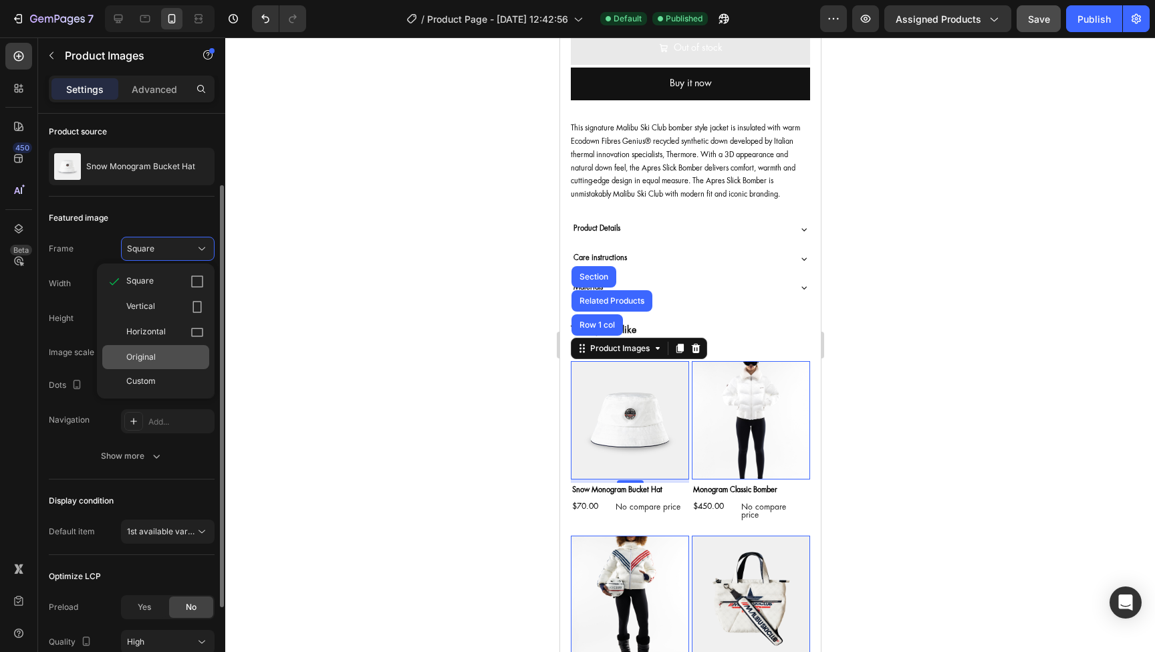
click at [152, 354] on span "Original" at bounding box center [140, 357] width 29 height 12
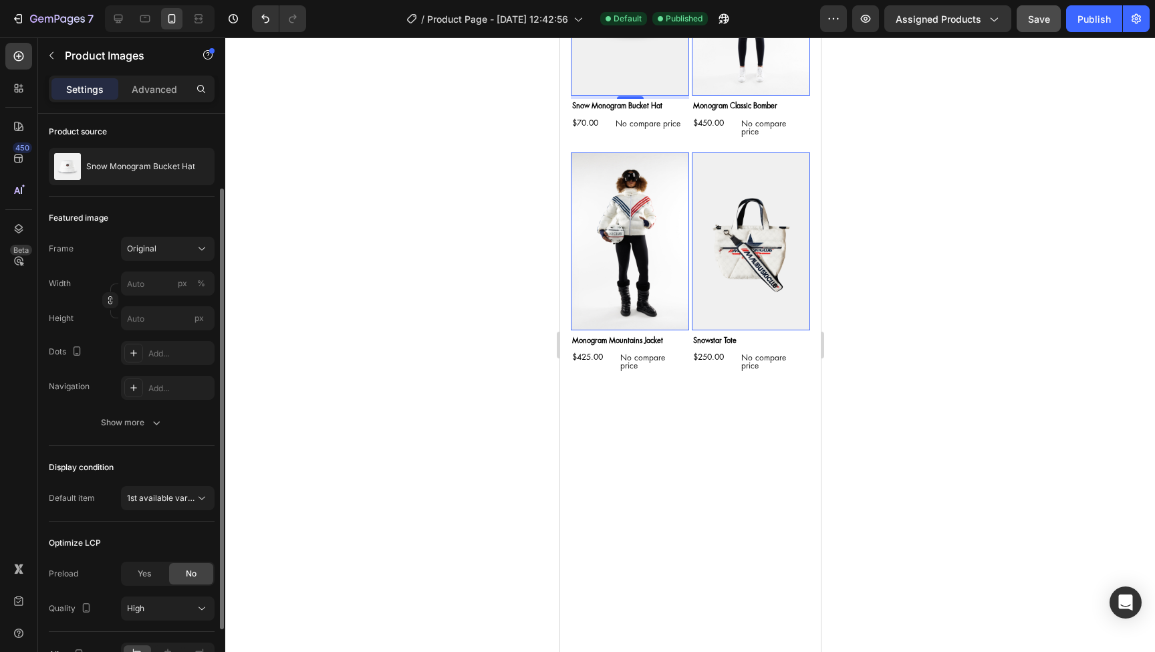
scroll to position [254, 0]
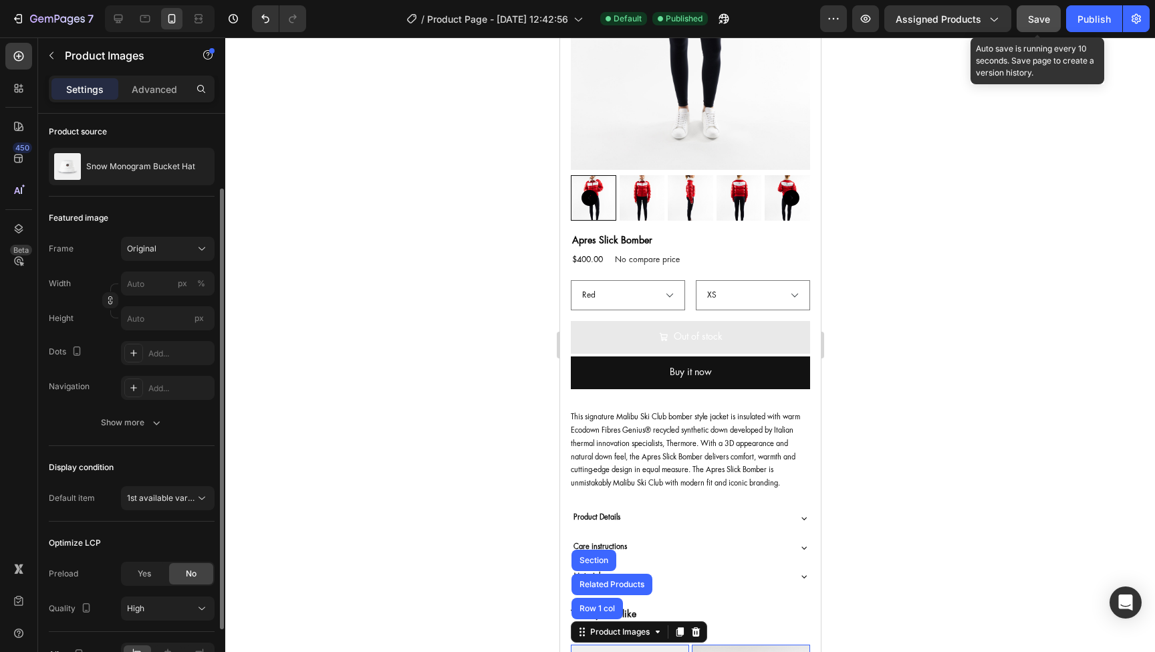
click at [1034, 24] on span "Save" at bounding box center [1039, 18] width 22 height 11
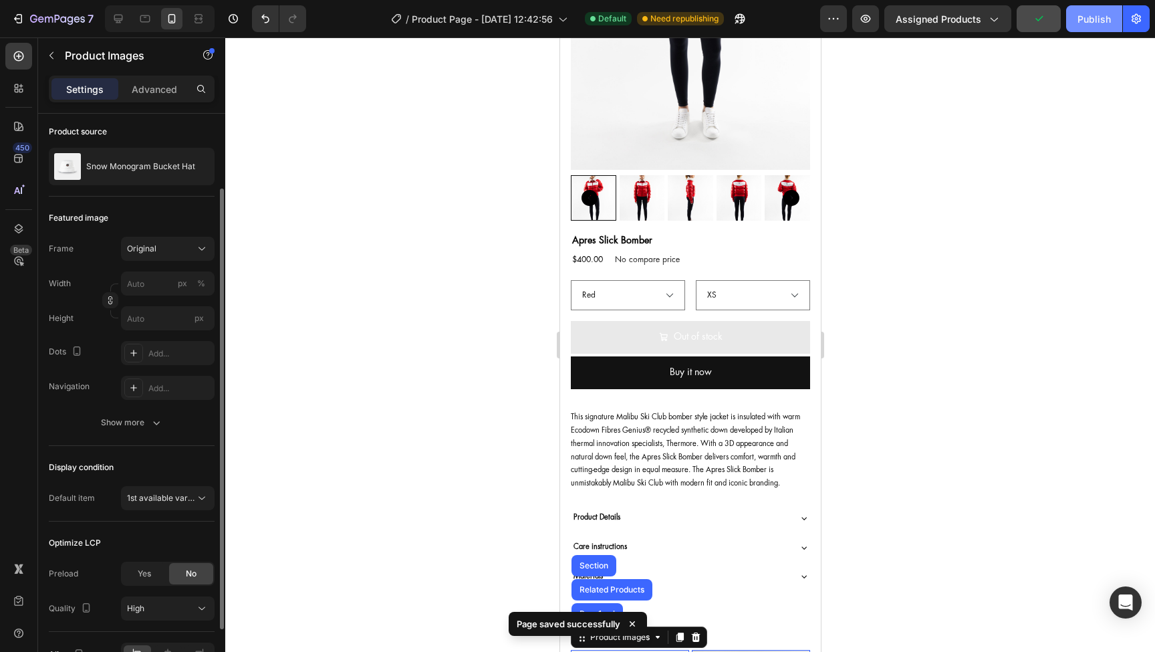
click at [1088, 20] on div "Publish" at bounding box center [1093, 19] width 33 height 14
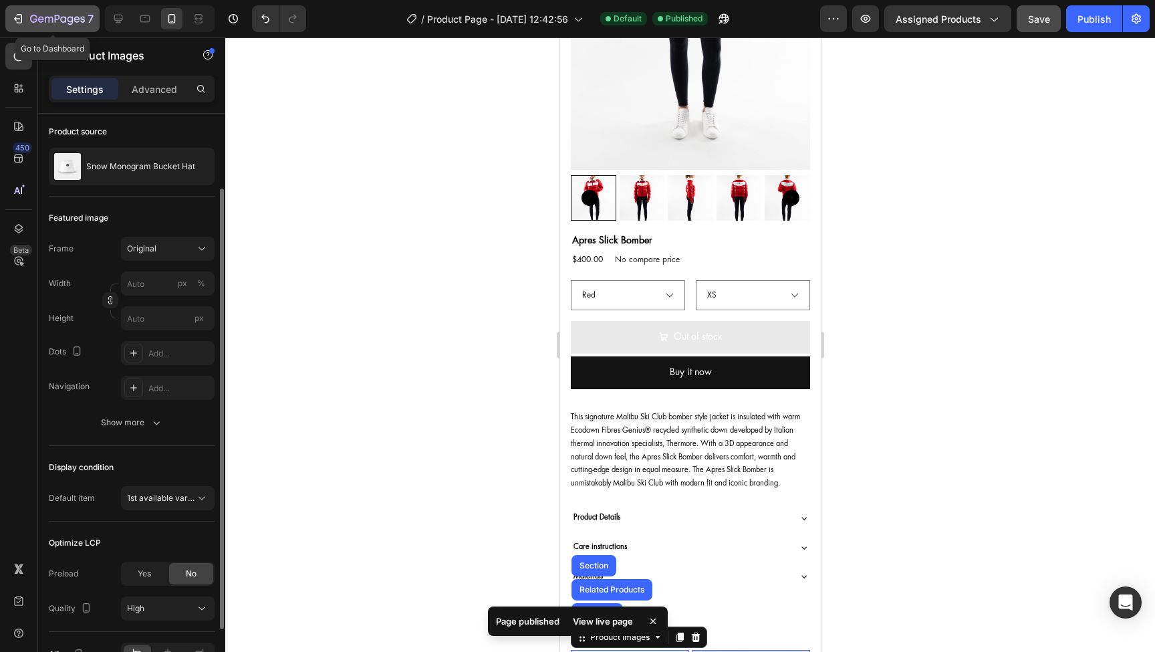
click at [39, 25] on icon "button" at bounding box center [57, 19] width 55 height 11
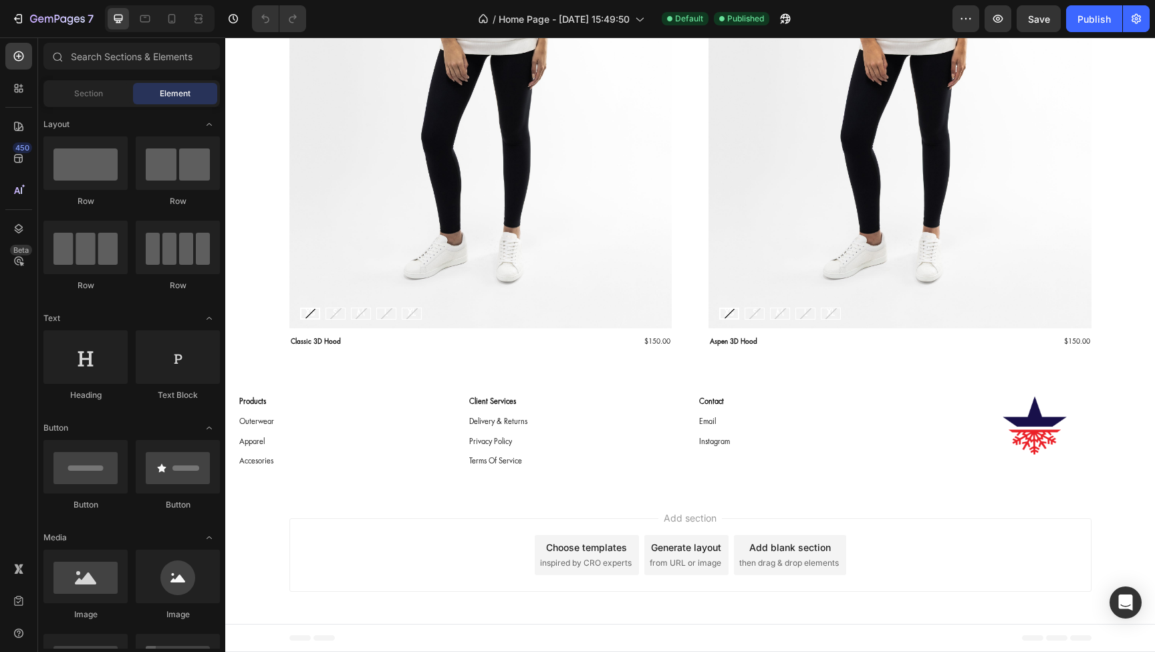
scroll to position [2257, 0]
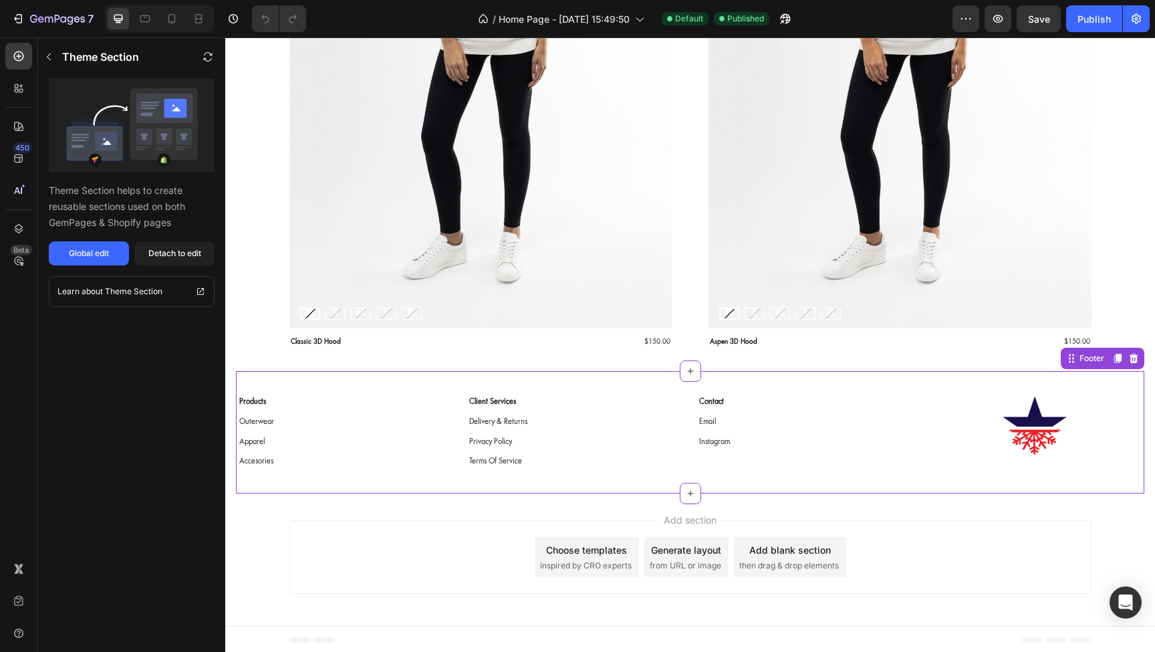
click at [726, 422] on div "Email Button" at bounding box center [805, 422] width 219 height 20
click at [96, 249] on div "Global edit" at bounding box center [89, 253] width 40 height 12
click at [853, 422] on div "Email Button" at bounding box center [805, 422] width 219 height 20
click at [718, 441] on p "Instagram" at bounding box center [714, 442] width 31 height 13
click at [78, 257] on div "Global edit" at bounding box center [89, 253] width 40 height 12
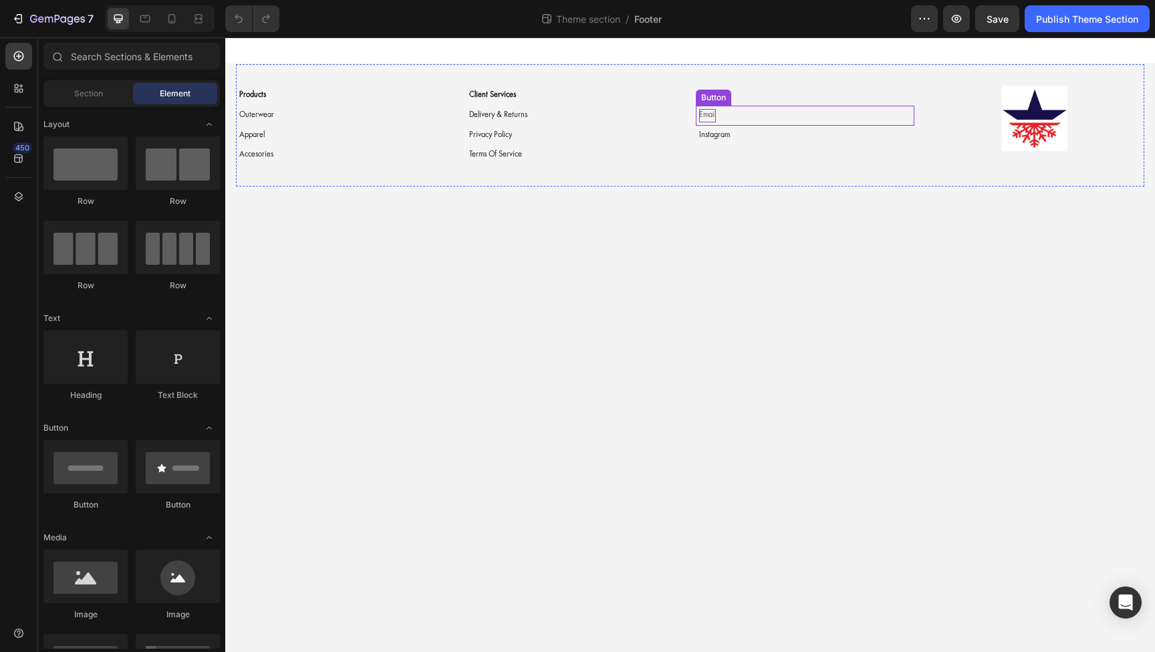
click at [709, 115] on p "Email" at bounding box center [707, 115] width 17 height 13
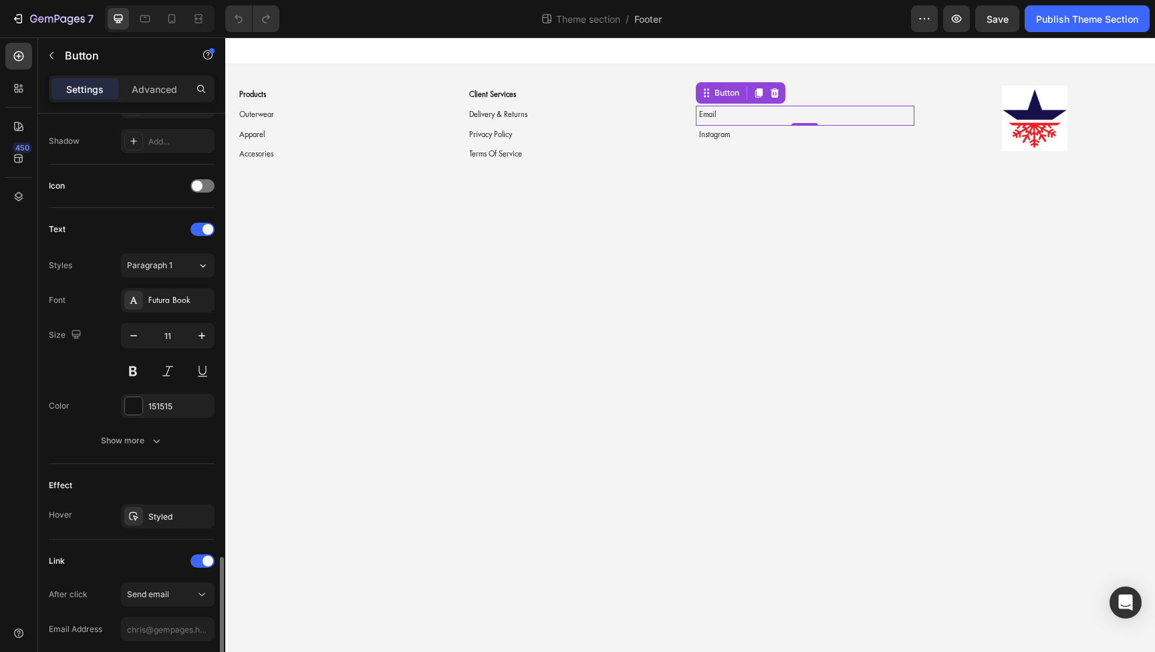
scroll to position [521, 0]
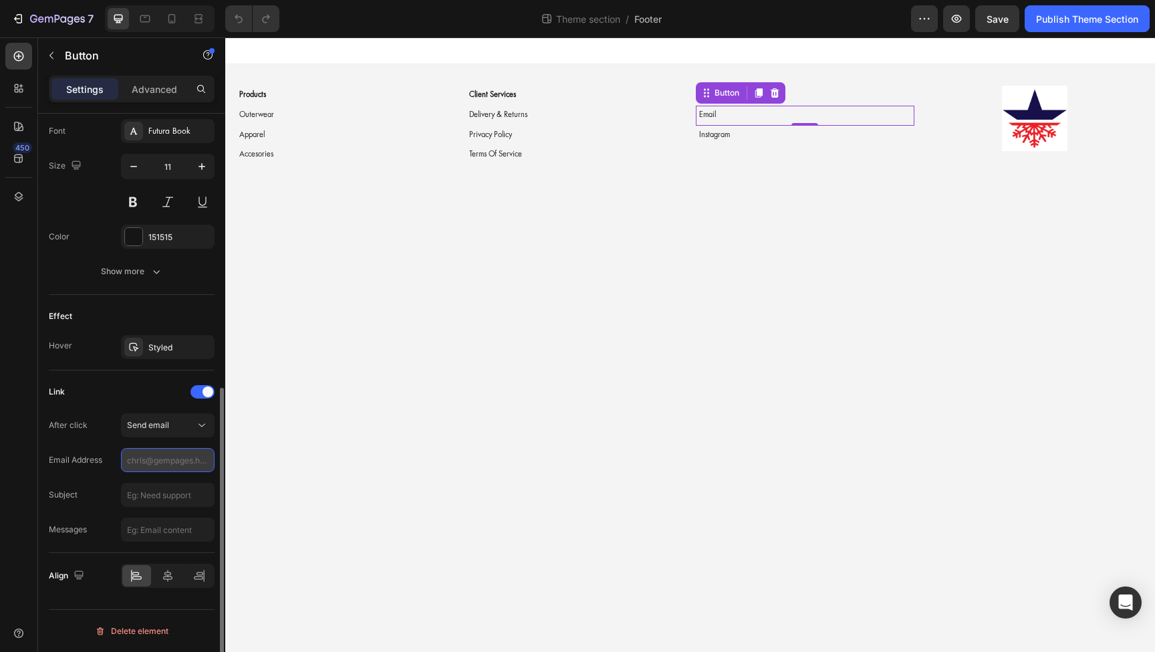
click at [161, 463] on input "text" at bounding box center [168, 460] width 94 height 24
paste input "info@lovemalibuskiclub.com"
type input "info@lovemalibuskiclub.com"
click at [117, 400] on div "Link" at bounding box center [132, 391] width 166 height 21
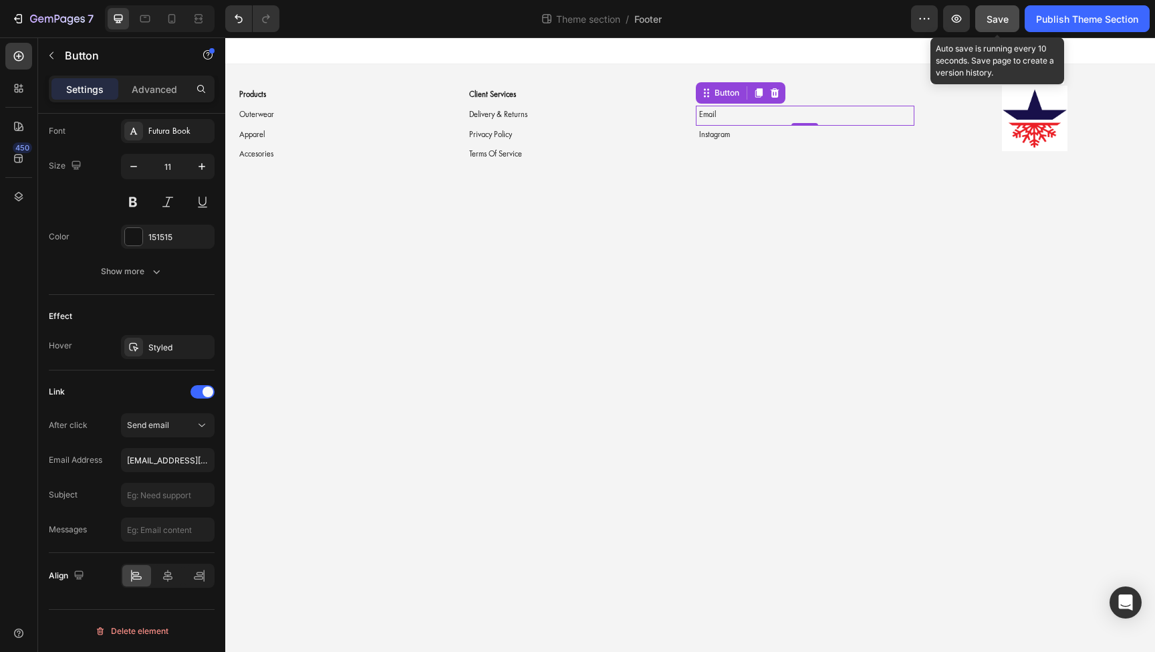
click at [994, 17] on span "Save" at bounding box center [997, 18] width 22 height 11
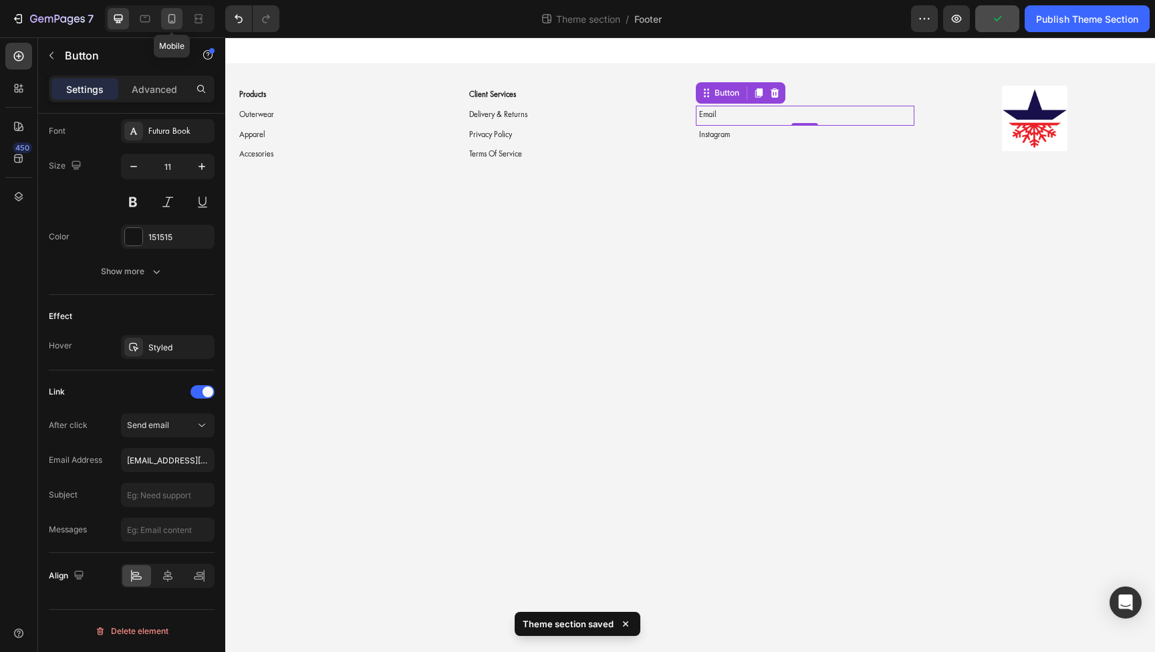
click at [173, 20] on icon at bounding box center [171, 18] width 13 height 13
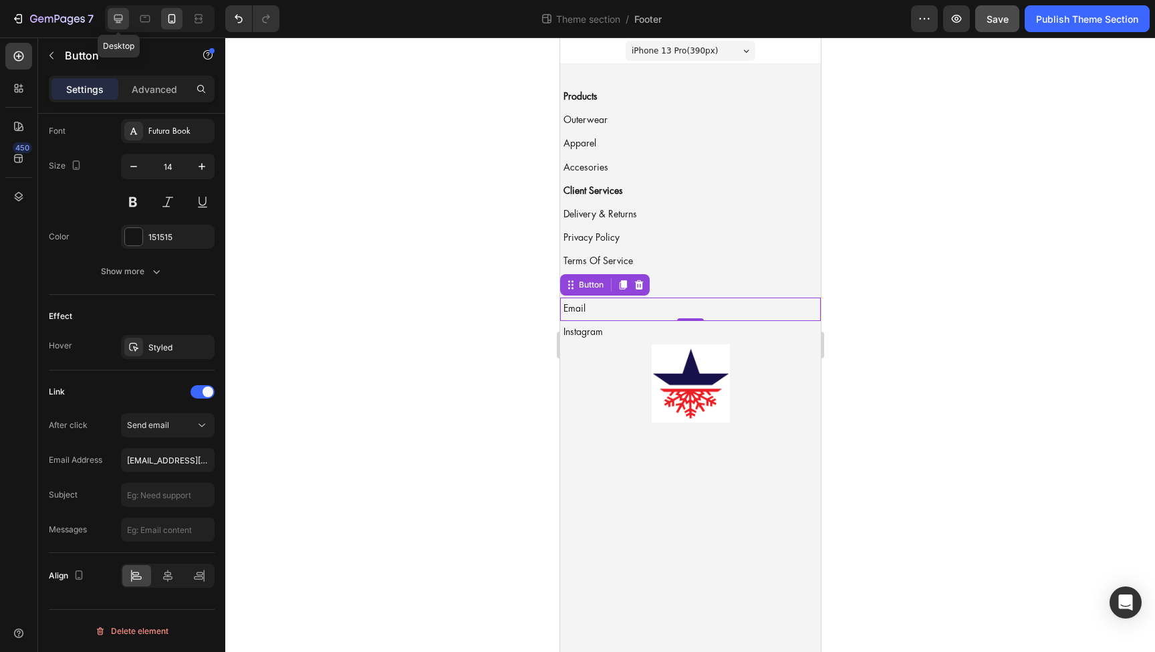
click at [118, 19] on icon at bounding box center [118, 19] width 9 height 9
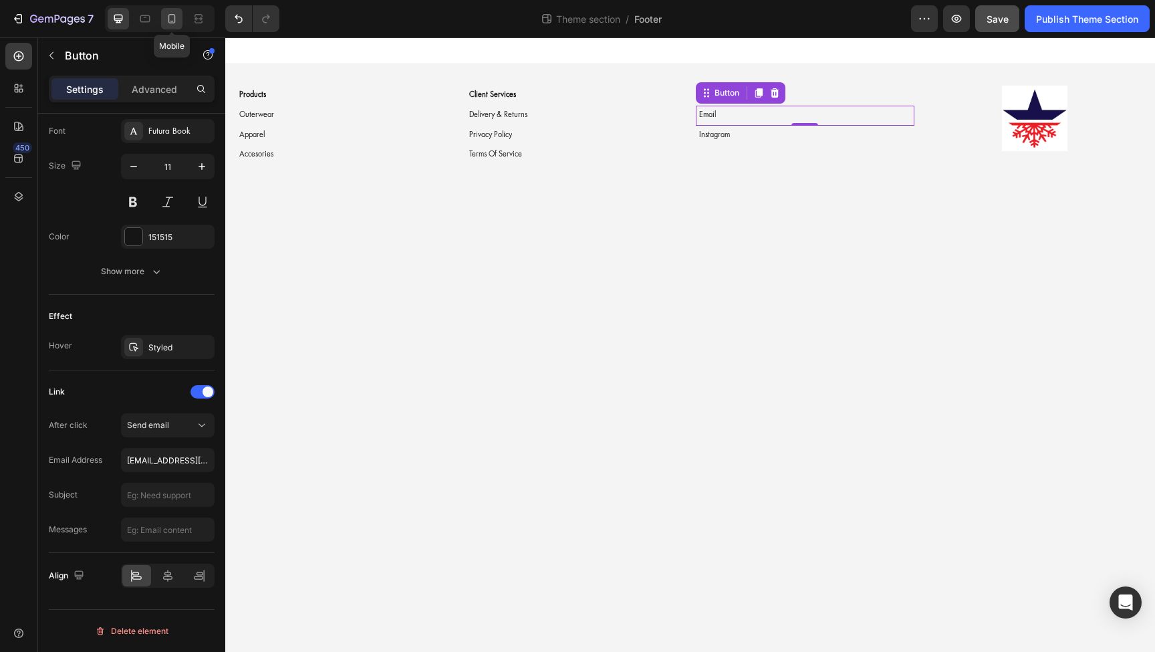
click at [172, 21] on icon at bounding box center [171, 21] width 3 height 1
type input "14"
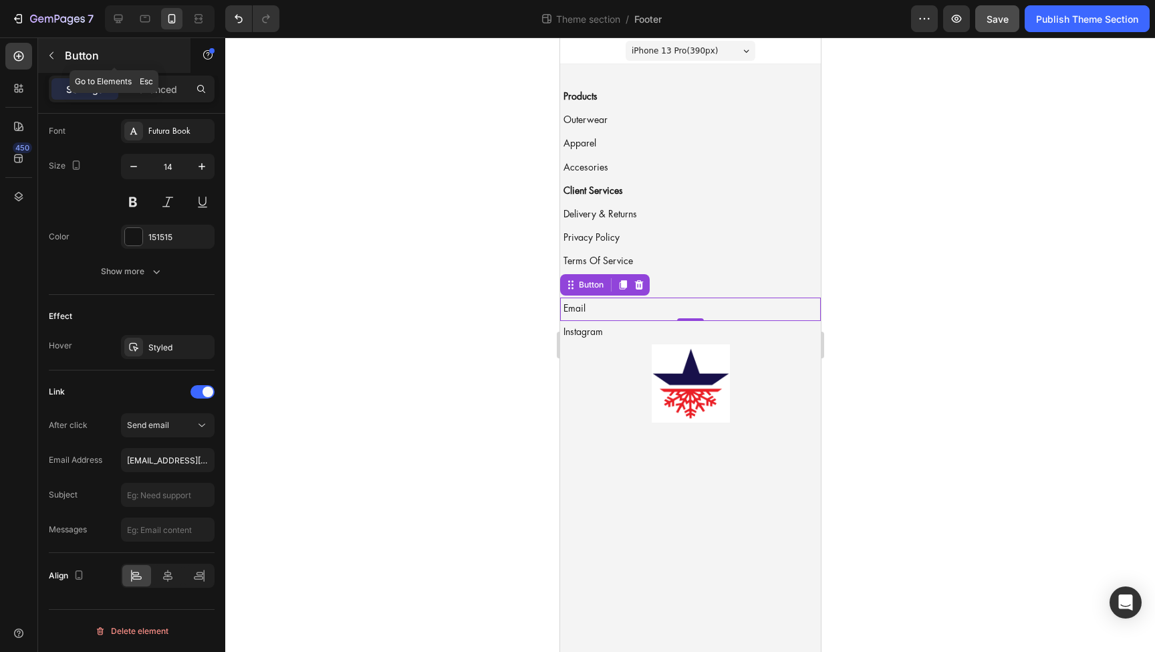
click at [52, 56] on icon "button" at bounding box center [51, 55] width 11 height 11
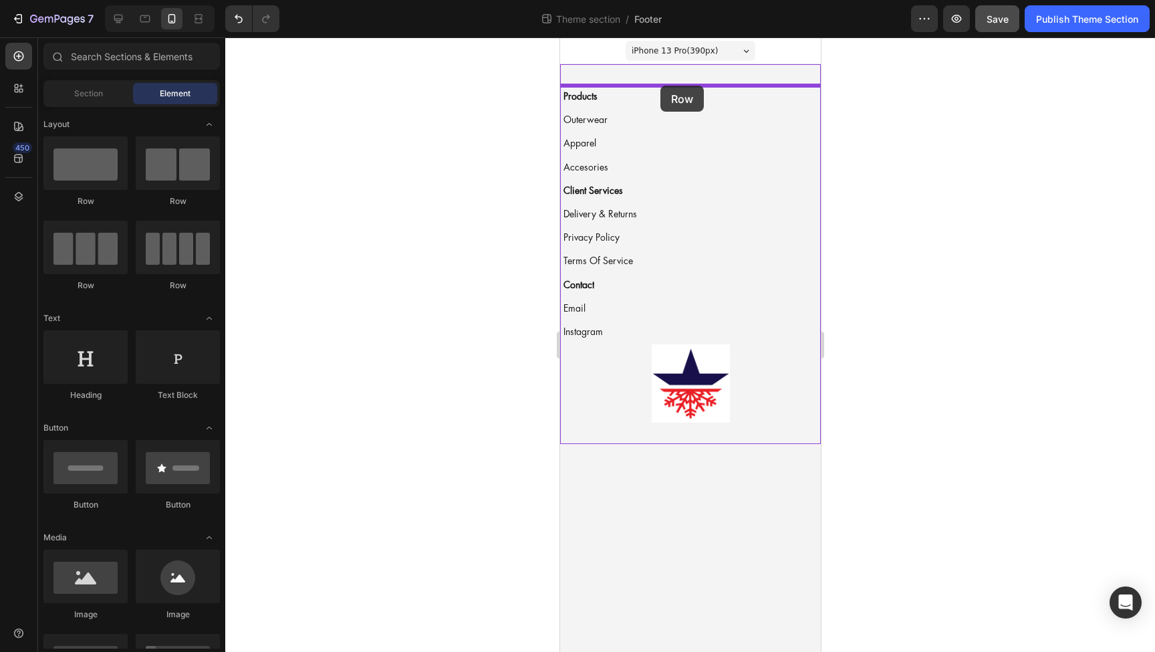
drag, startPoint x: 745, startPoint y: 208, endPoint x: 660, endPoint y: 86, distance: 149.8
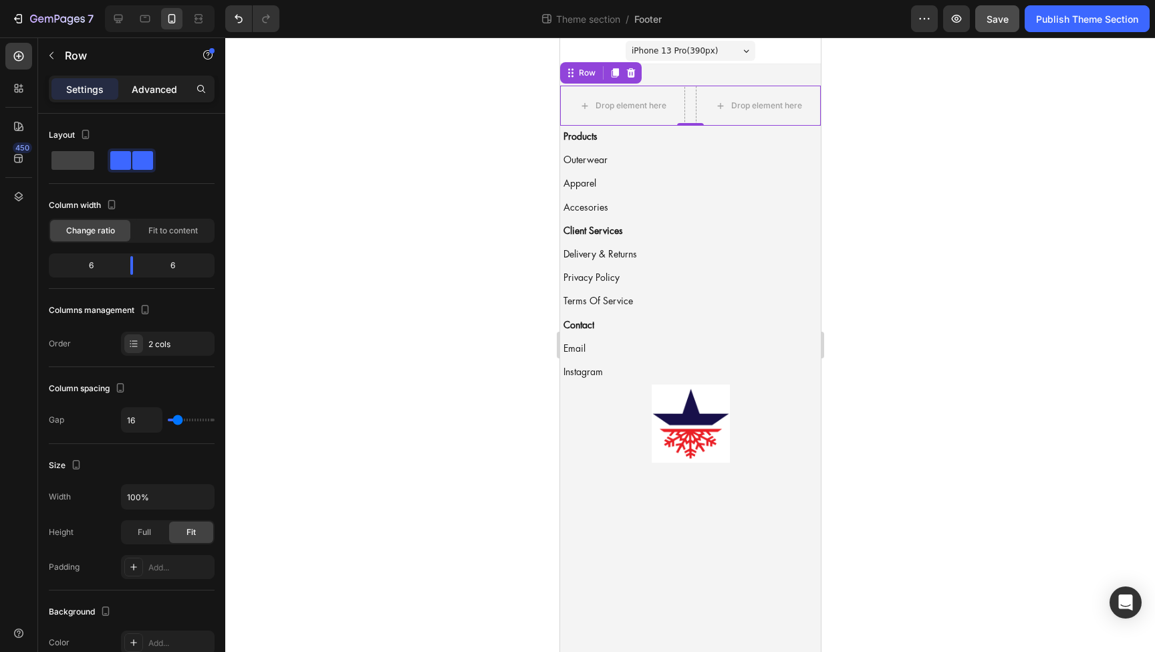
click at [164, 87] on p "Advanced" at bounding box center [154, 89] width 45 height 14
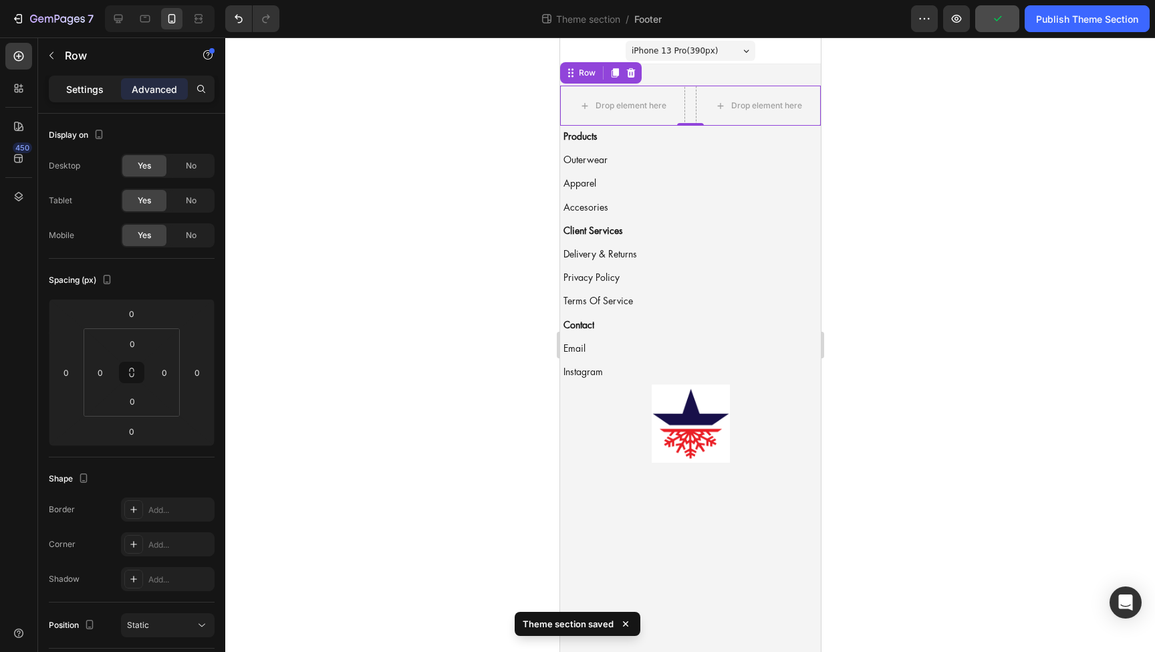
click at [83, 96] on p "Settings" at bounding box center [84, 89] width 37 height 14
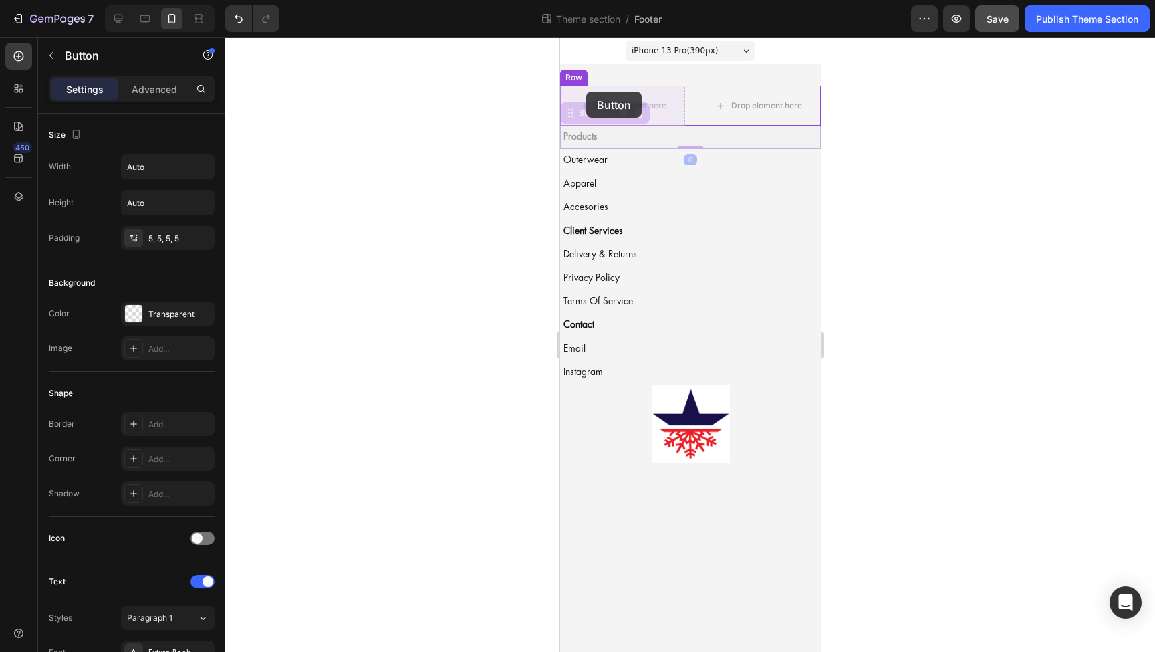
drag, startPoint x: 574, startPoint y: 118, endPoint x: 585, endPoint y: 94, distance: 26.3
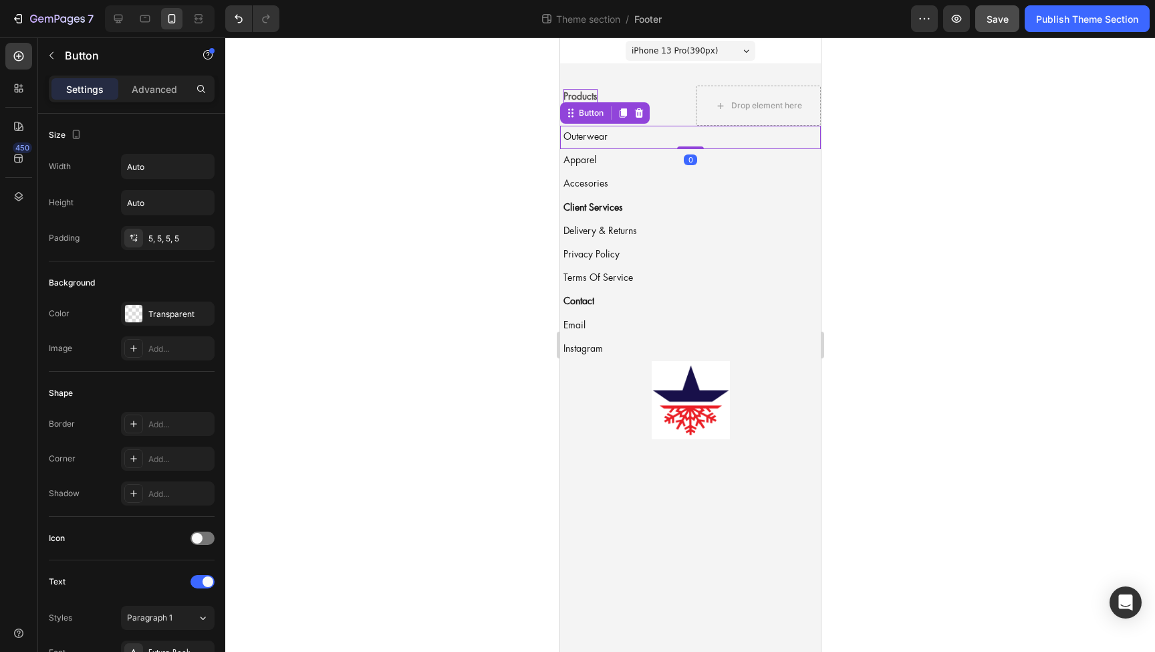
scroll to position [382, 0]
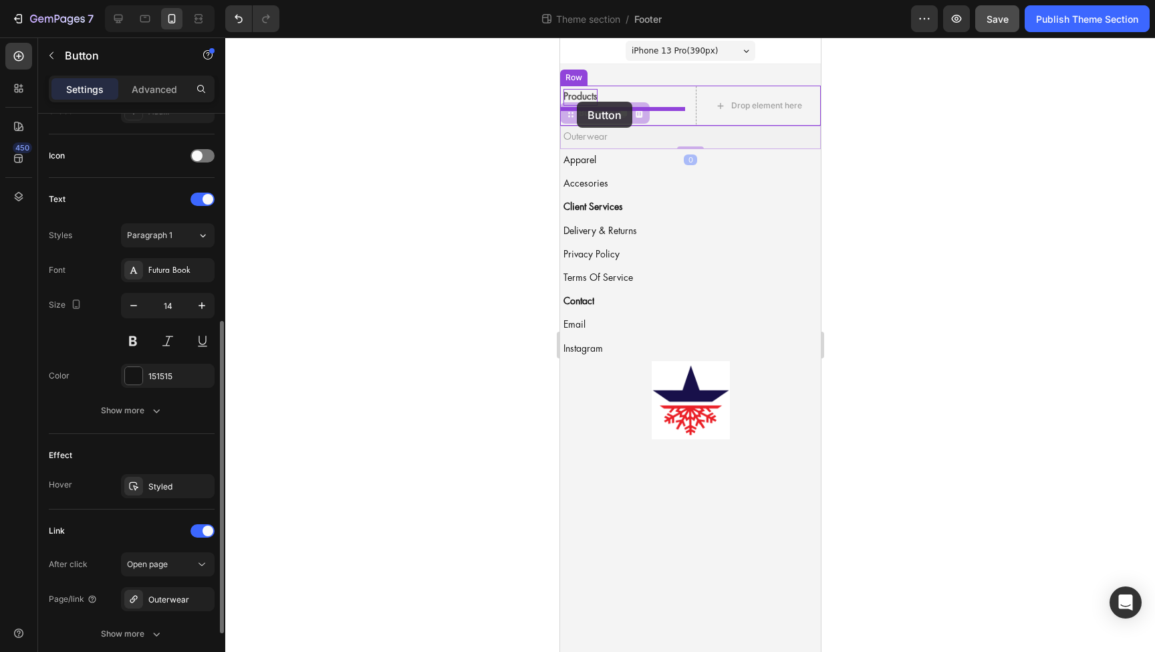
drag, startPoint x: 573, startPoint y: 118, endPoint x: 576, endPoint y: 102, distance: 16.9
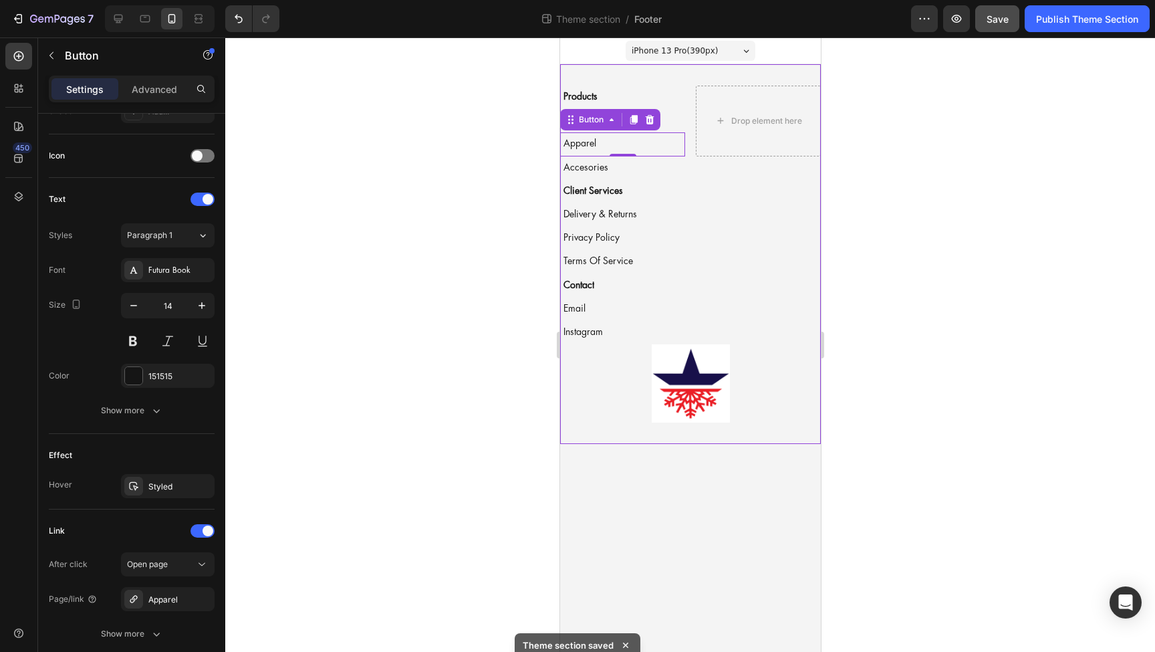
click at [635, 78] on div "Products Button Outerwear Button Apparel Button 0 Drop element here Row Accesor…" at bounding box center [689, 254] width 261 height 380
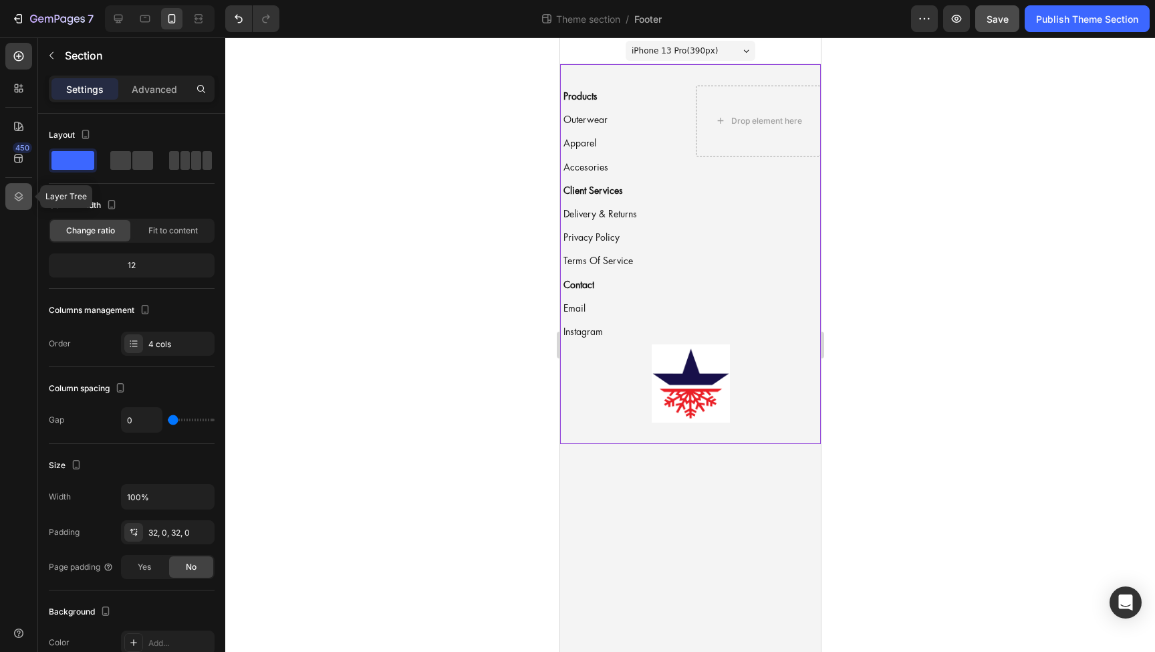
click at [11, 198] on div at bounding box center [18, 196] width 27 height 27
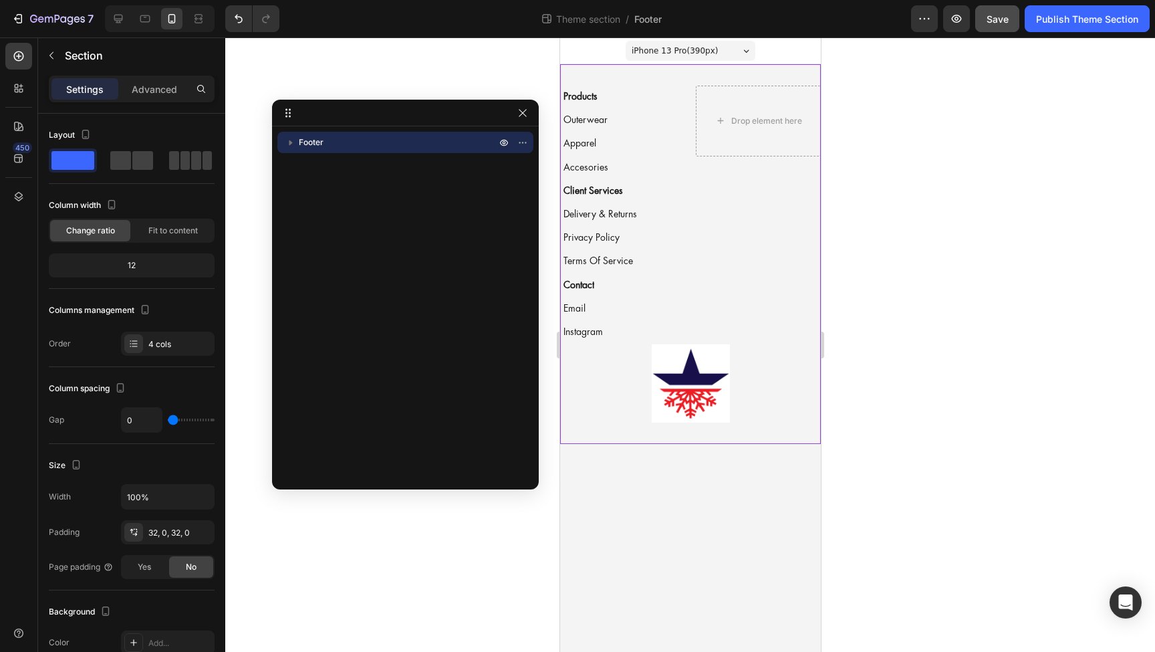
click at [289, 145] on icon "button" at bounding box center [290, 142] width 3 height 5
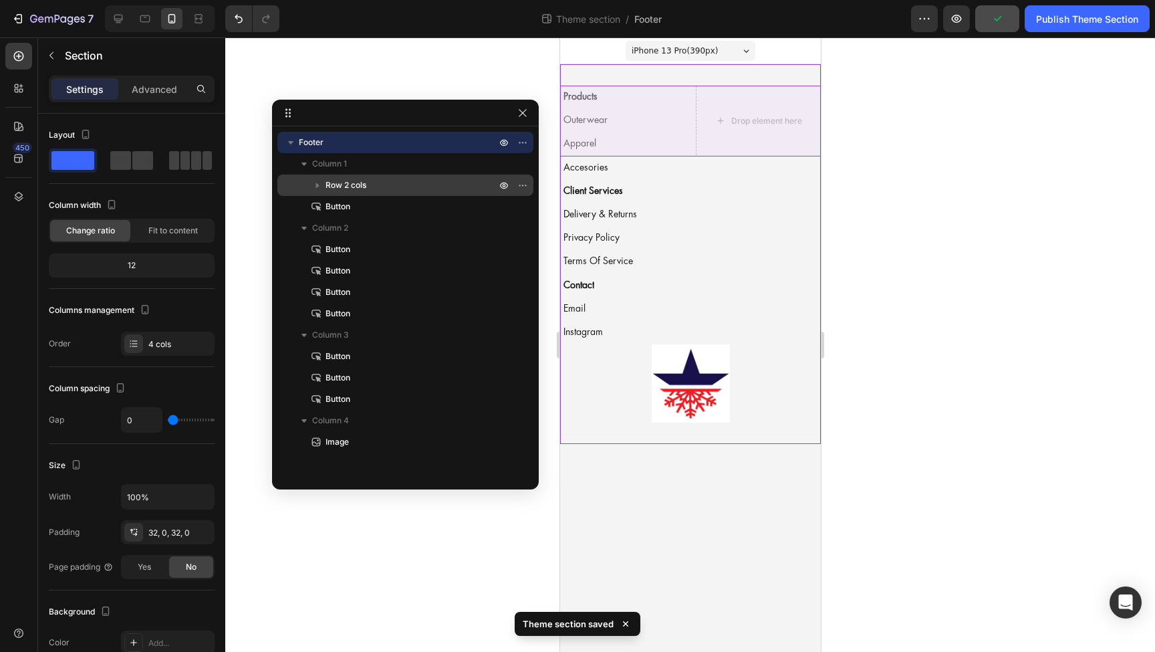
click at [315, 182] on icon "button" at bounding box center [317, 184] width 13 height 13
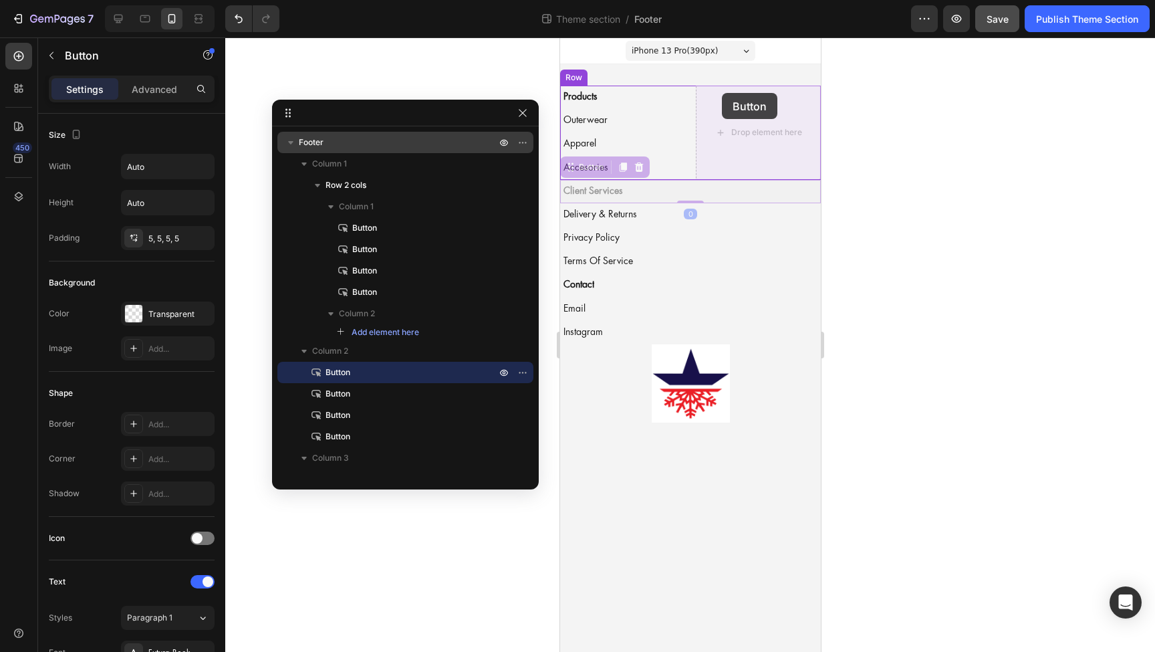
drag, startPoint x: 571, startPoint y: 173, endPoint x: 721, endPoint y: 93, distance: 169.8
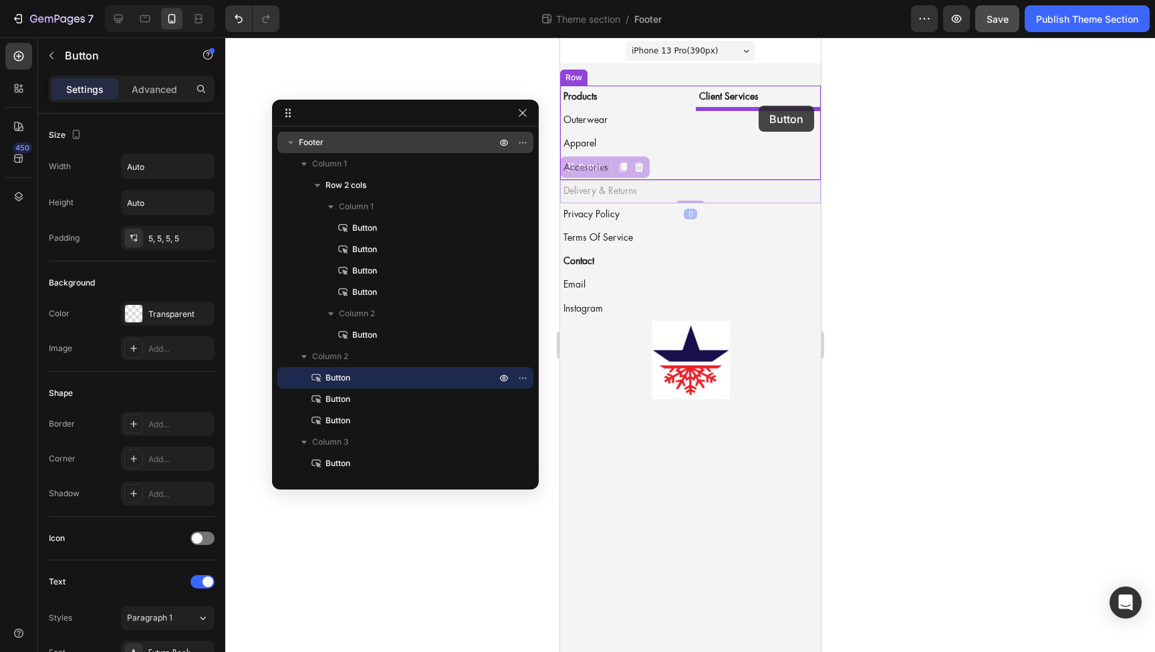
drag, startPoint x: 574, startPoint y: 174, endPoint x: 758, endPoint y: 106, distance: 196.2
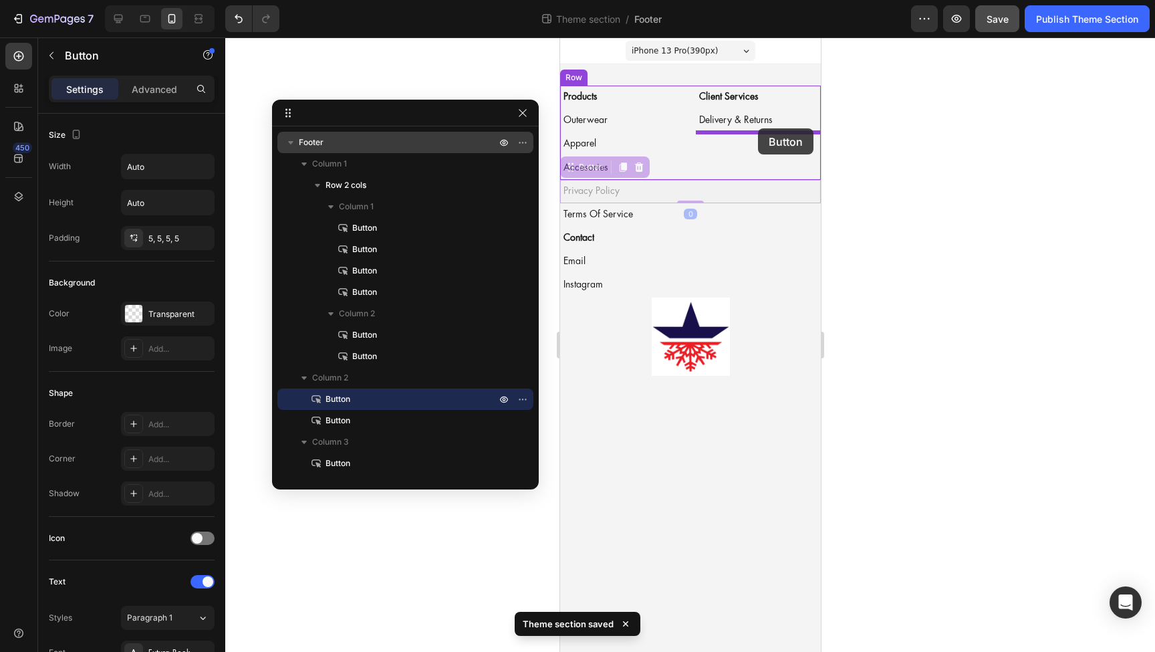
drag, startPoint x: 573, startPoint y: 172, endPoint x: 757, endPoint y: 128, distance: 189.5
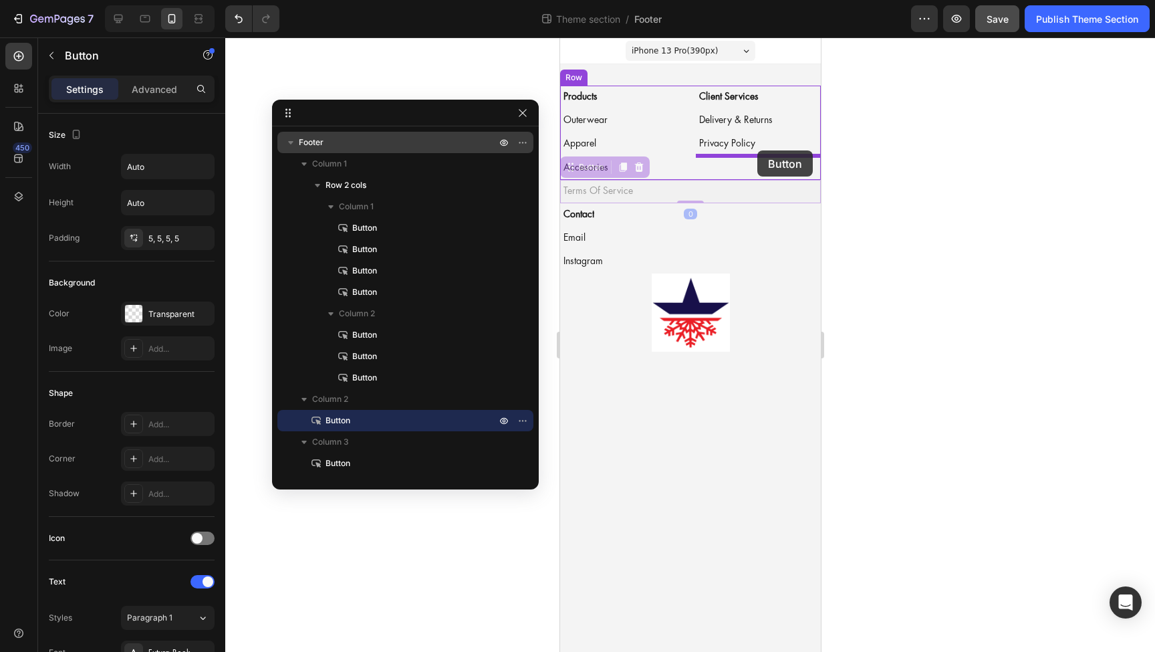
drag, startPoint x: 577, startPoint y: 172, endPoint x: 756, endPoint y: 150, distance: 180.4
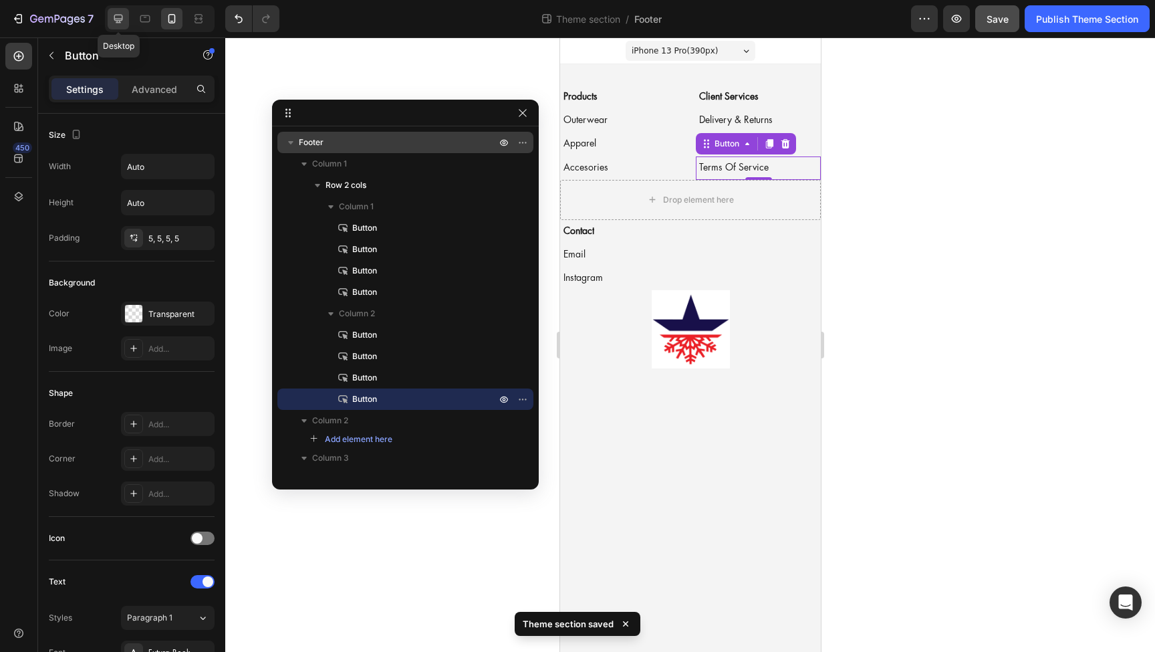
click at [123, 17] on icon at bounding box center [118, 18] width 13 height 13
type input "11"
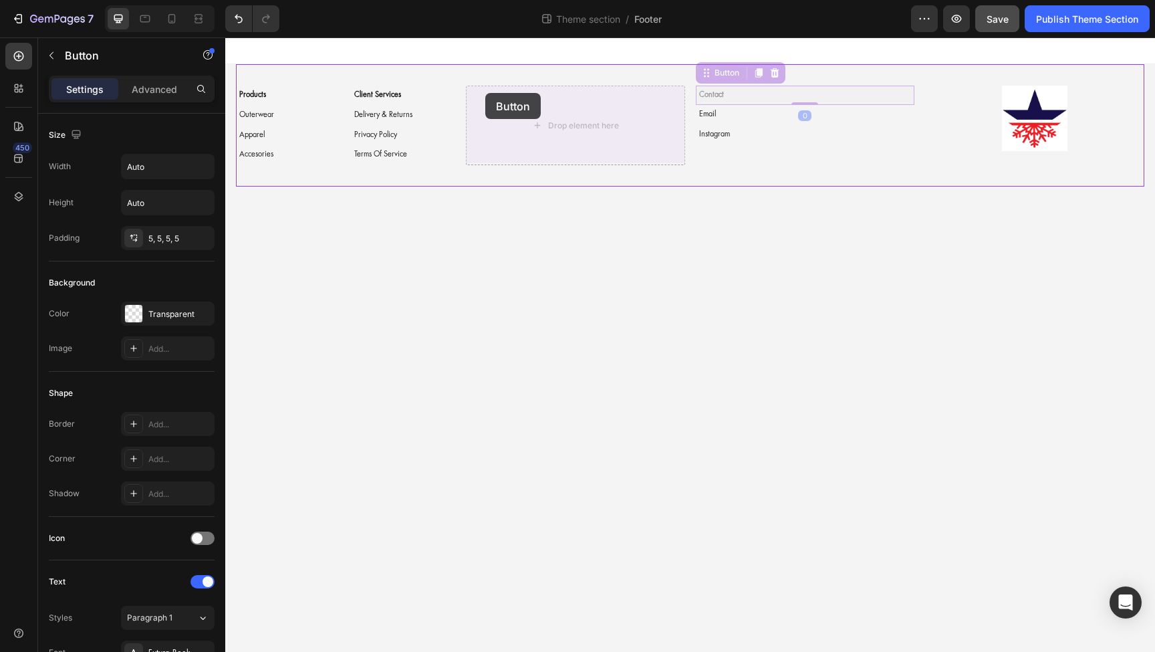
drag, startPoint x: 715, startPoint y: 78, endPoint x: 485, endPoint y: 93, distance: 230.3
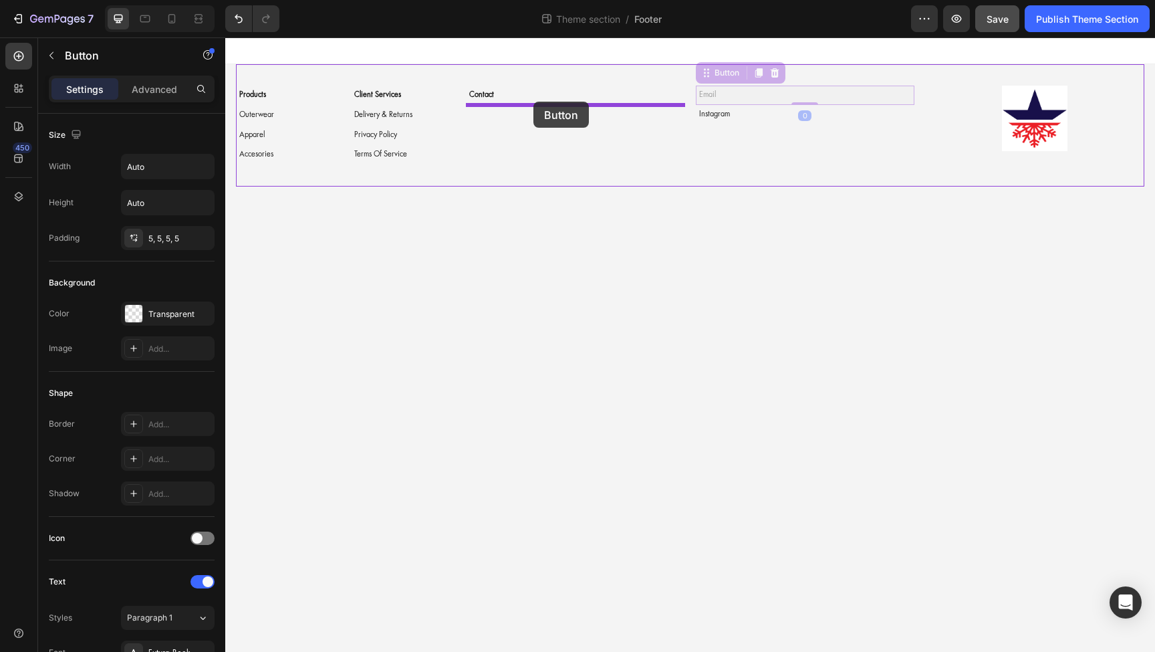
drag, startPoint x: 712, startPoint y: 80, endPoint x: 533, endPoint y: 102, distance: 179.7
drag, startPoint x: 708, startPoint y: 80, endPoint x: 508, endPoint y: 118, distance: 203.9
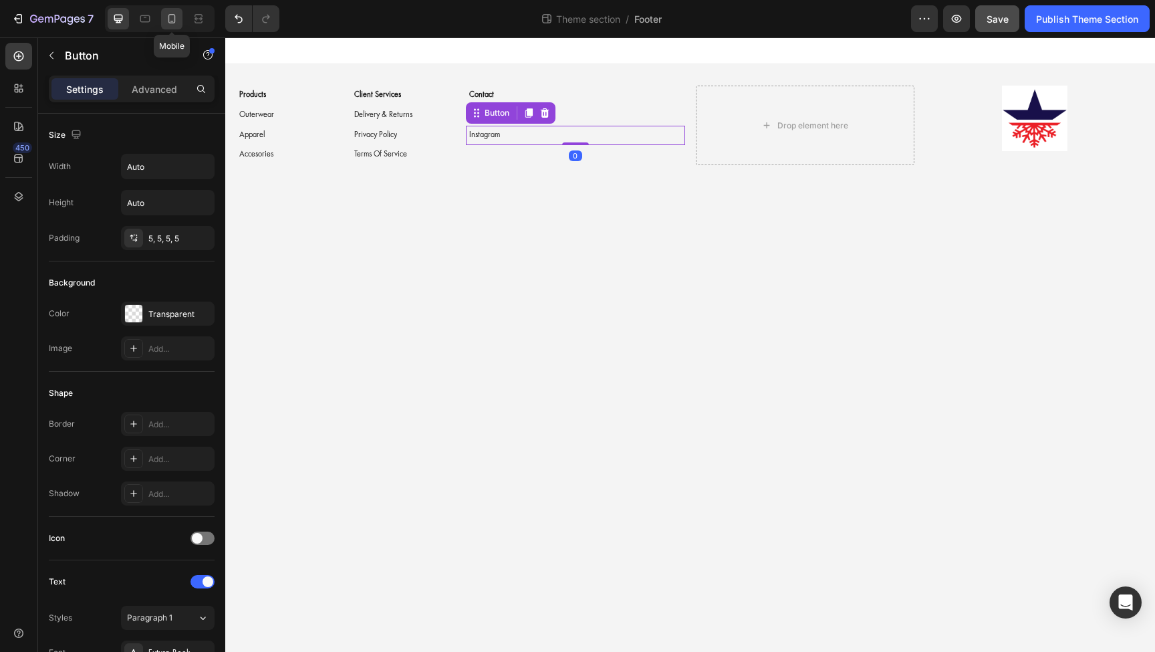
click at [174, 18] on icon at bounding box center [171, 18] width 13 height 13
type input "14"
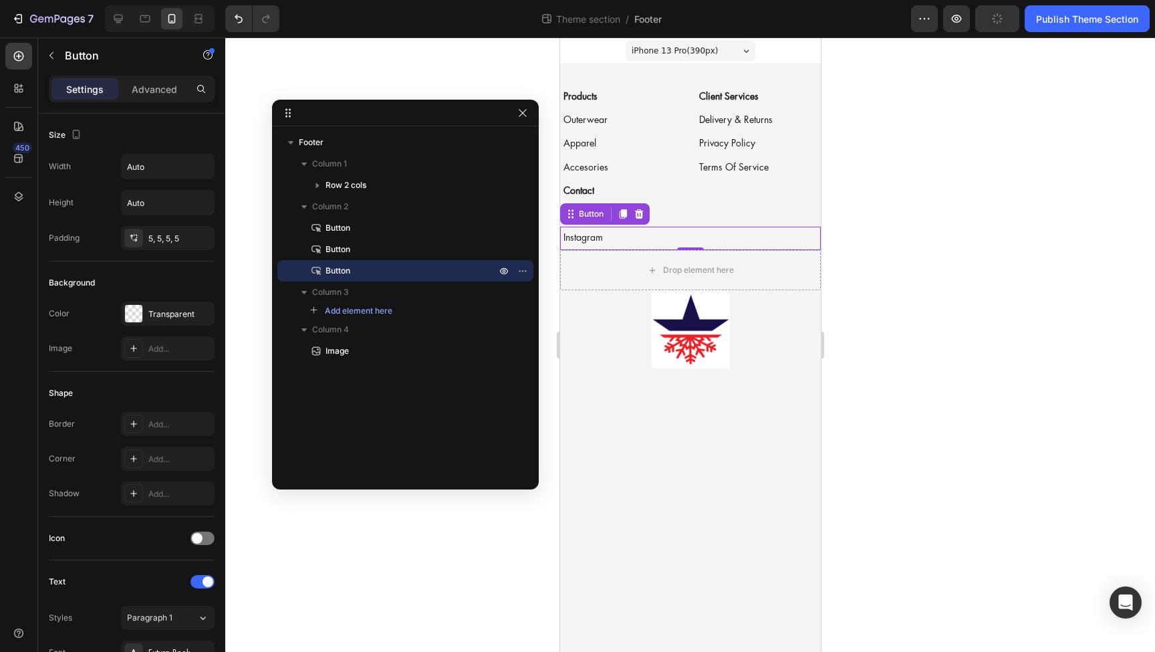
click at [920, 342] on div at bounding box center [690, 344] width 930 height 614
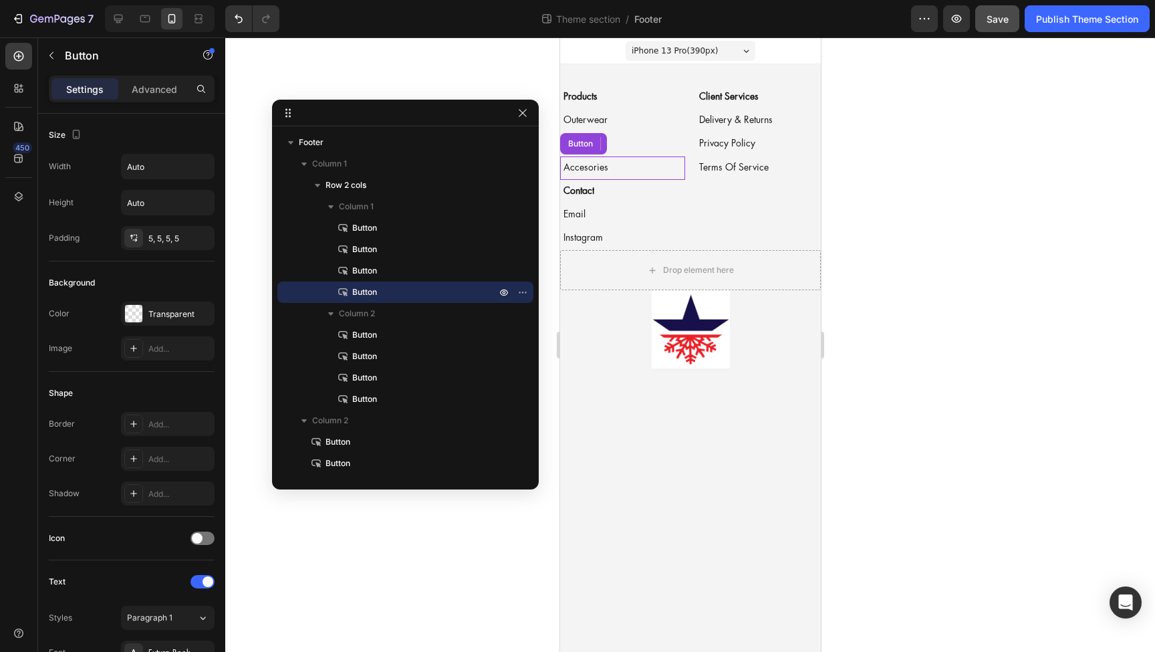
click at [675, 176] on div "Accesories Button" at bounding box center [621, 167] width 125 height 23
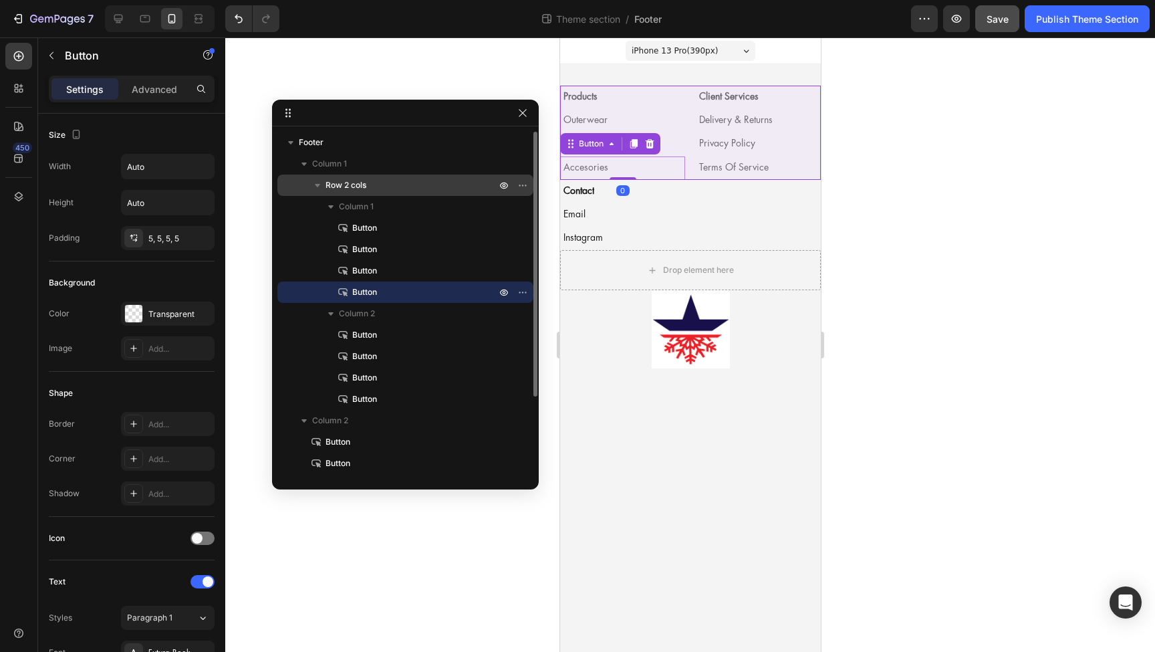
click at [347, 189] on span "Row 2 cols" at bounding box center [345, 184] width 41 height 13
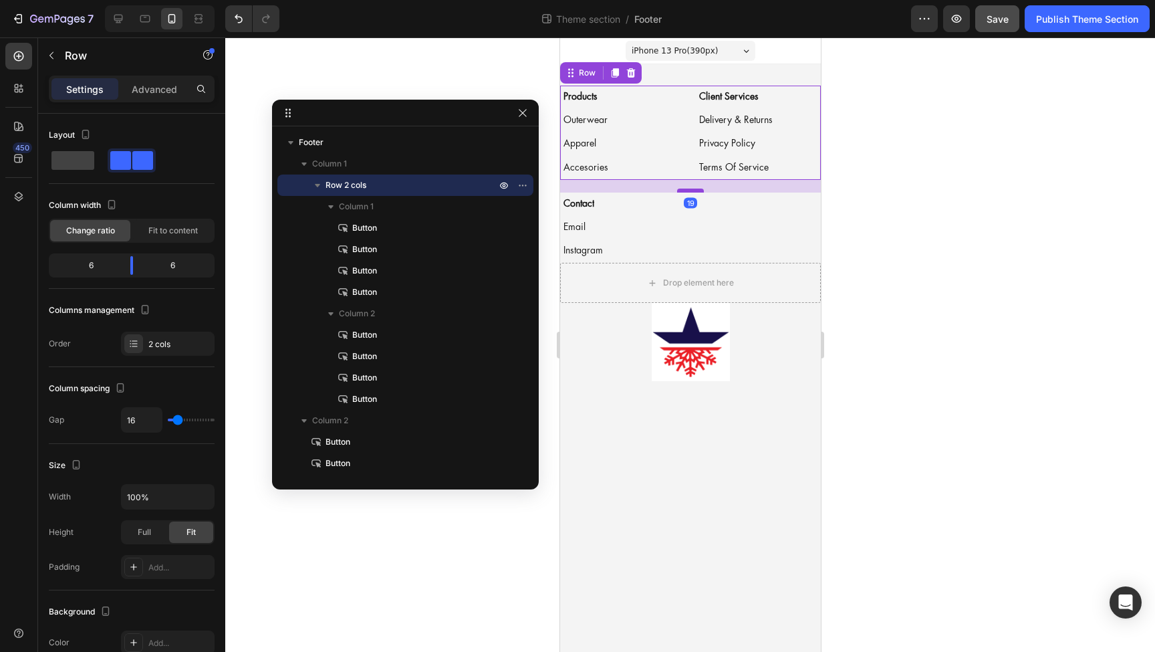
drag, startPoint x: 688, startPoint y: 176, endPoint x: 688, endPoint y: 189, distance: 12.7
click at [688, 189] on div at bounding box center [689, 190] width 27 height 4
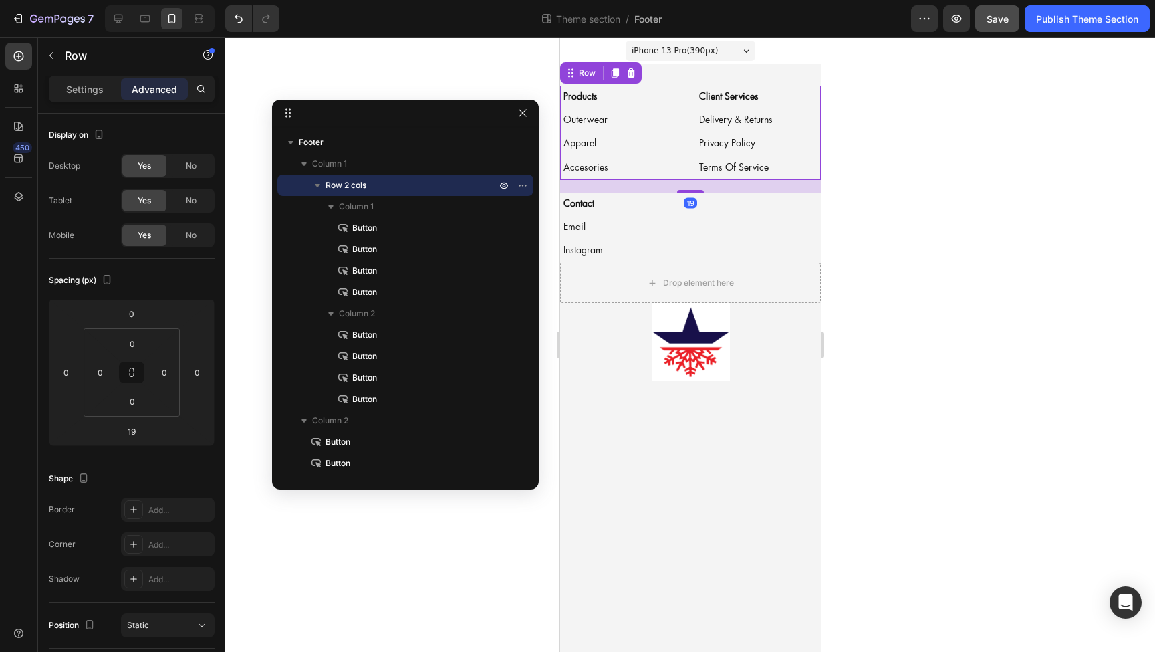
click at [922, 224] on div at bounding box center [690, 344] width 930 height 614
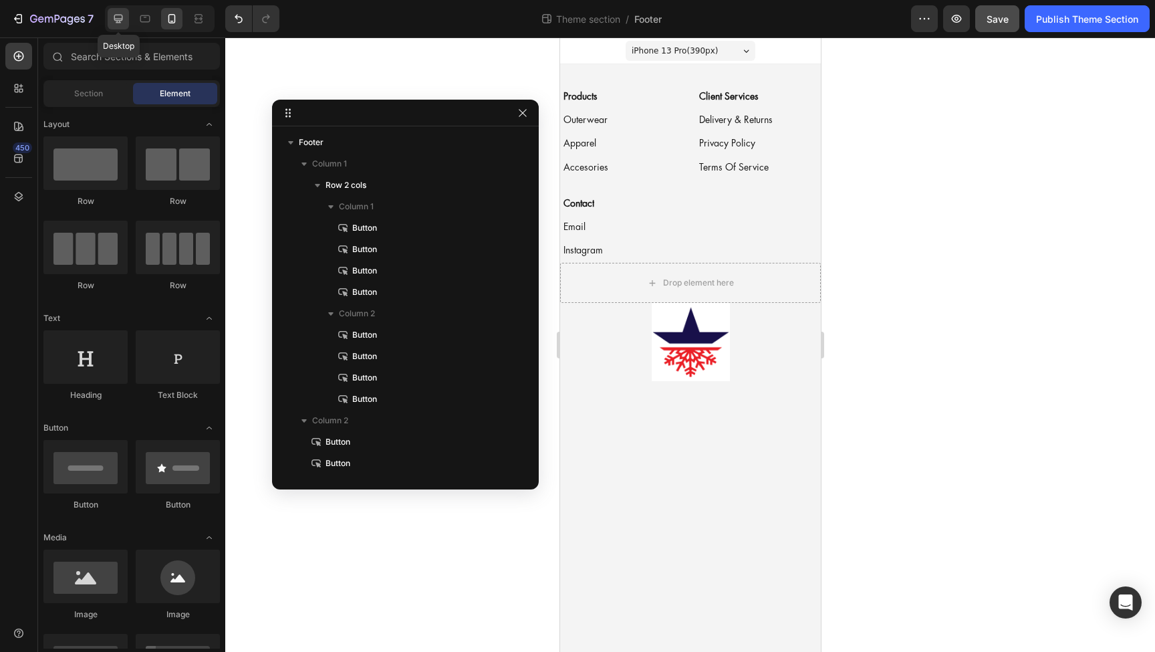
click at [124, 19] on icon at bounding box center [118, 18] width 13 height 13
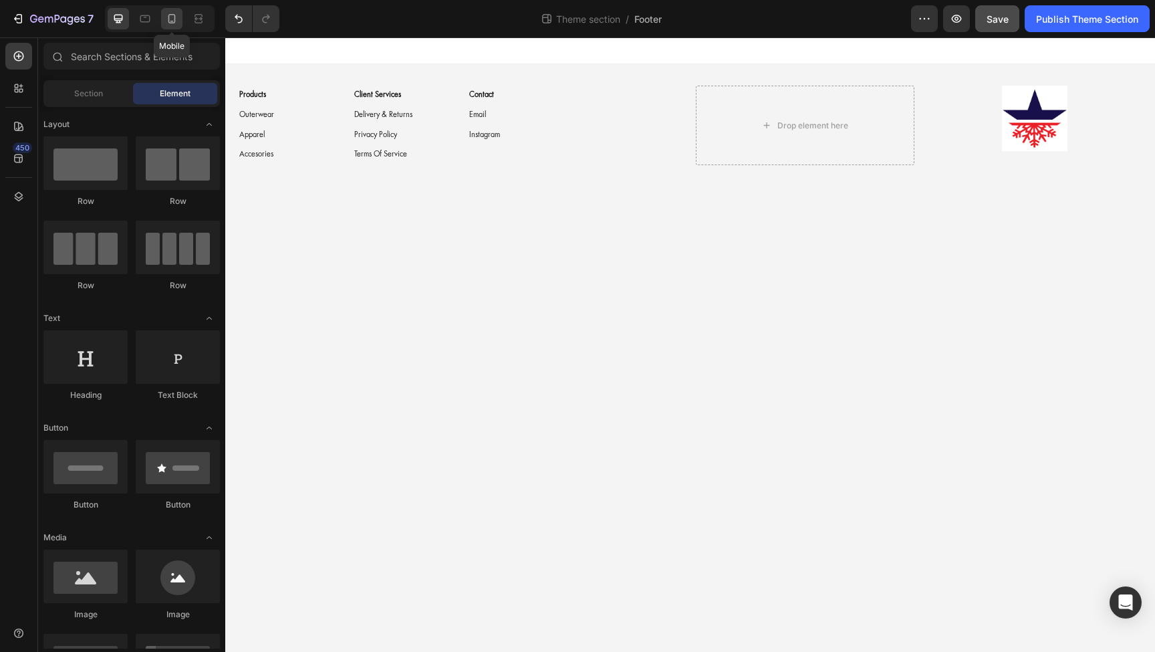
click at [171, 20] on icon at bounding box center [171, 18] width 13 height 13
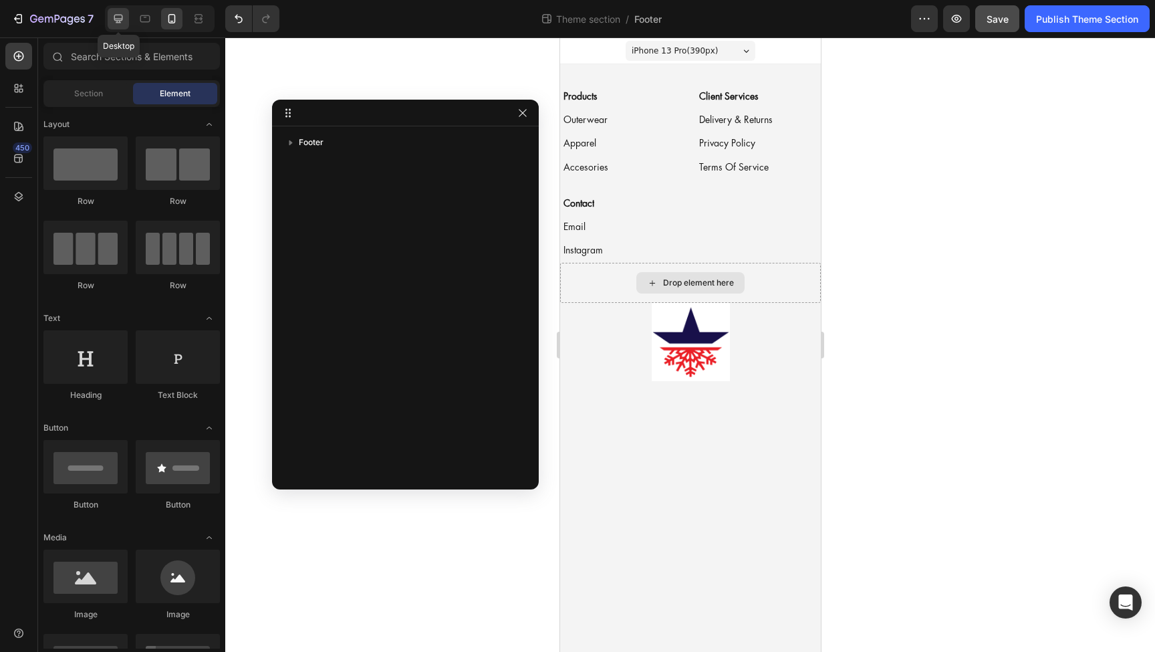
click at [124, 19] on icon at bounding box center [118, 18] width 13 height 13
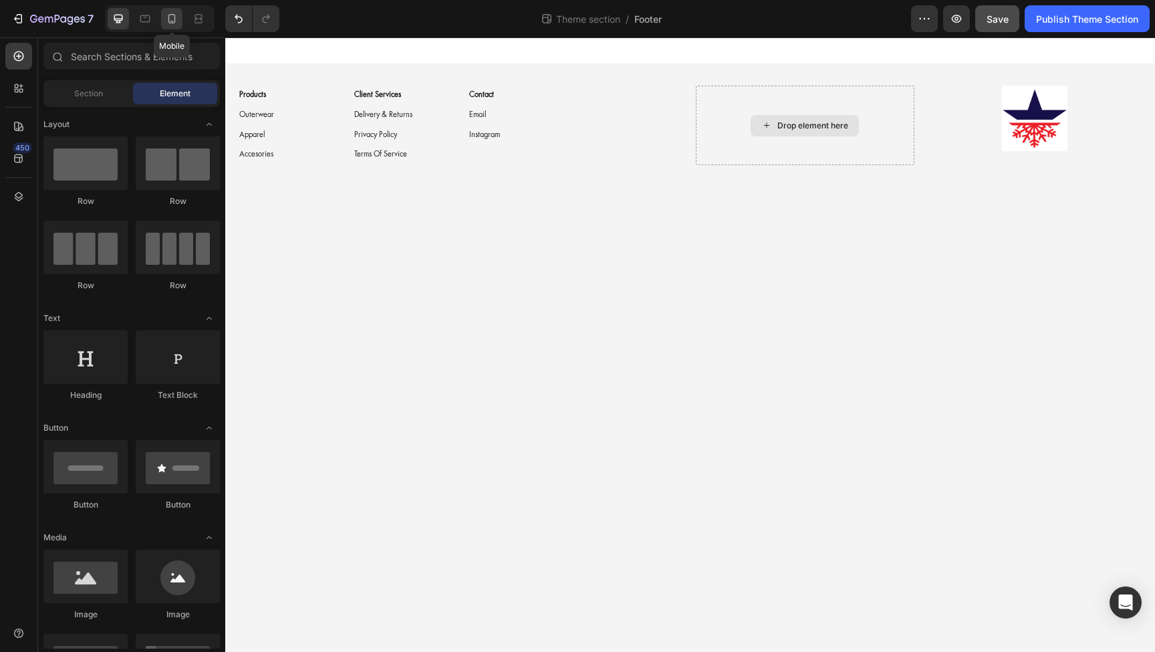
click at [175, 19] on icon at bounding box center [171, 18] width 7 height 9
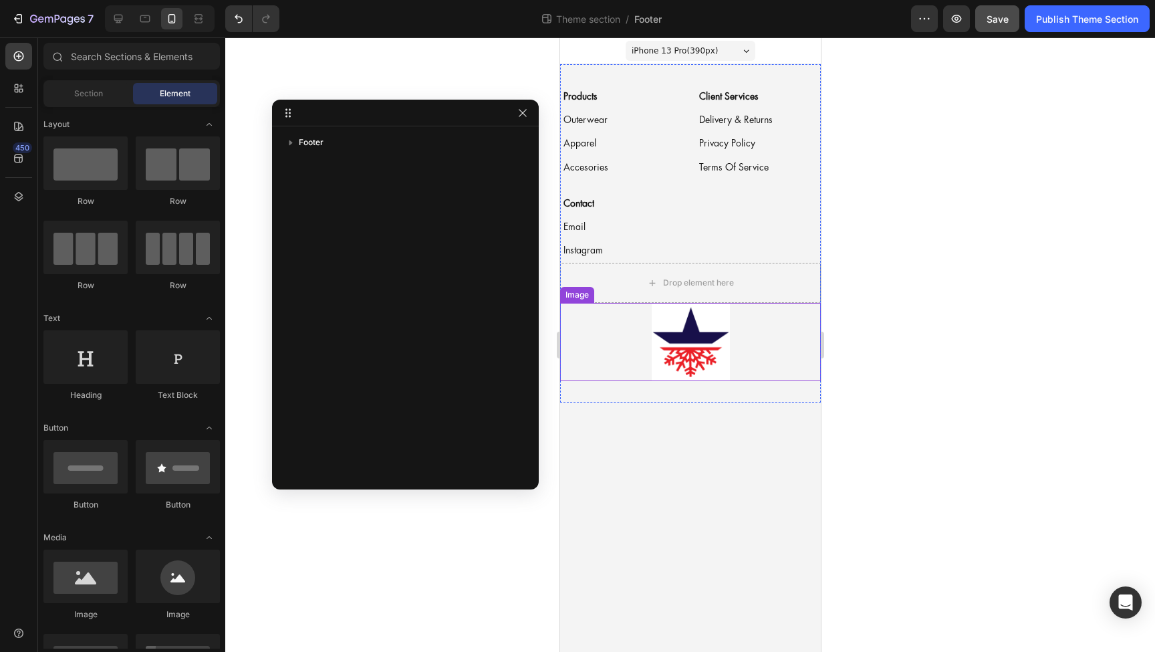
click at [681, 322] on img at bounding box center [690, 342] width 78 height 78
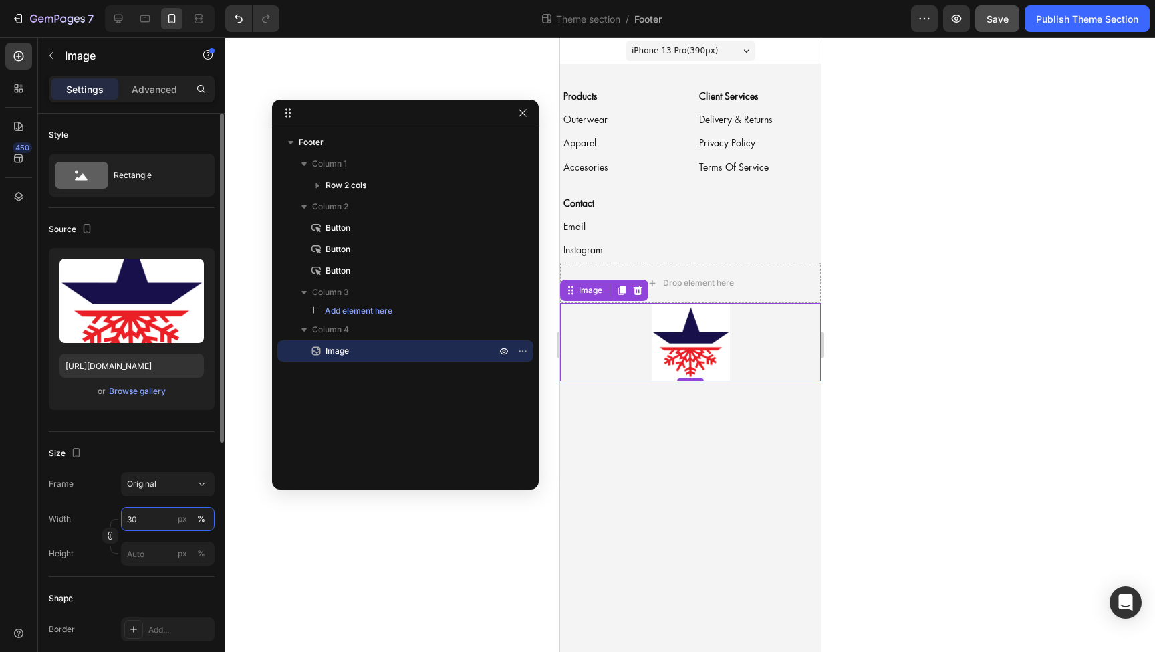
click at [144, 519] on input "30" at bounding box center [168, 519] width 94 height 24
type input "80"
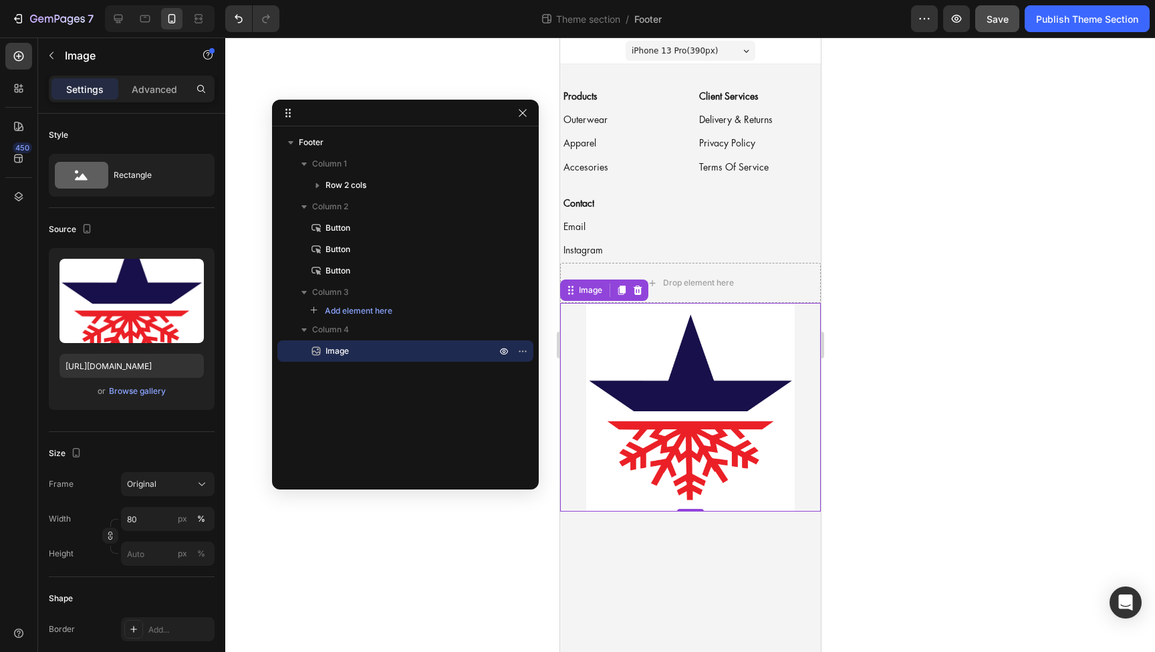
click at [424, 511] on div at bounding box center [690, 344] width 930 height 614
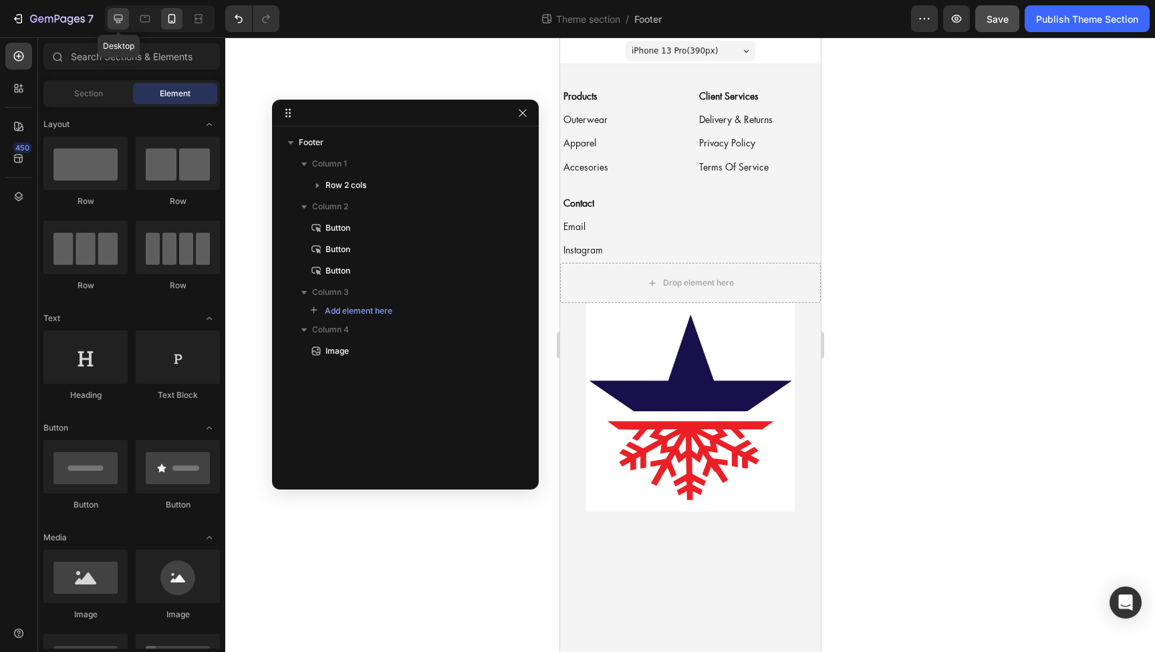
click at [116, 22] on icon at bounding box center [118, 18] width 13 height 13
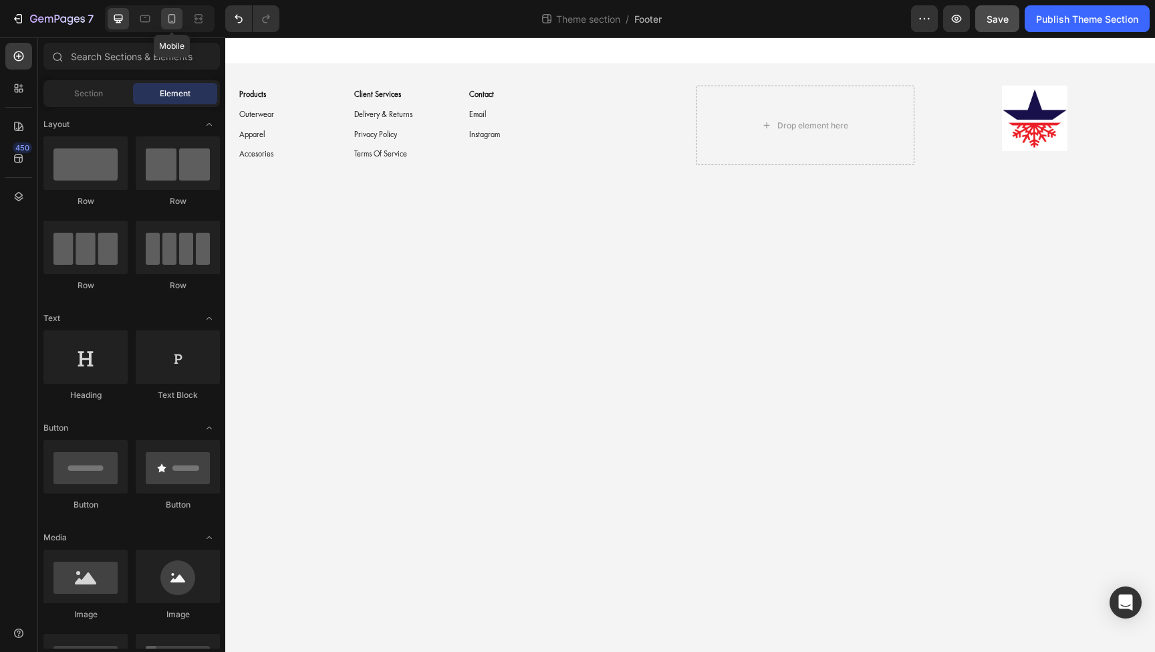
click at [174, 22] on icon at bounding box center [171, 18] width 13 height 13
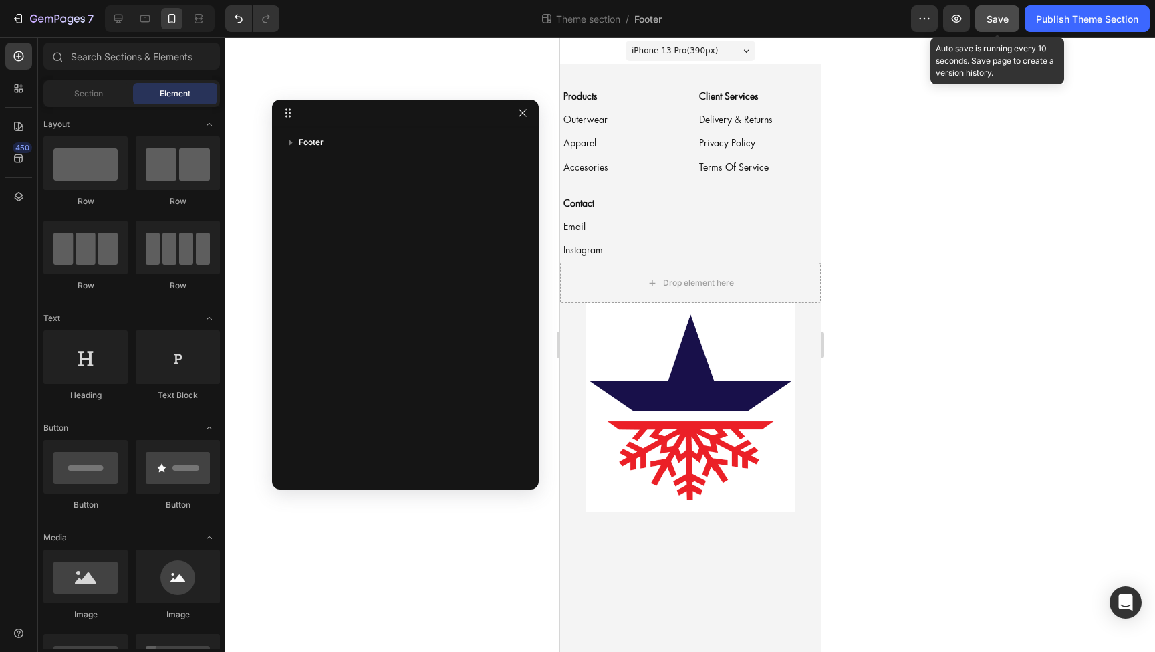
click at [1000, 24] on span "Save" at bounding box center [997, 18] width 22 height 11
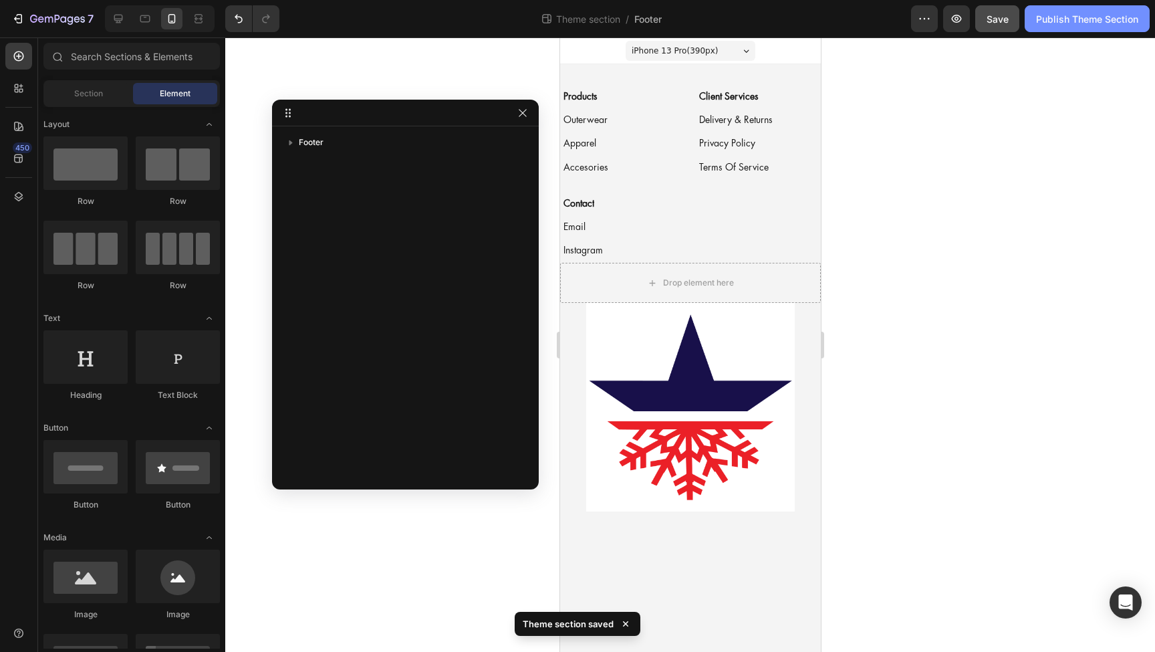
click at [1065, 21] on div "Publish Theme Section" at bounding box center [1087, 19] width 102 height 14
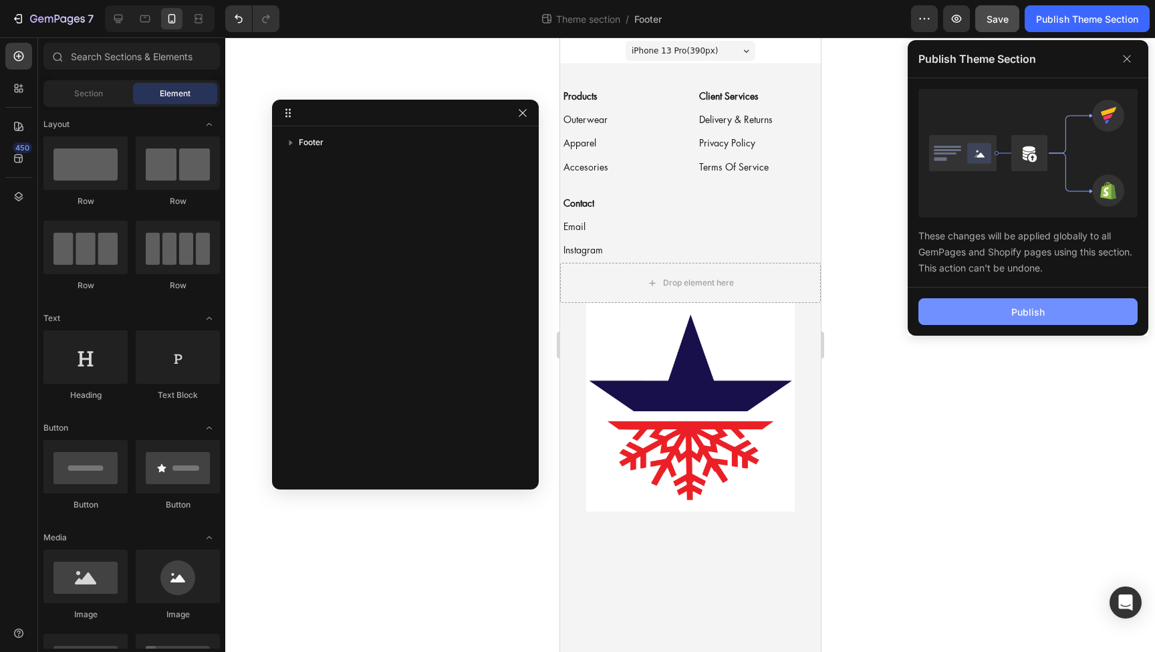
click at [993, 306] on button "Publish" at bounding box center [1027, 311] width 219 height 27
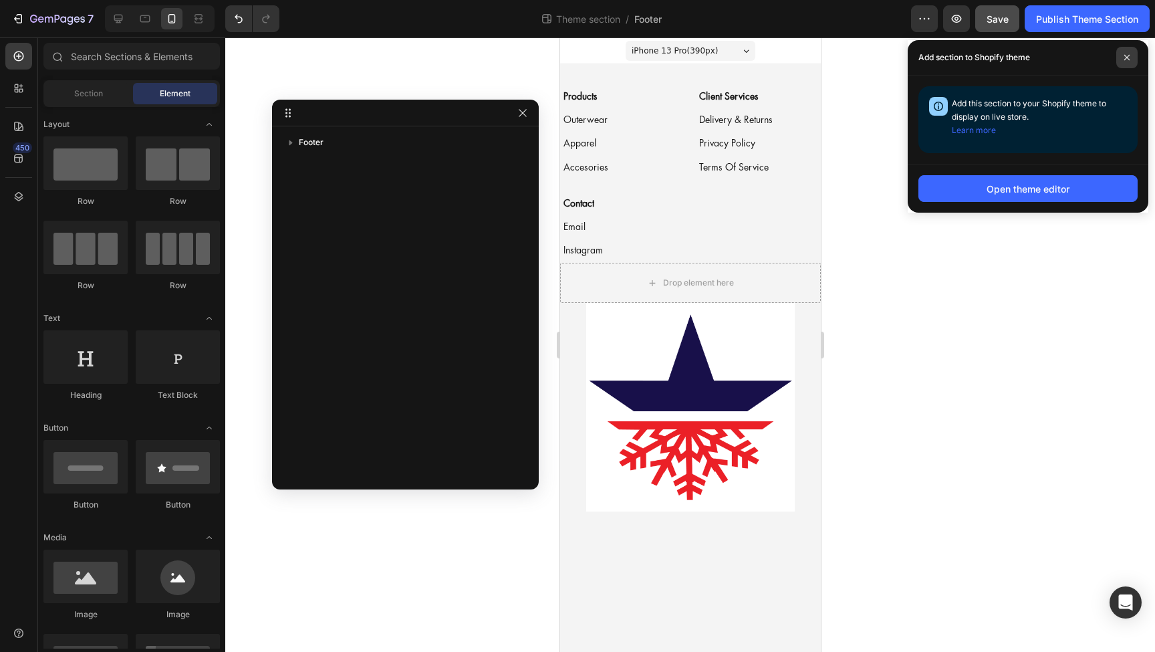
click at [1127, 55] on icon at bounding box center [1126, 57] width 7 height 7
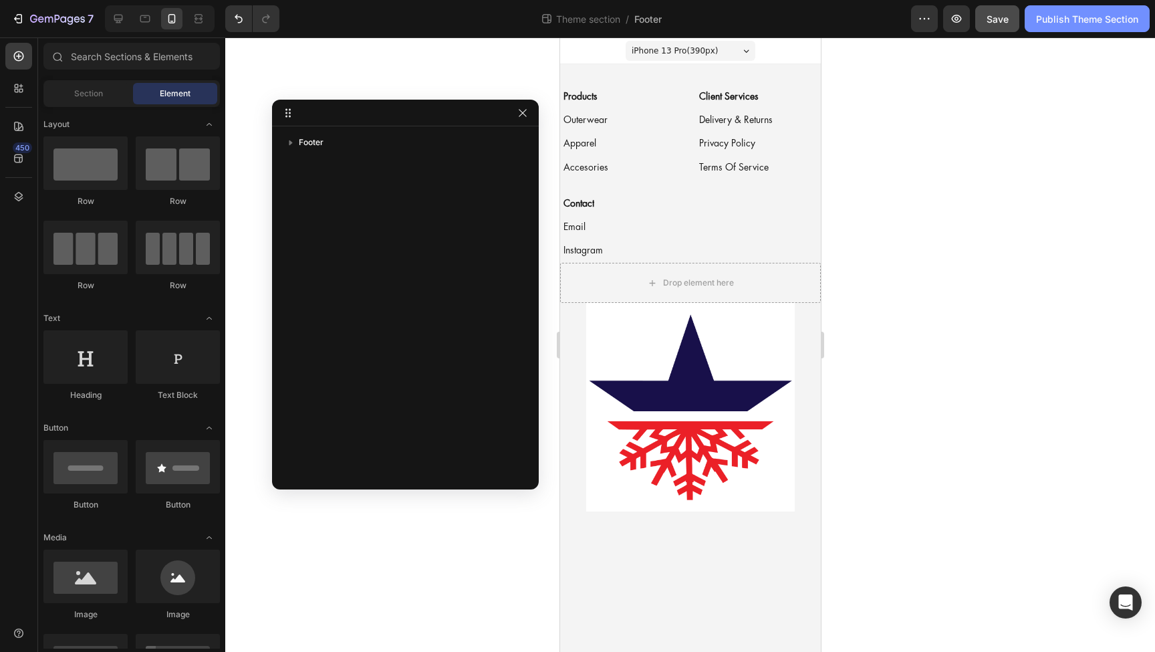
click at [1107, 25] on div "Publish Theme Section" at bounding box center [1087, 19] width 102 height 14
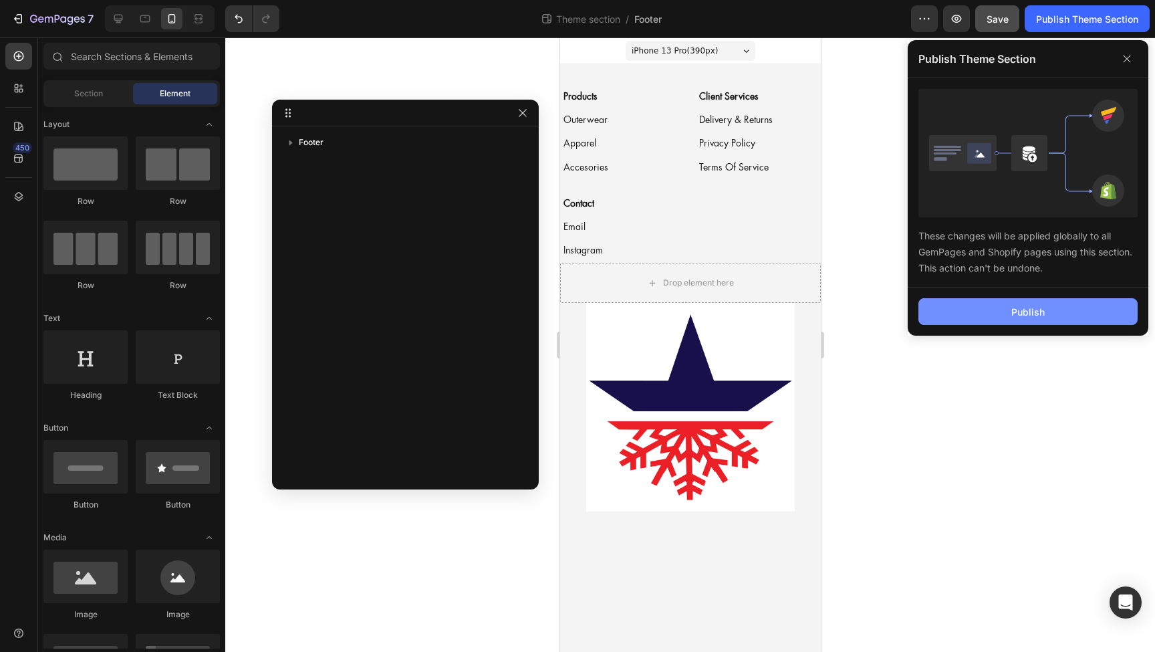
click at [1036, 317] on div "Publish" at bounding box center [1027, 312] width 33 height 14
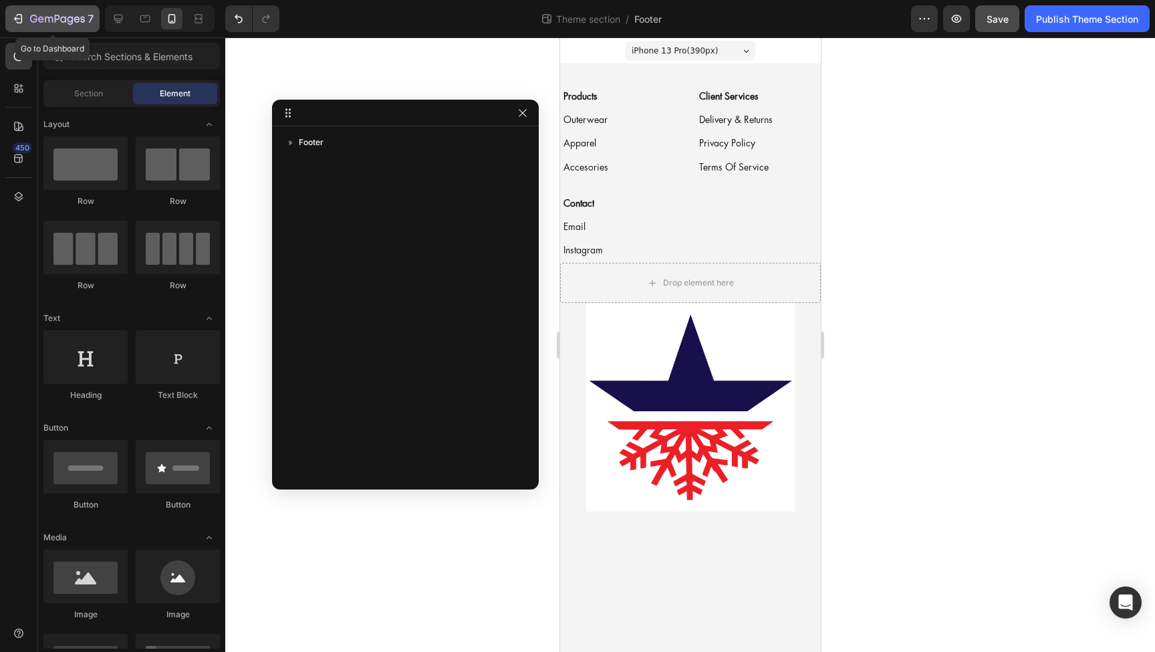
click at [69, 18] on icon "button" at bounding box center [57, 19] width 55 height 11
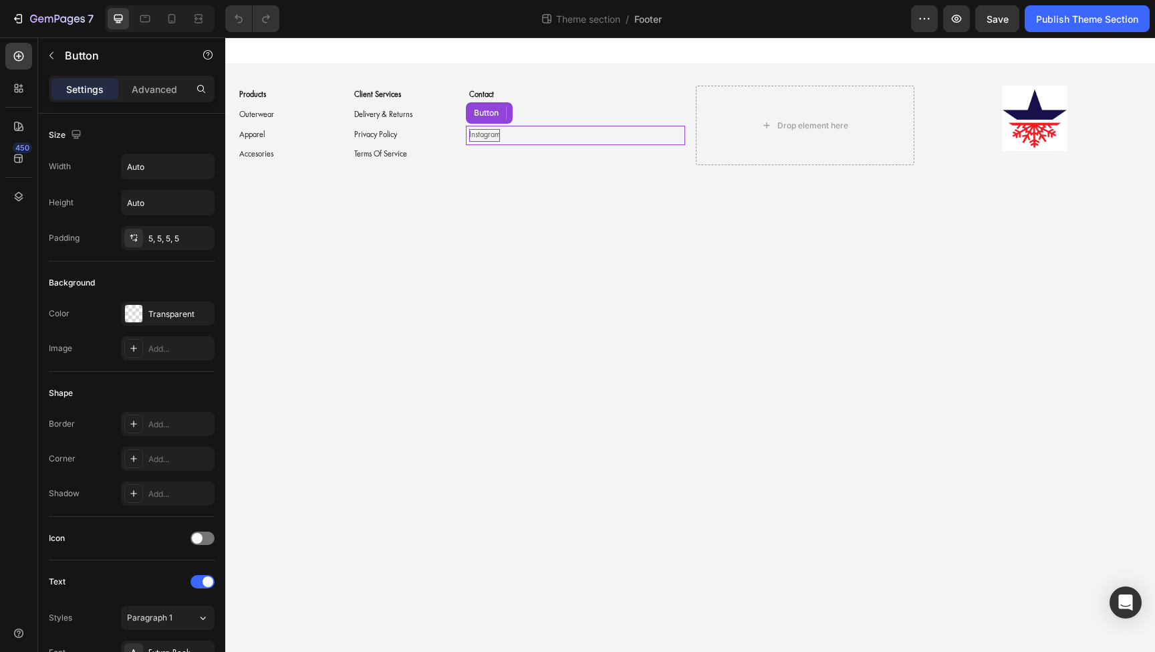
click at [488, 134] on p "Instagram" at bounding box center [484, 135] width 31 height 13
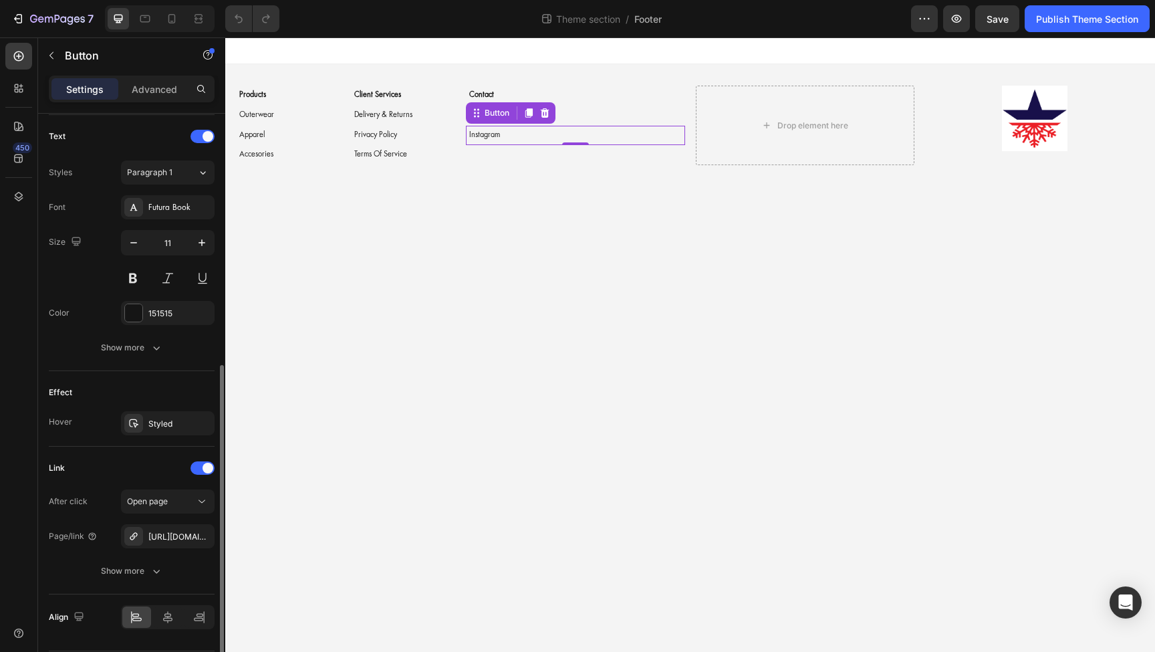
scroll to position [454, 0]
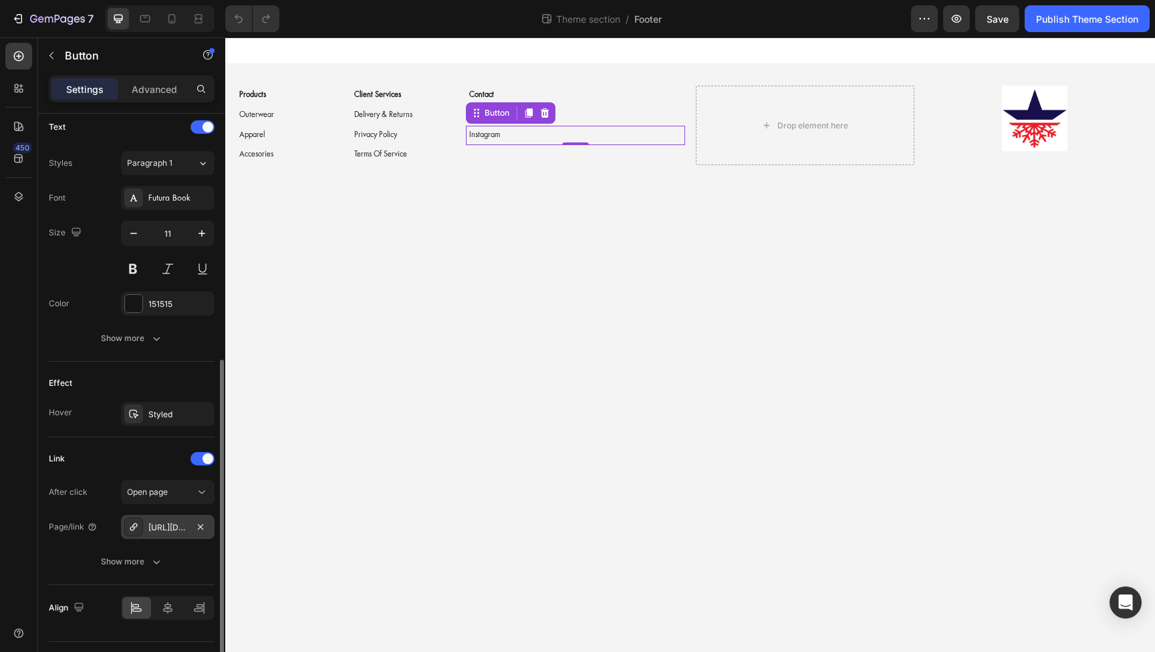
click at [172, 531] on div "[URL][DOMAIN_NAME]" at bounding box center [167, 527] width 39 height 12
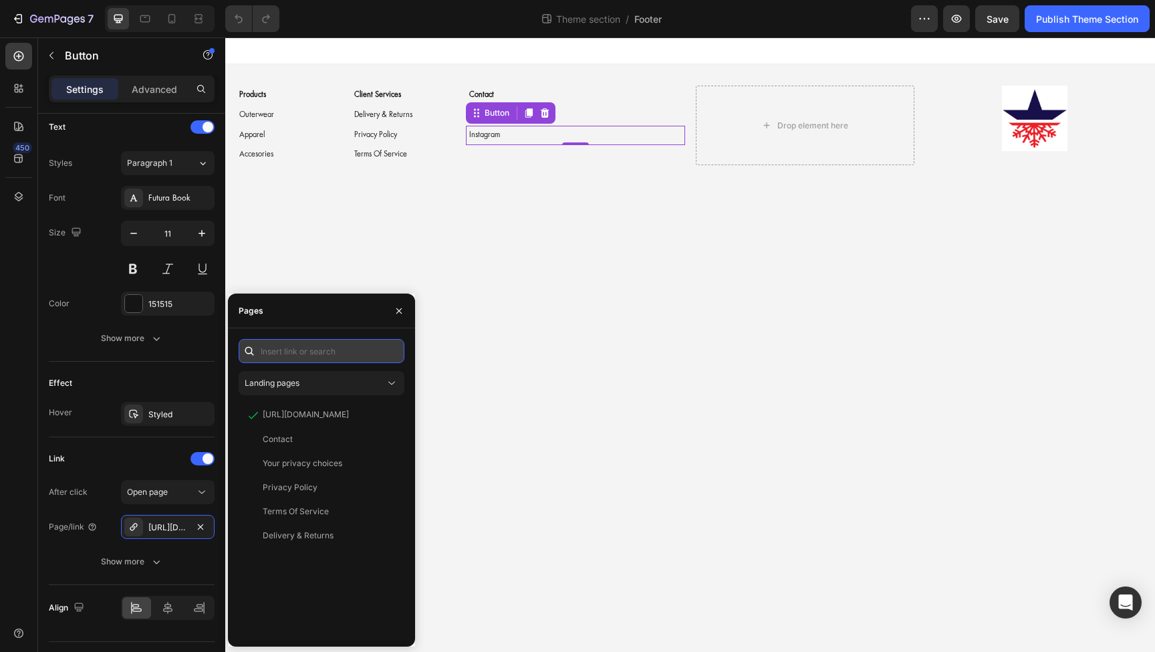
click at [315, 348] on input "text" at bounding box center [322, 351] width 166 height 24
paste input "[URL][DOMAIN_NAME]"
type input "[URL][DOMAIN_NAME]"
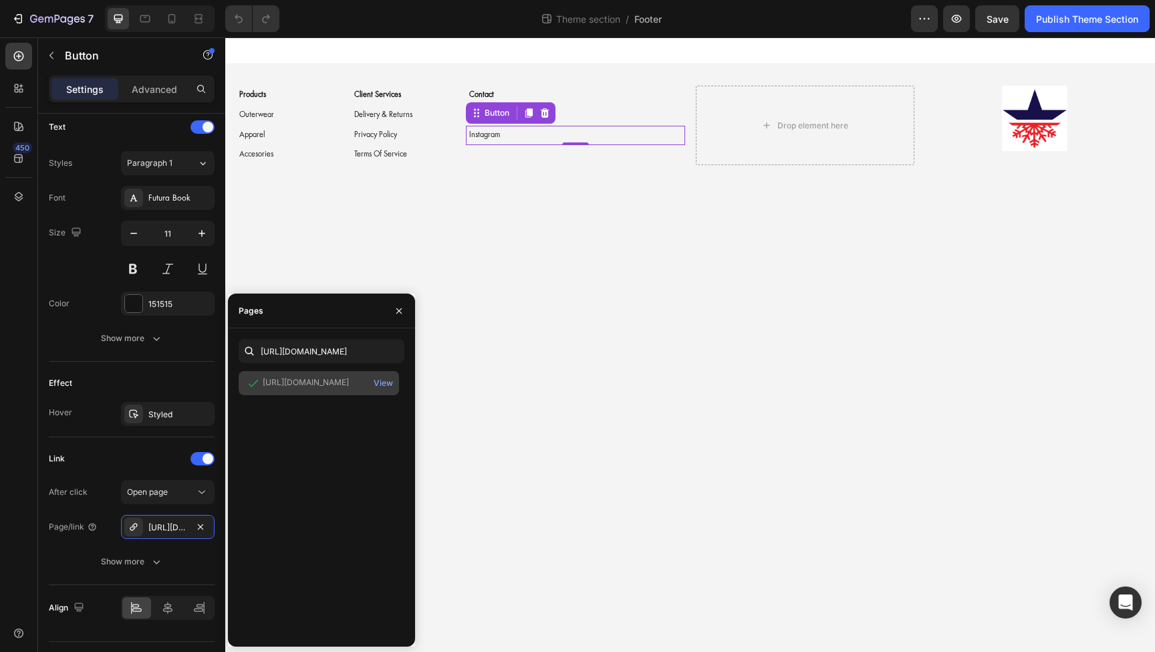
click at [315, 382] on div "[URL][DOMAIN_NAME]" at bounding box center [306, 382] width 86 height 12
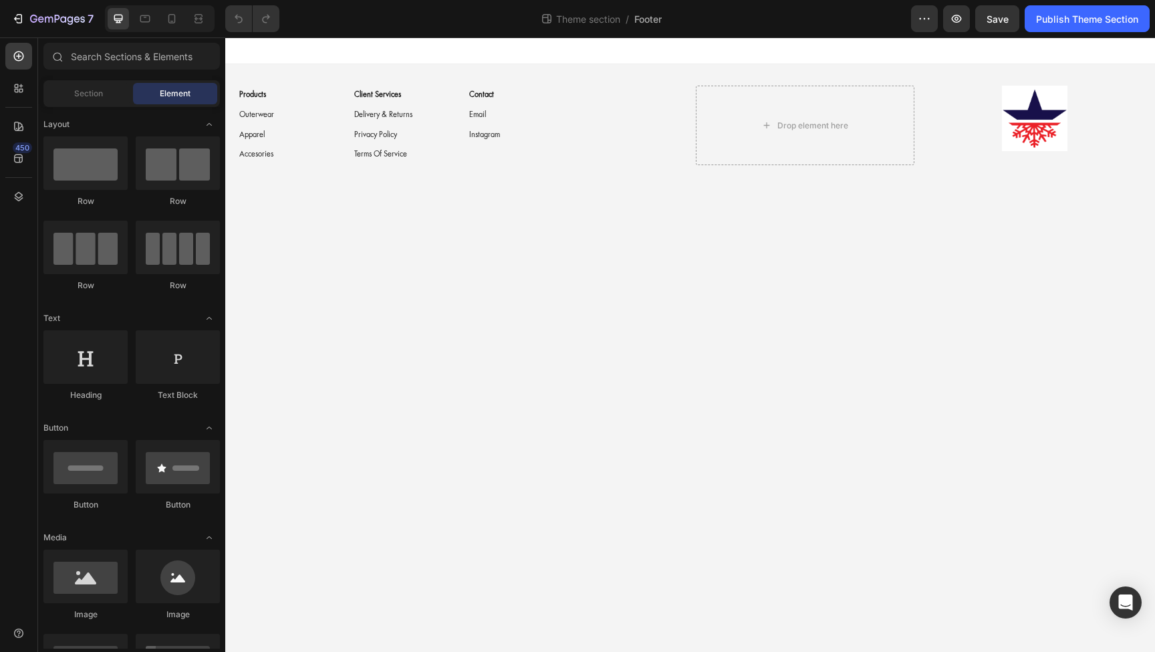
click at [538, 356] on body "Products Button Outerwear Button Apparel Button Accesories Button Client Servic…" at bounding box center [690, 344] width 930 height 614
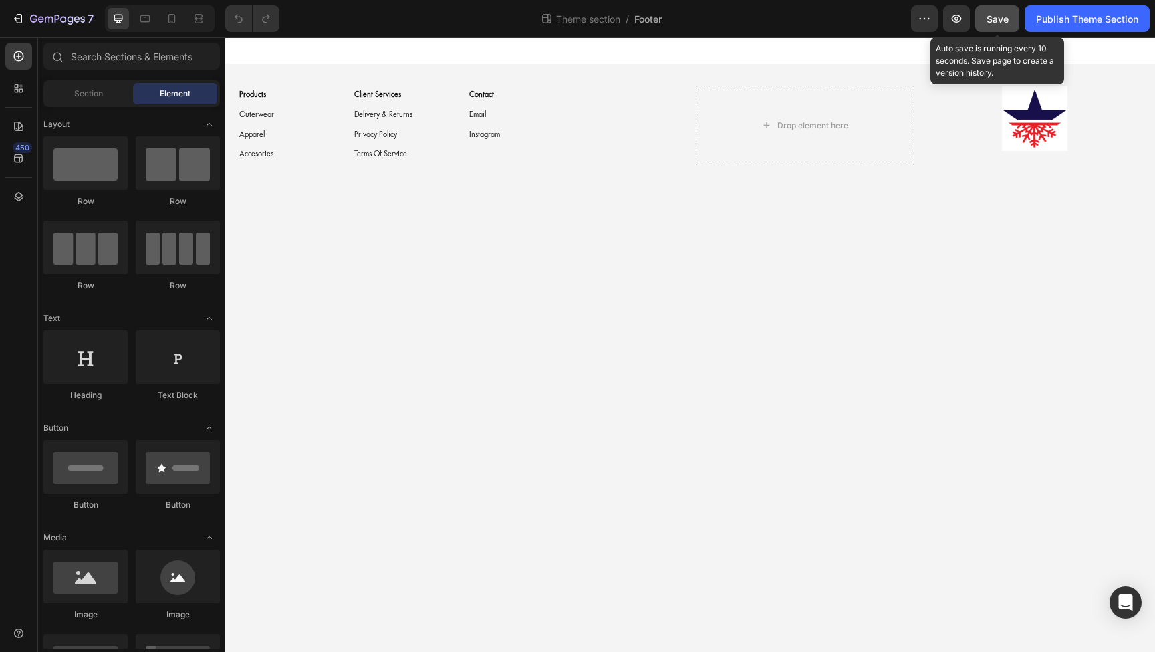
click at [995, 19] on span "Save" at bounding box center [997, 18] width 22 height 11
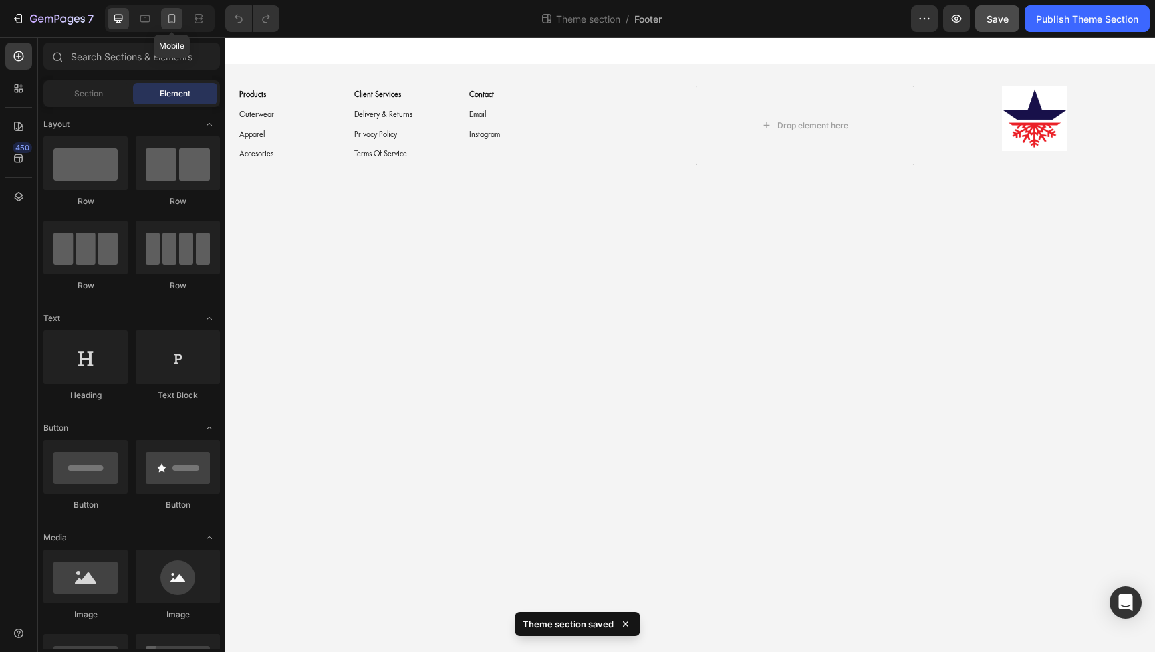
click at [172, 16] on icon at bounding box center [171, 18] width 13 height 13
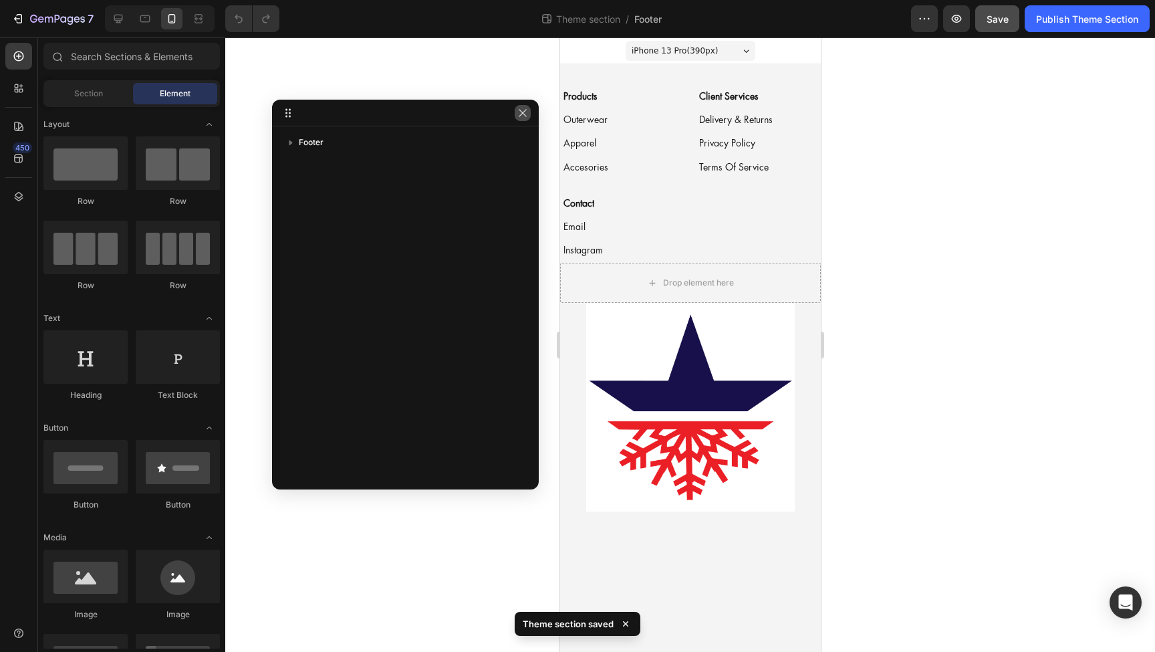
click at [519, 116] on icon "button" at bounding box center [522, 113] width 11 height 11
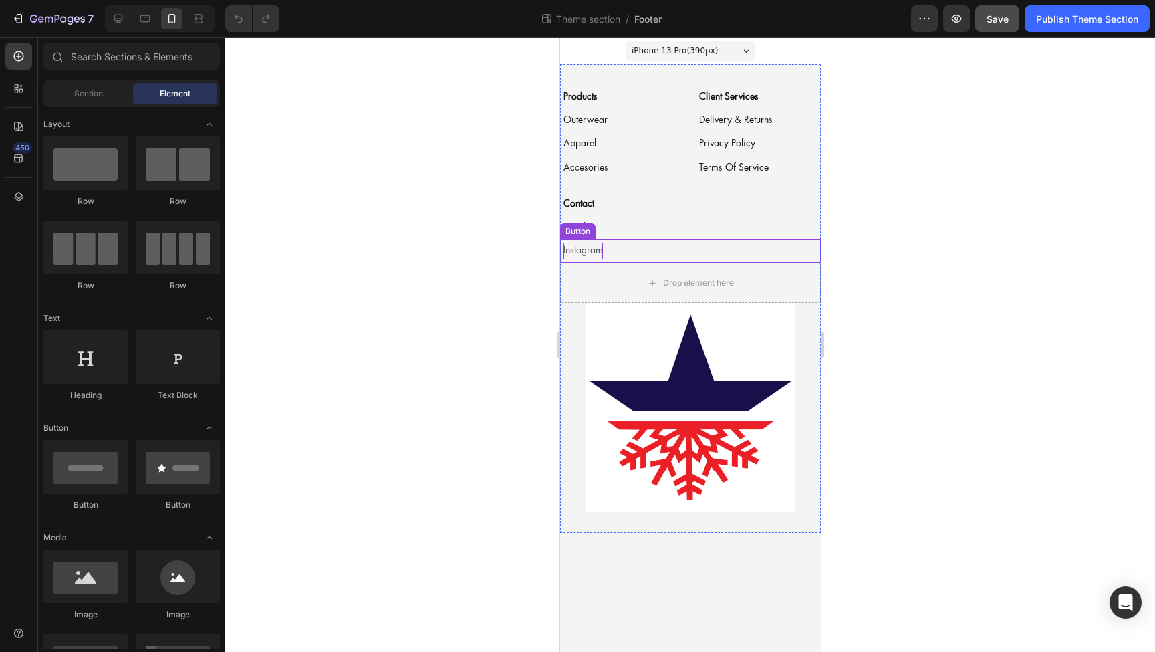
click at [586, 248] on p "Instagram" at bounding box center [582, 251] width 39 height 17
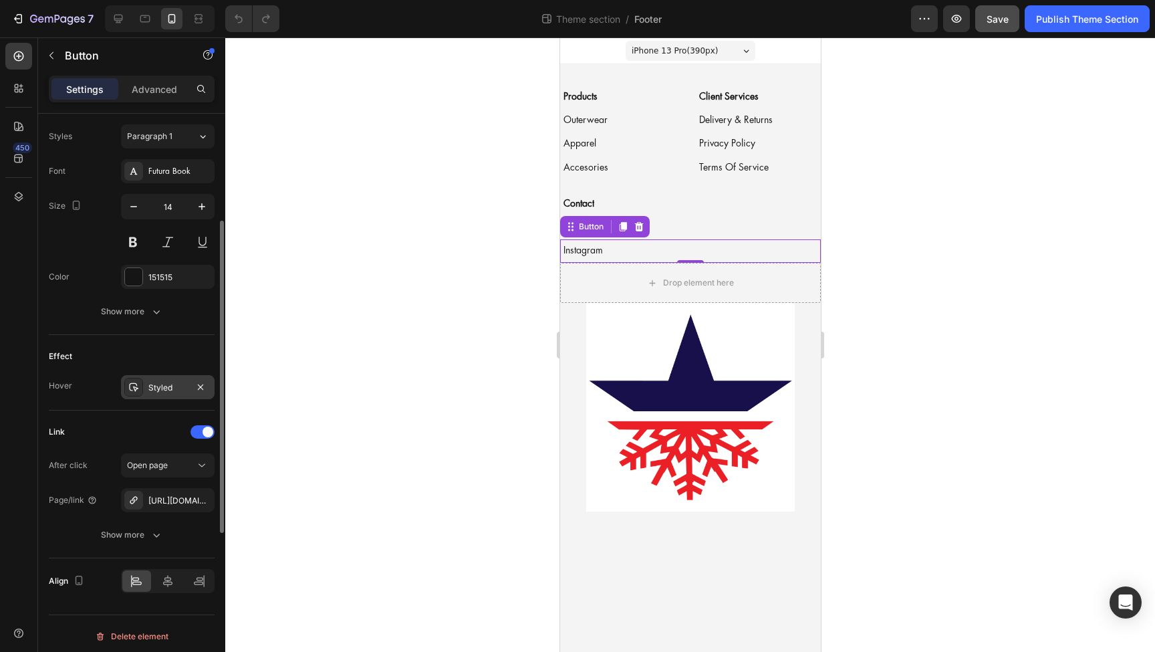
scroll to position [486, 0]
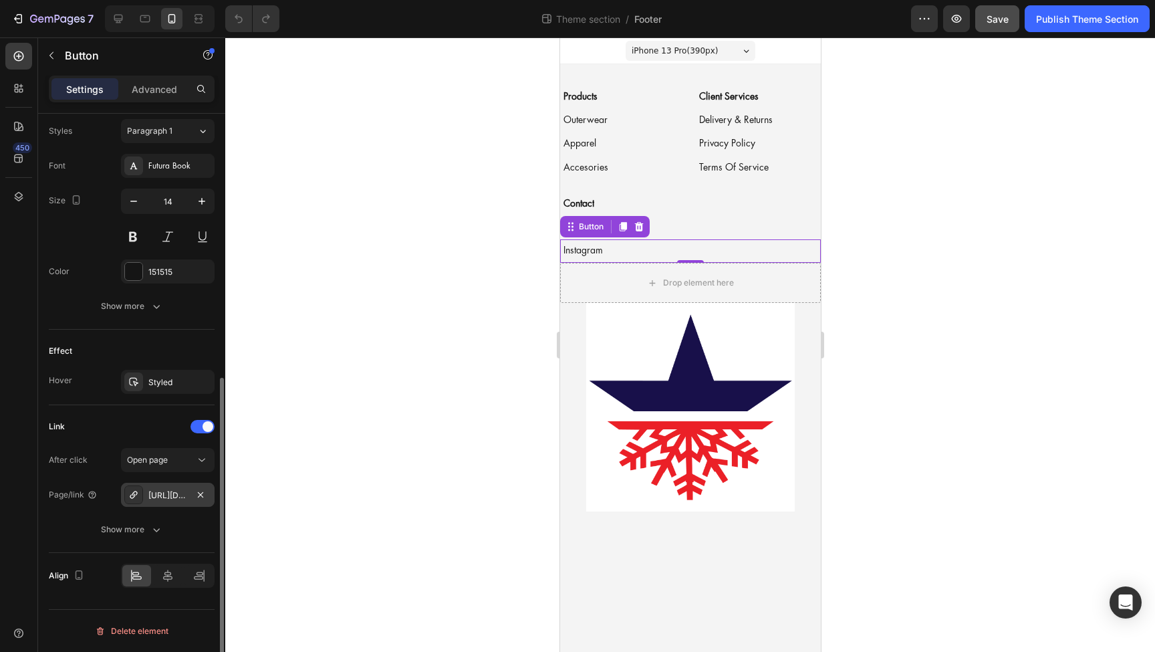
click at [167, 497] on div "[URL][DOMAIN_NAME]" at bounding box center [167, 495] width 39 height 12
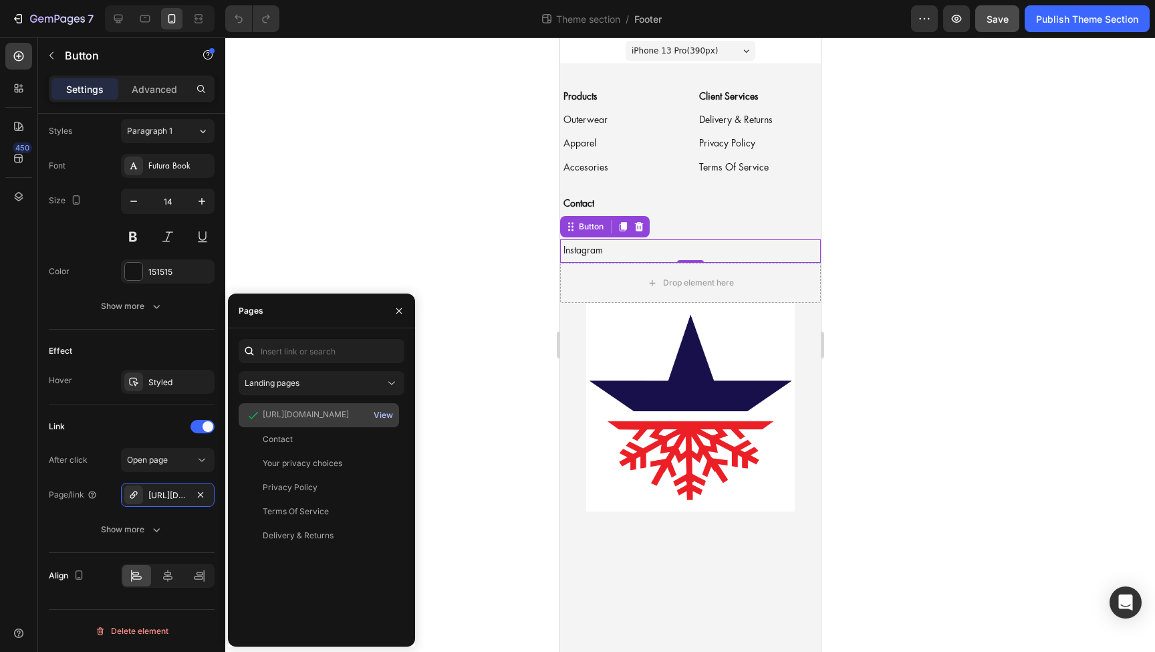
click at [389, 414] on div "View" at bounding box center [383, 415] width 19 height 12
click at [1069, 25] on div "Publish Theme Section" at bounding box center [1087, 19] width 102 height 14
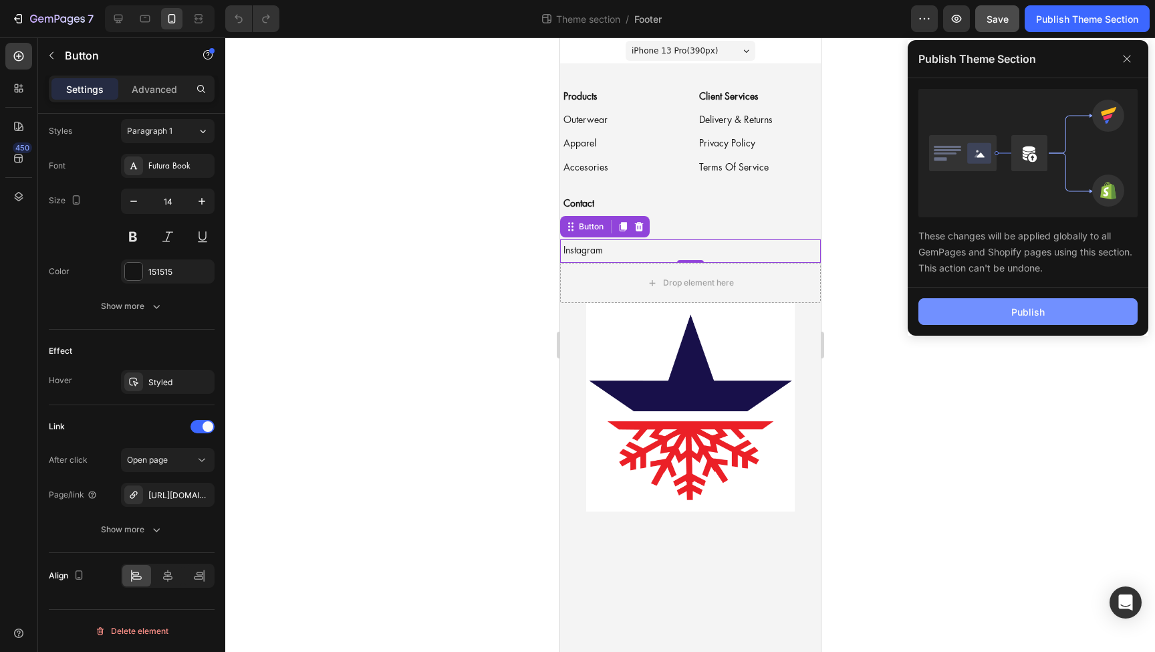
click at [1010, 314] on button "Publish" at bounding box center [1027, 311] width 219 height 27
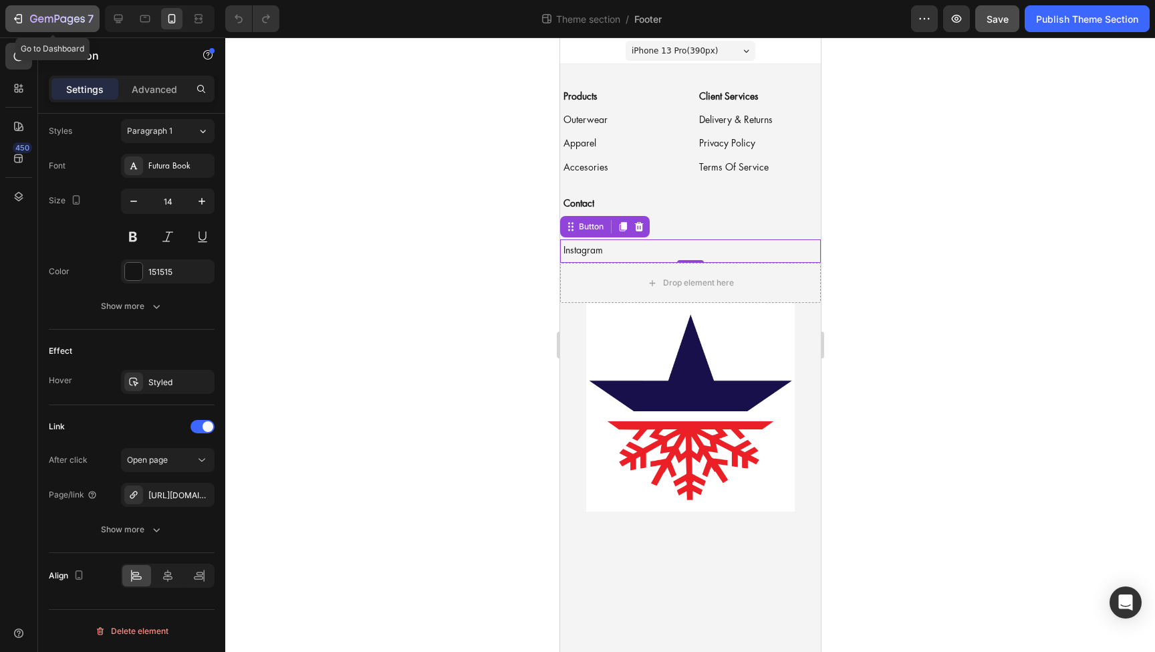
click at [57, 19] on icon "button" at bounding box center [57, 19] width 5 height 8
